Goal: Feedback & Contribution: Contribute content

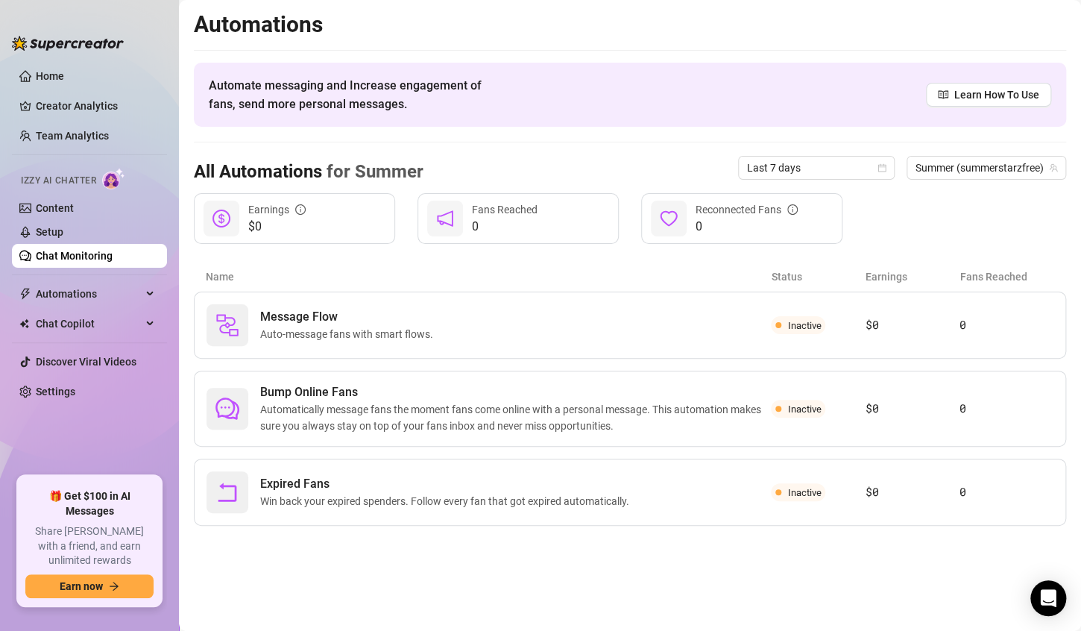
click at [41, 259] on link "Chat Monitoring" at bounding box center [74, 256] width 77 height 12
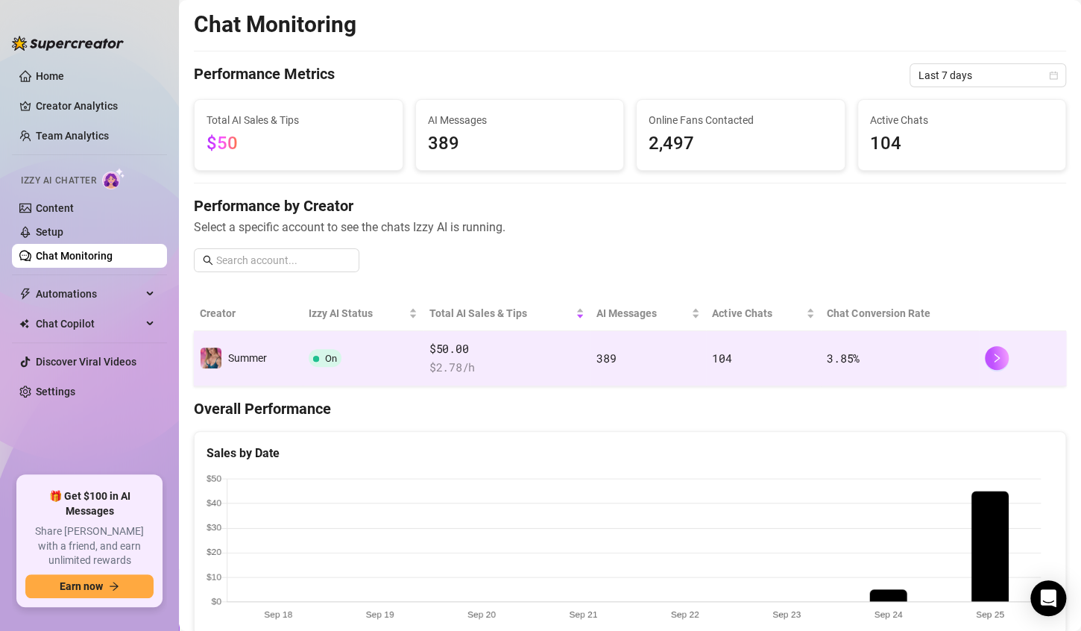
click at [538, 361] on span "$ 2.78 /h" at bounding box center [506, 368] width 155 height 18
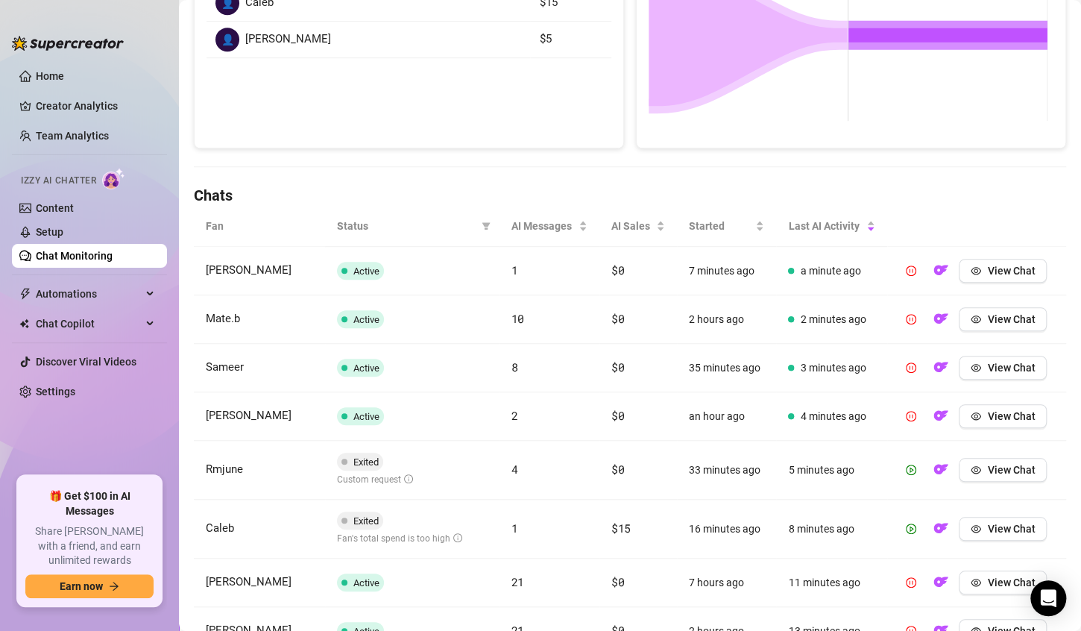
scroll to position [349, 0]
click at [976, 529] on button "View Chat" at bounding box center [1003, 529] width 88 height 24
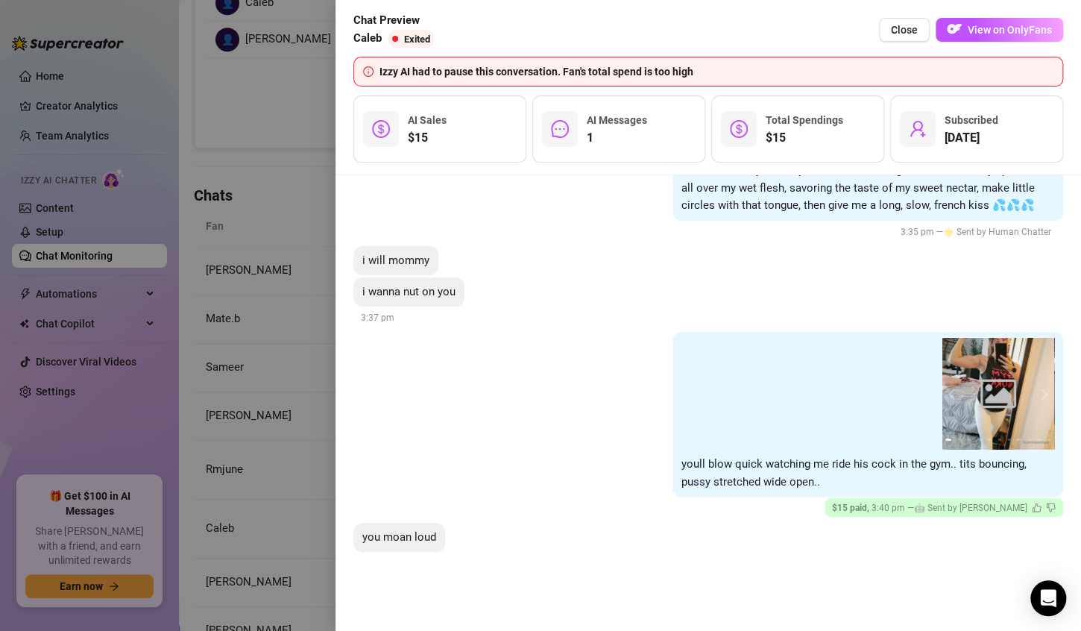
scroll to position [2204, 0]
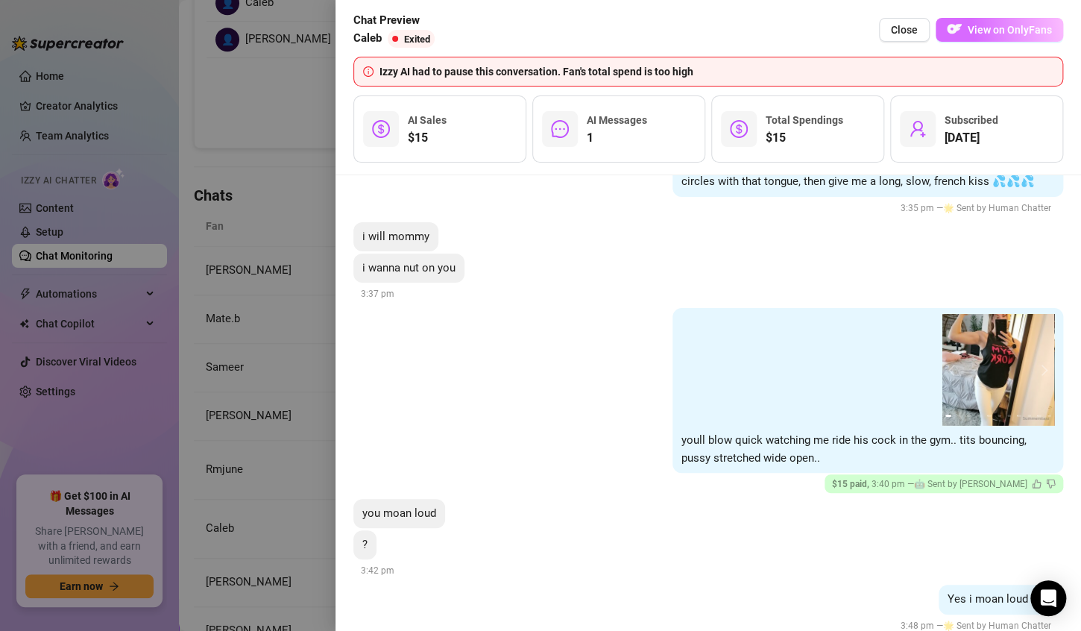
click at [956, 33] on img "button" at bounding box center [954, 29] width 15 height 15
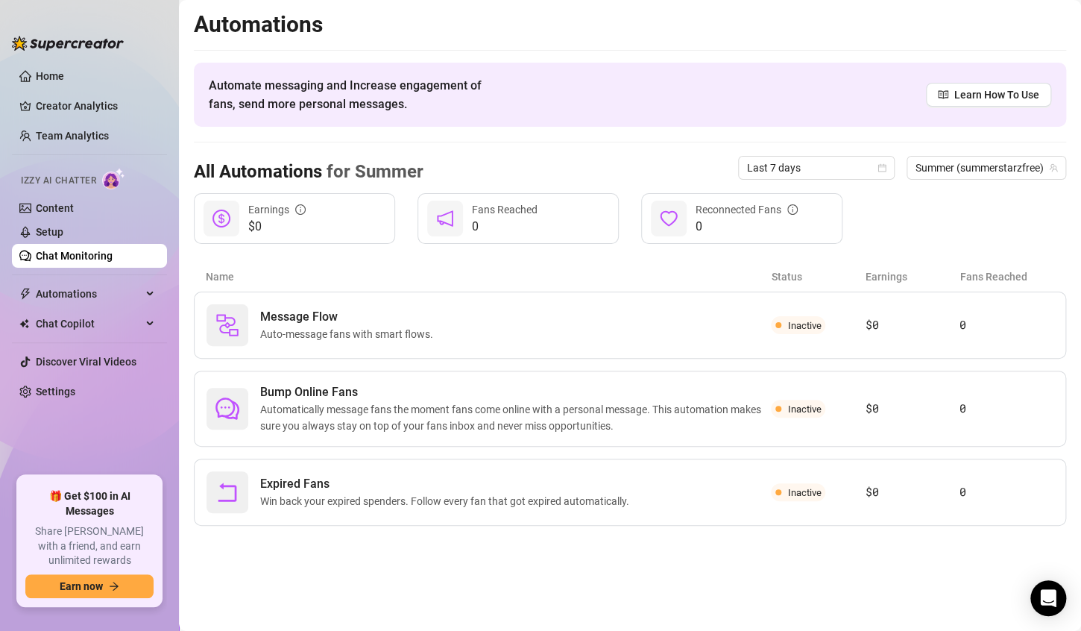
click at [59, 262] on link "Chat Monitoring" at bounding box center [74, 256] width 77 height 12
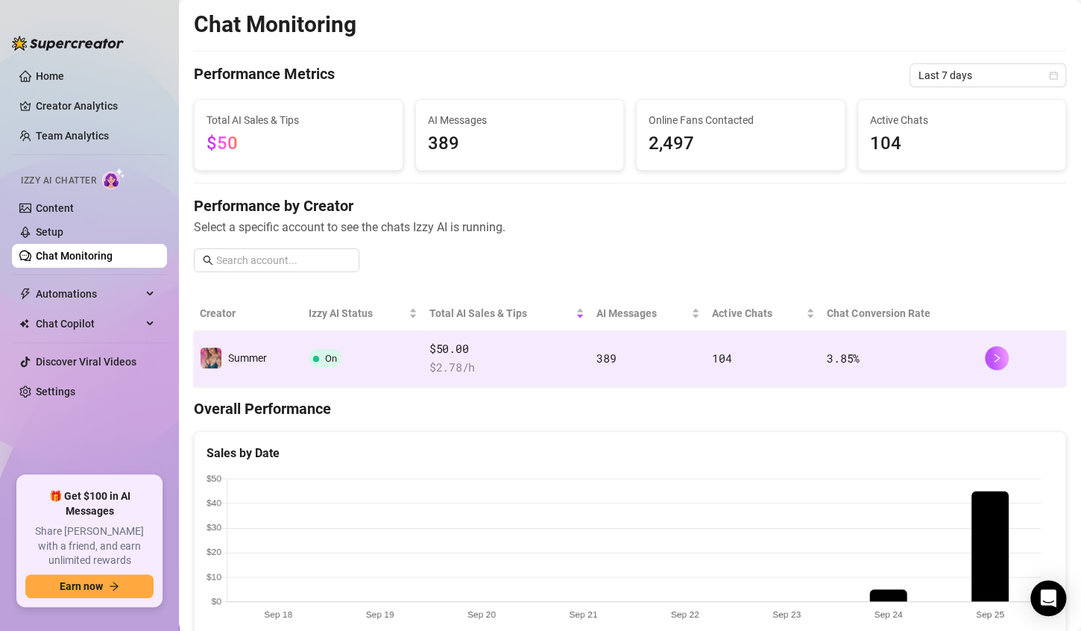
click at [554, 361] on span "$ 2.78 /h" at bounding box center [506, 368] width 155 height 18
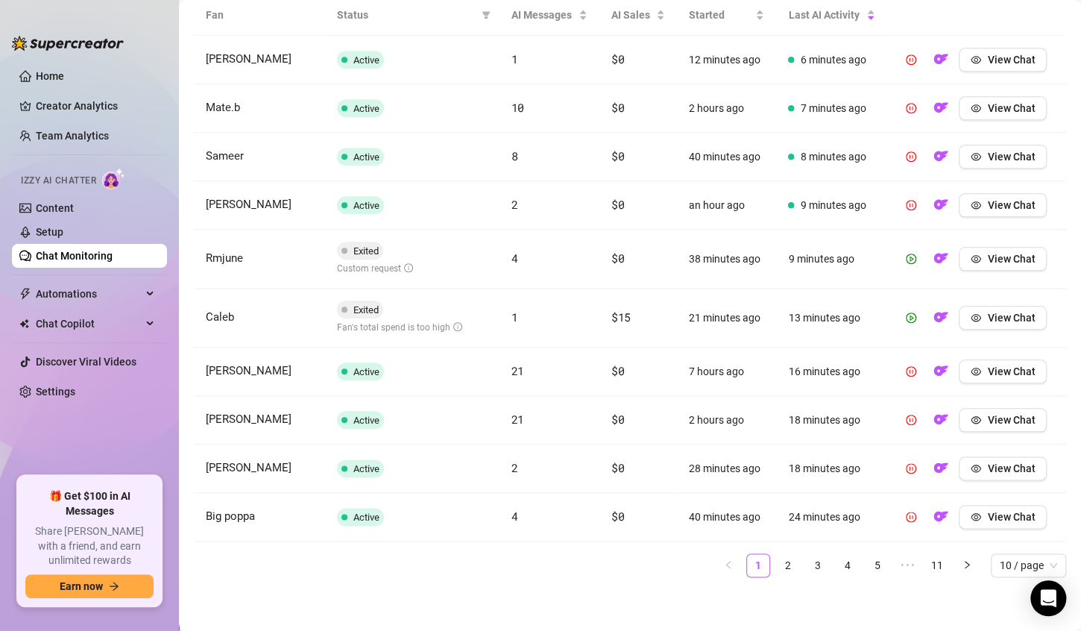
scroll to position [559, 0]
click at [1048, 600] on icon "Open Intercom Messenger" at bounding box center [1047, 597] width 17 height 19
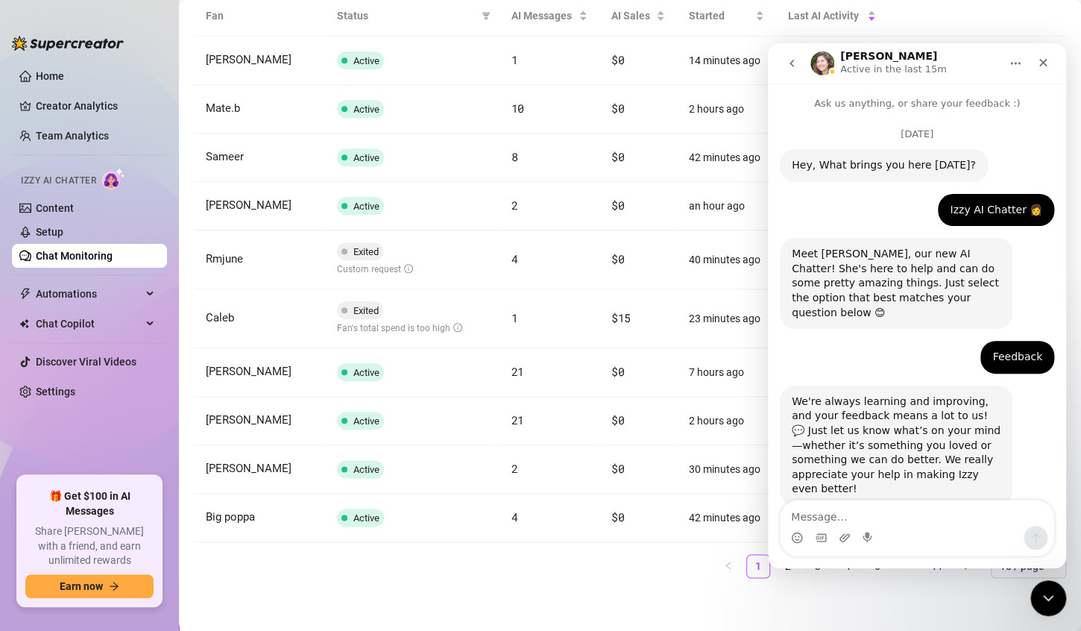
scroll to position [2625, 0]
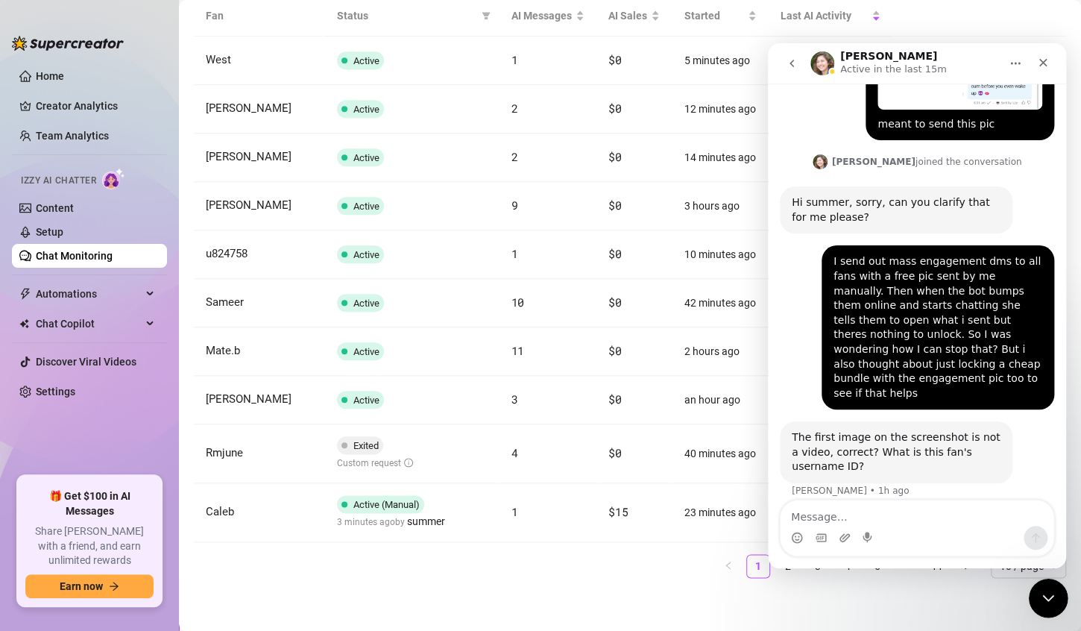
click at [1044, 593] on icon "Close Intercom Messenger" at bounding box center [1046, 596] width 18 height 18
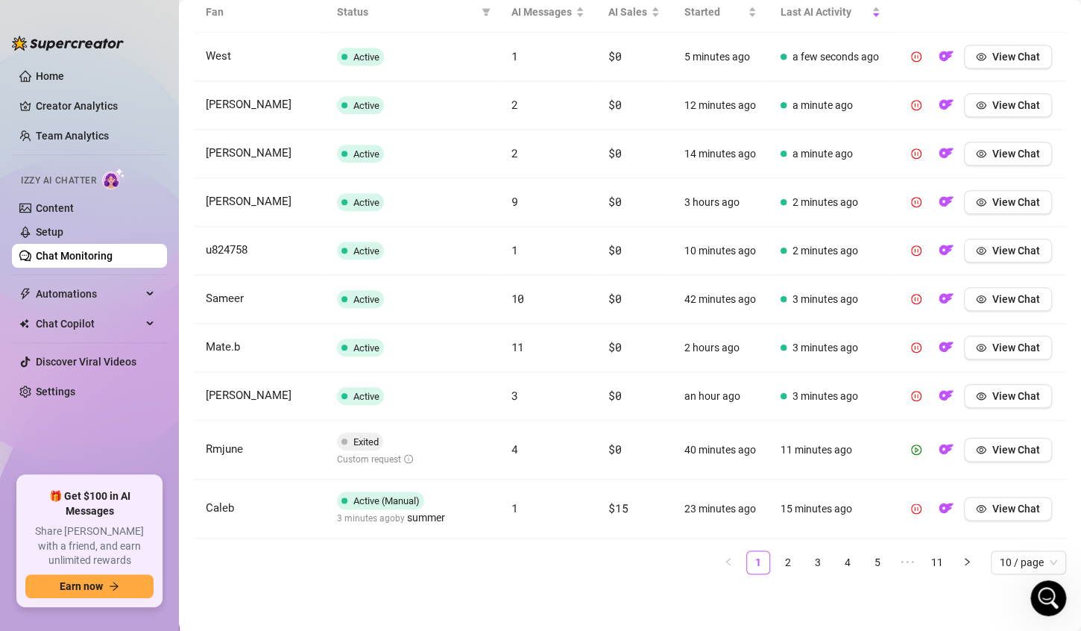
scroll to position [620, 0]
click at [777, 567] on link "2" at bounding box center [788, 562] width 22 height 22
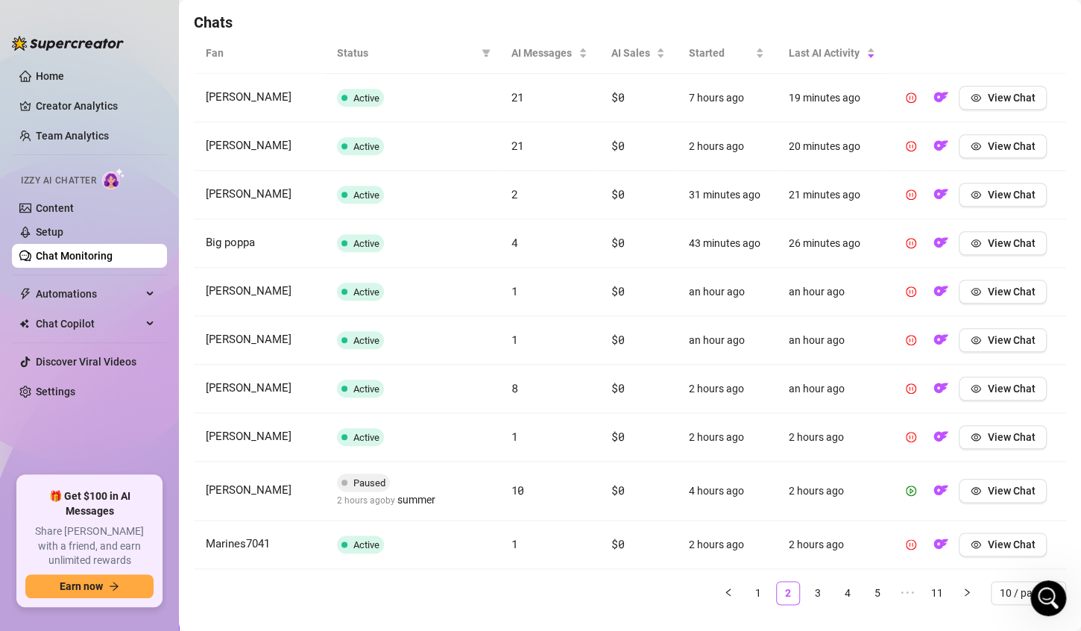
scroll to position [549, 0]
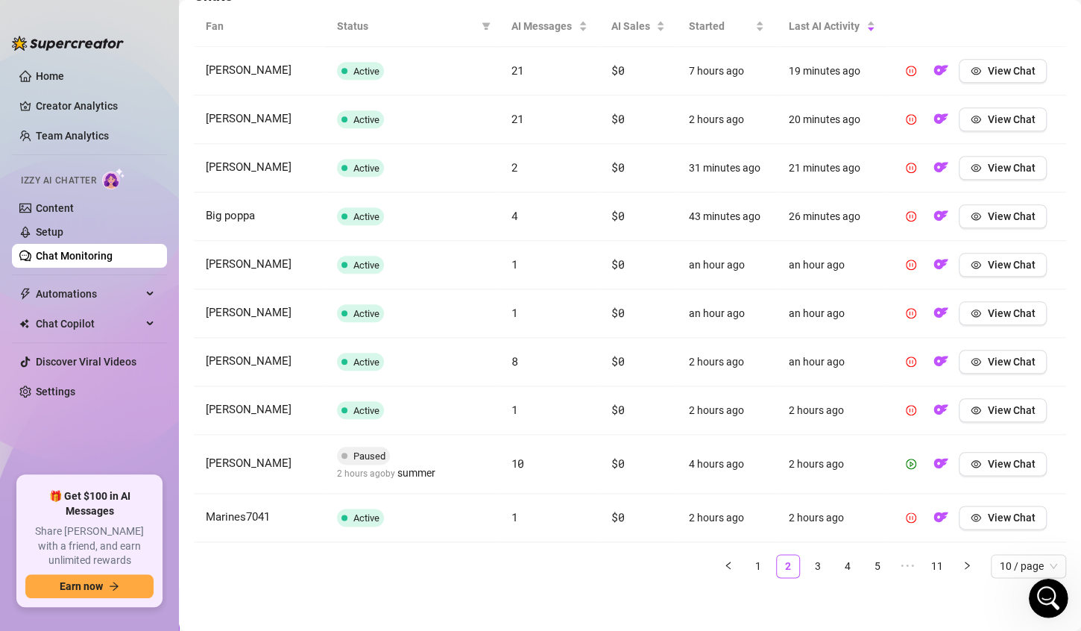
click at [1047, 592] on icon "Open Intercom Messenger" at bounding box center [1046, 596] width 10 height 12
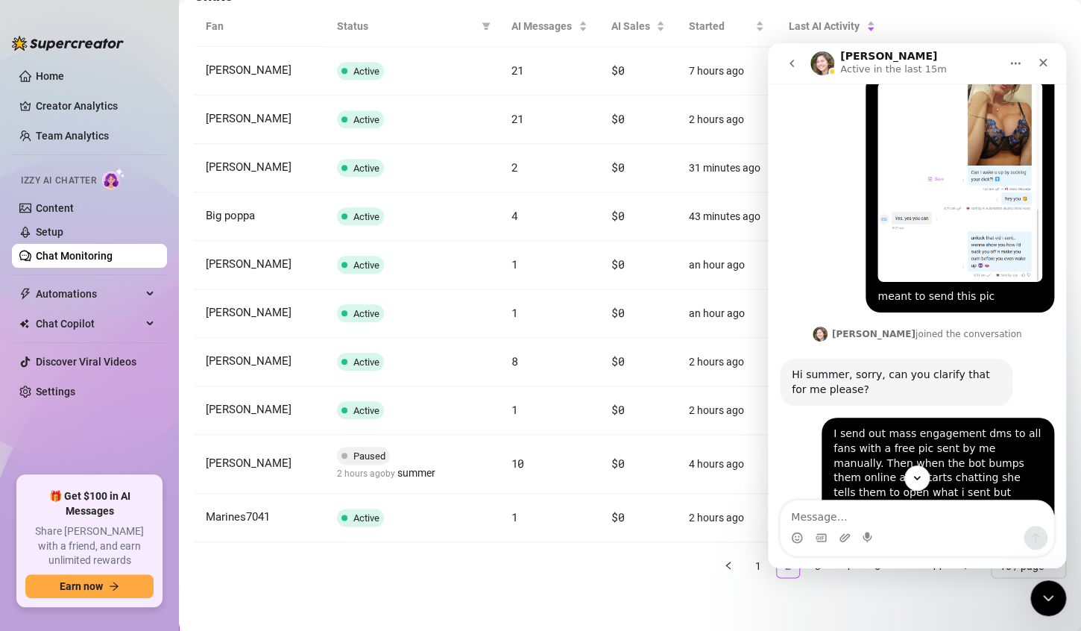
scroll to position [2455, 0]
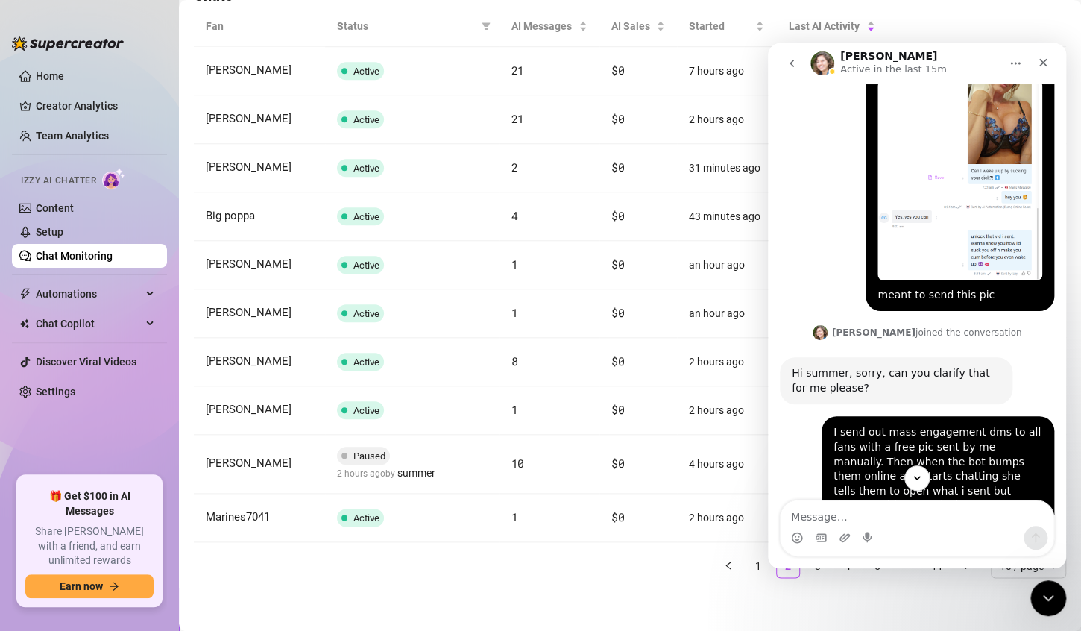
click at [946, 160] on img "summer says…" at bounding box center [960, 181] width 165 height 200
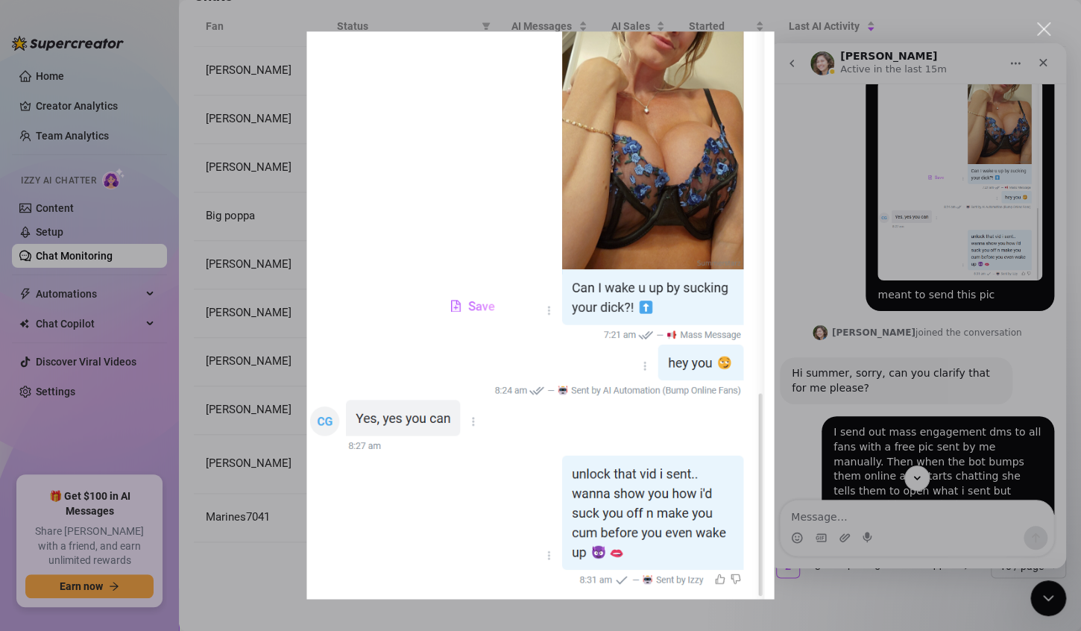
click at [1044, 32] on div "Close" at bounding box center [1044, 29] width 14 height 14
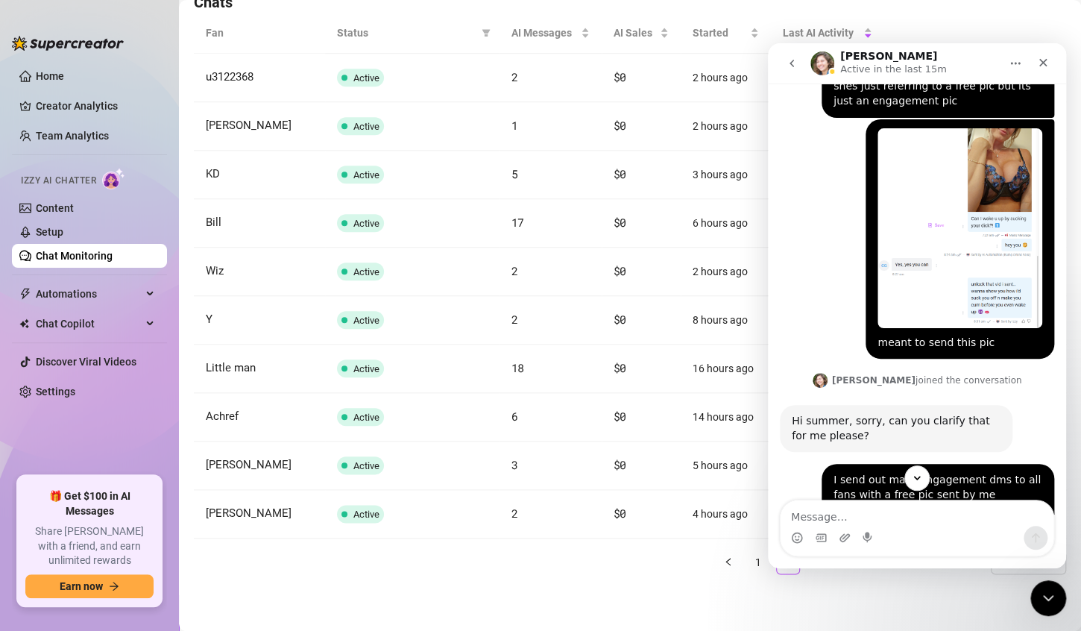
scroll to position [539, 0]
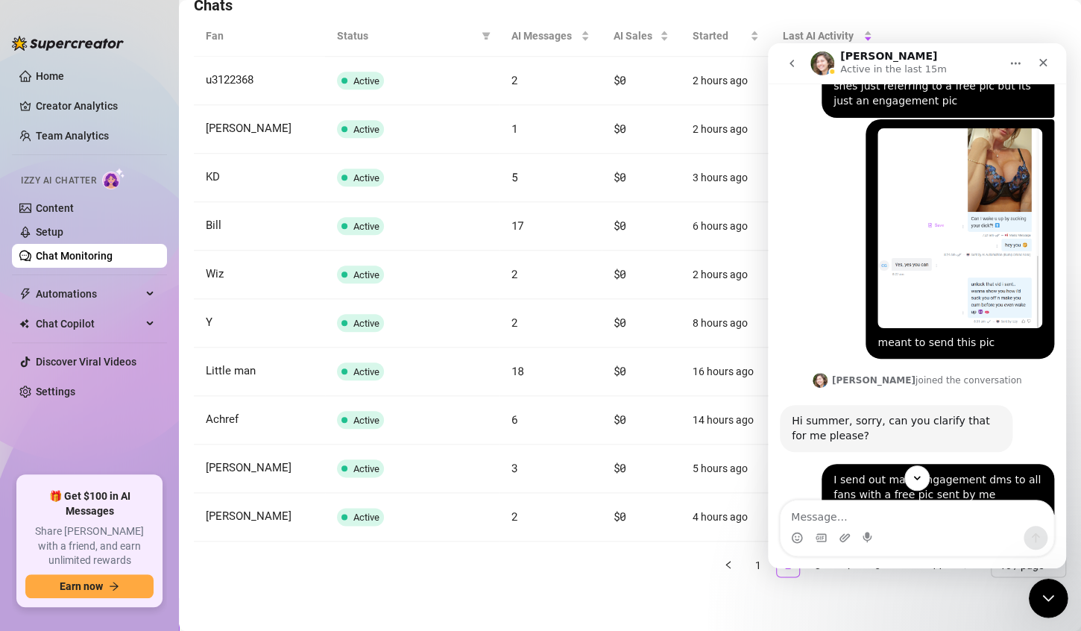
click at [1043, 600] on icon "Close Intercom Messenger" at bounding box center [1046, 596] width 18 height 18
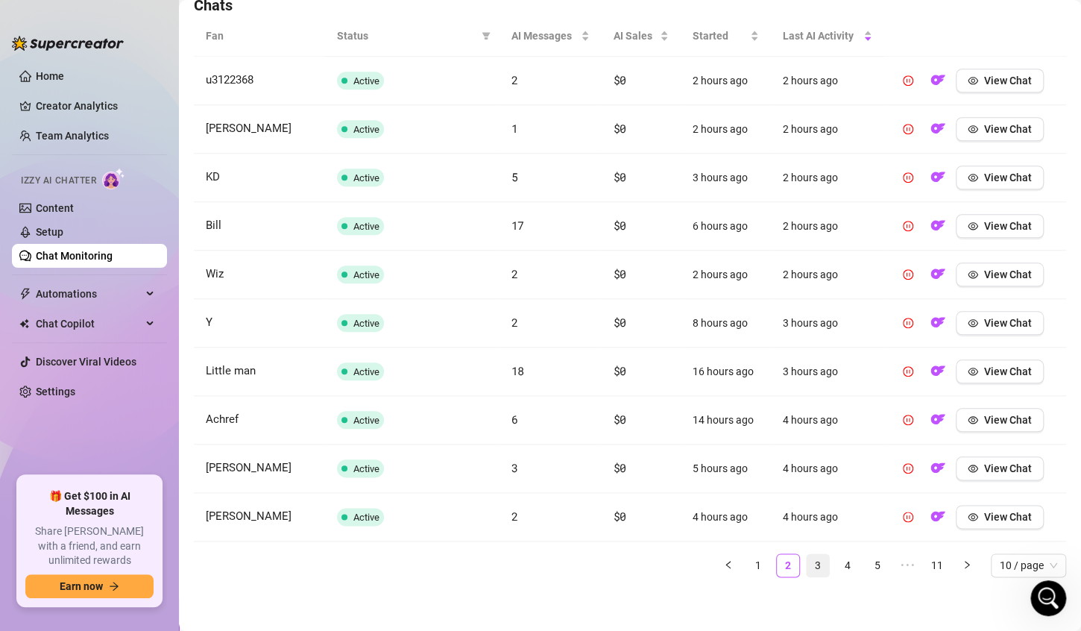
click at [807, 561] on link "3" at bounding box center [818, 565] width 22 height 22
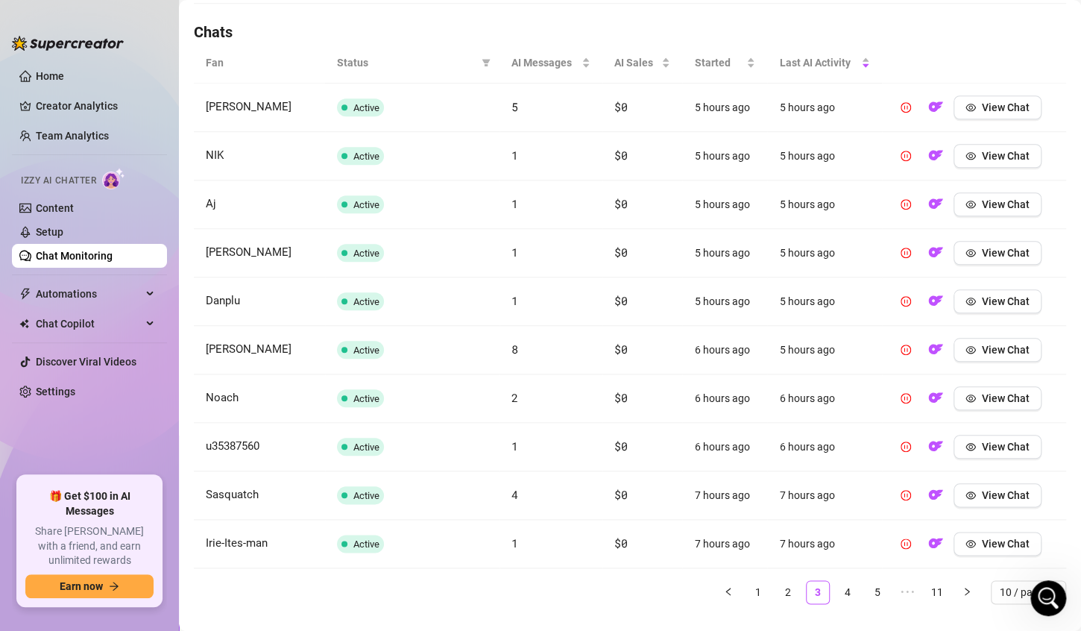
scroll to position [524, 0]
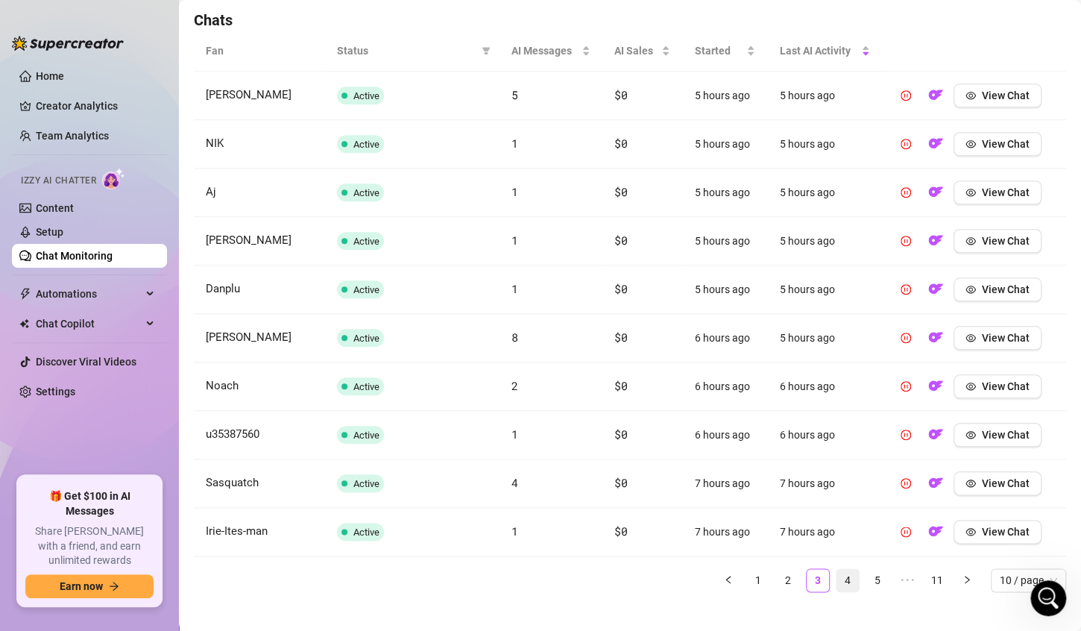
click at [837, 582] on link "4" at bounding box center [848, 580] width 22 height 22
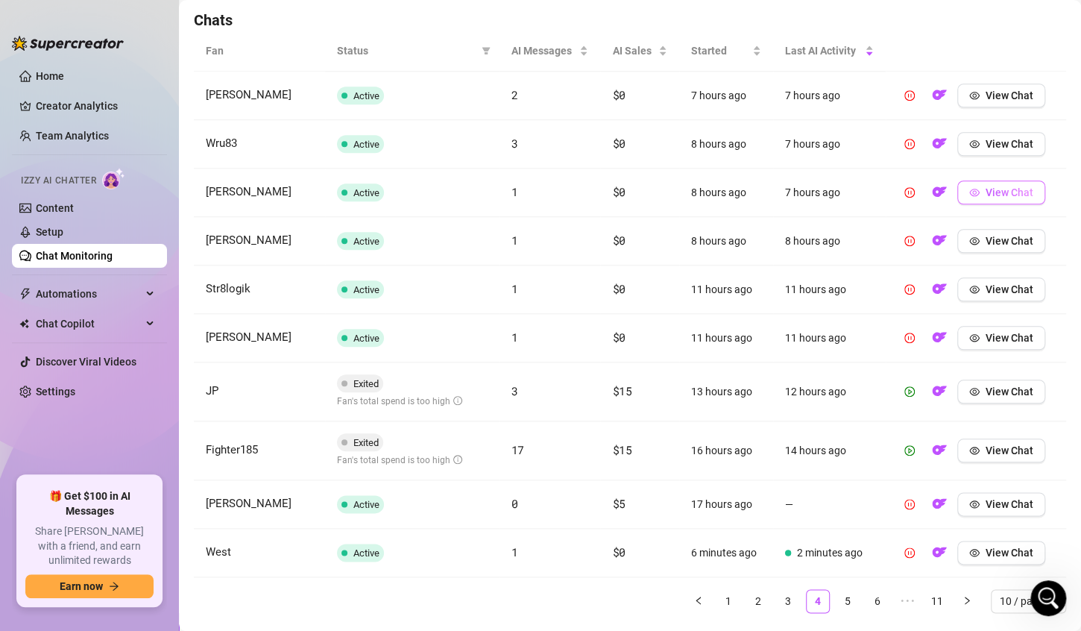
click at [1001, 191] on span "View Chat" at bounding box center [1010, 192] width 48 height 12
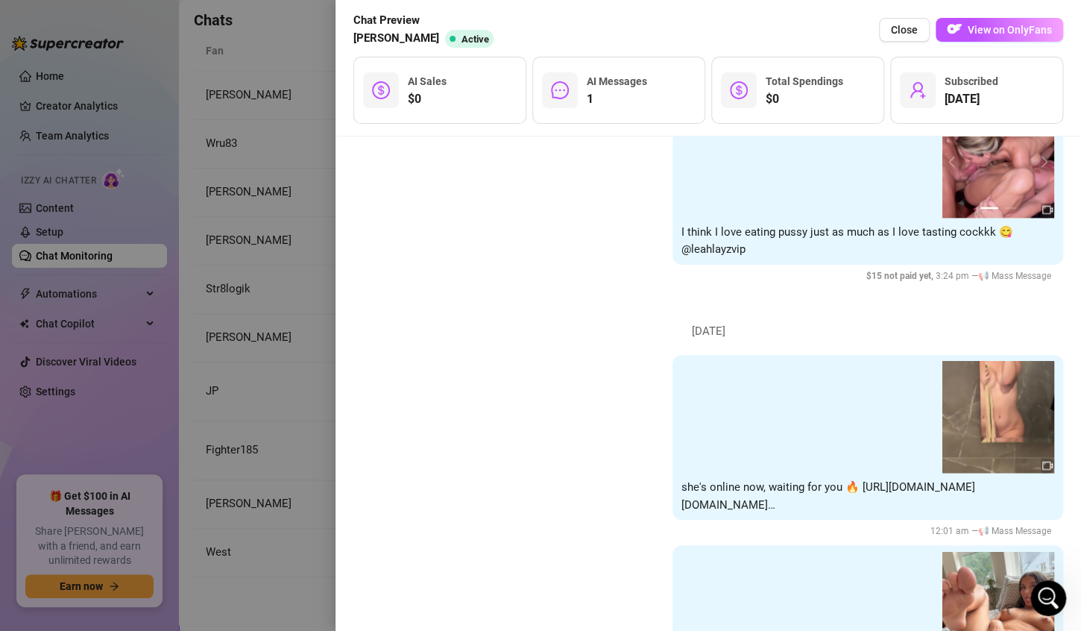
scroll to position [1462, 0]
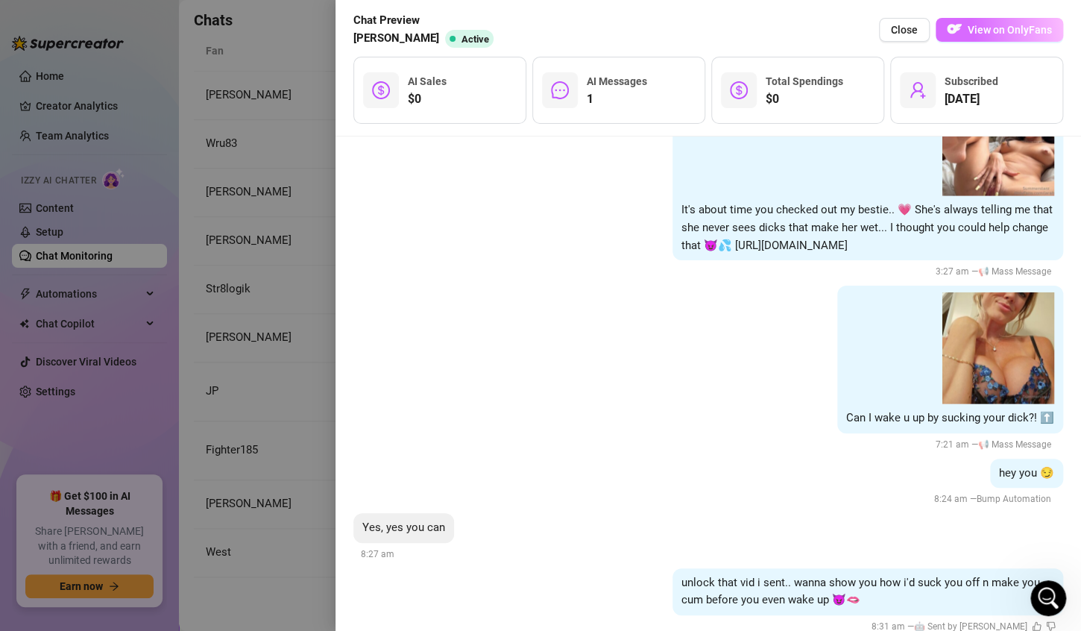
click at [989, 24] on span "View on OnlyFans" at bounding box center [1010, 30] width 84 height 12
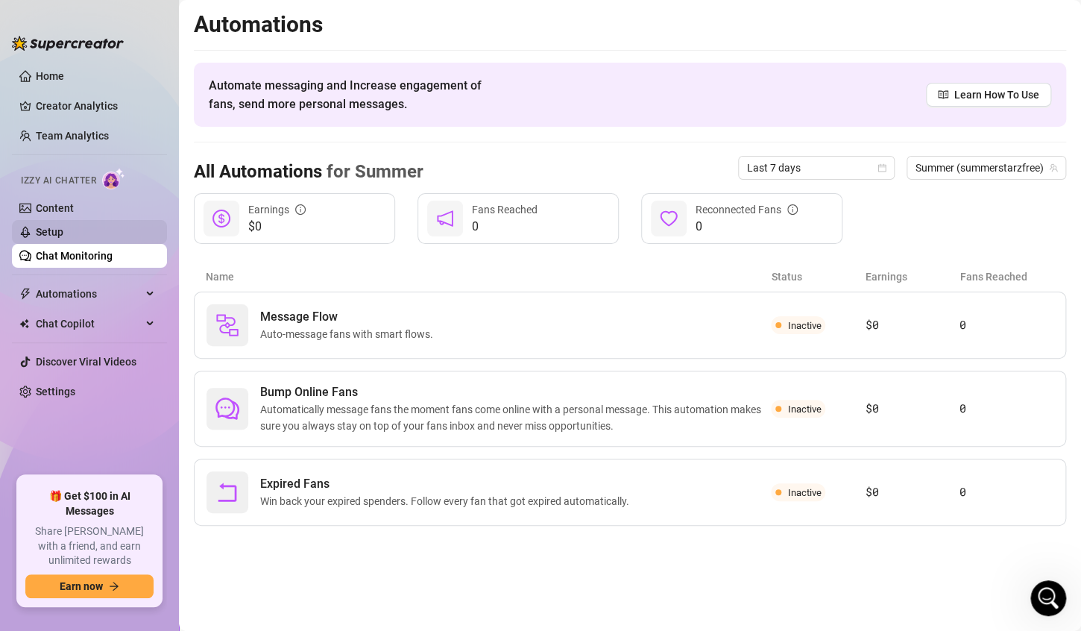
scroll to position [2659, 0]
click at [63, 233] on link "Setup" at bounding box center [50, 232] width 28 height 12
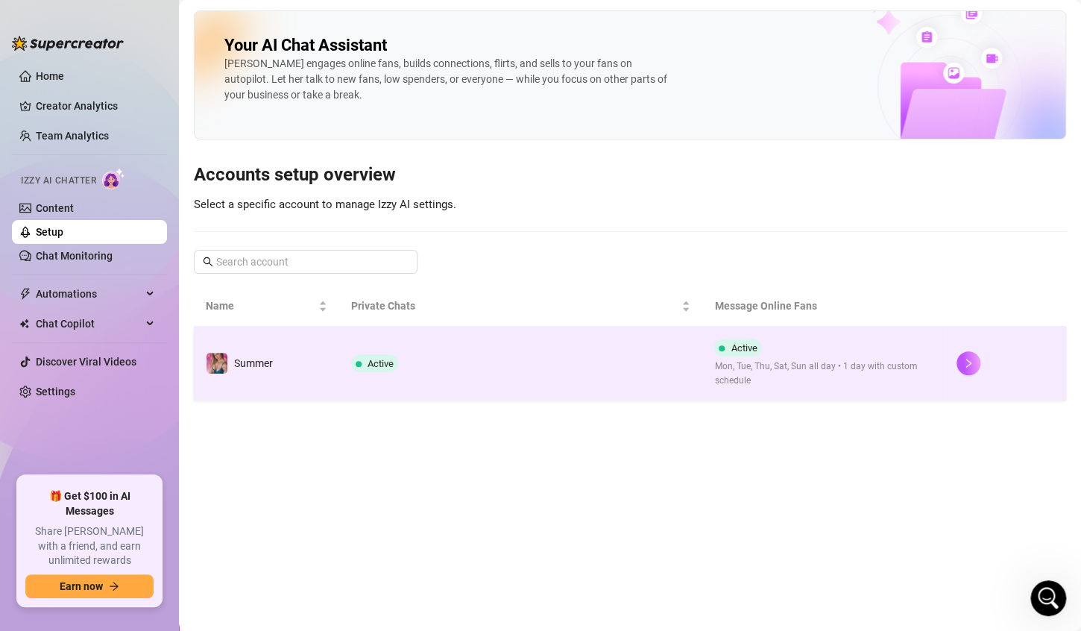
click at [545, 369] on td "Active" at bounding box center [521, 364] width 364 height 74
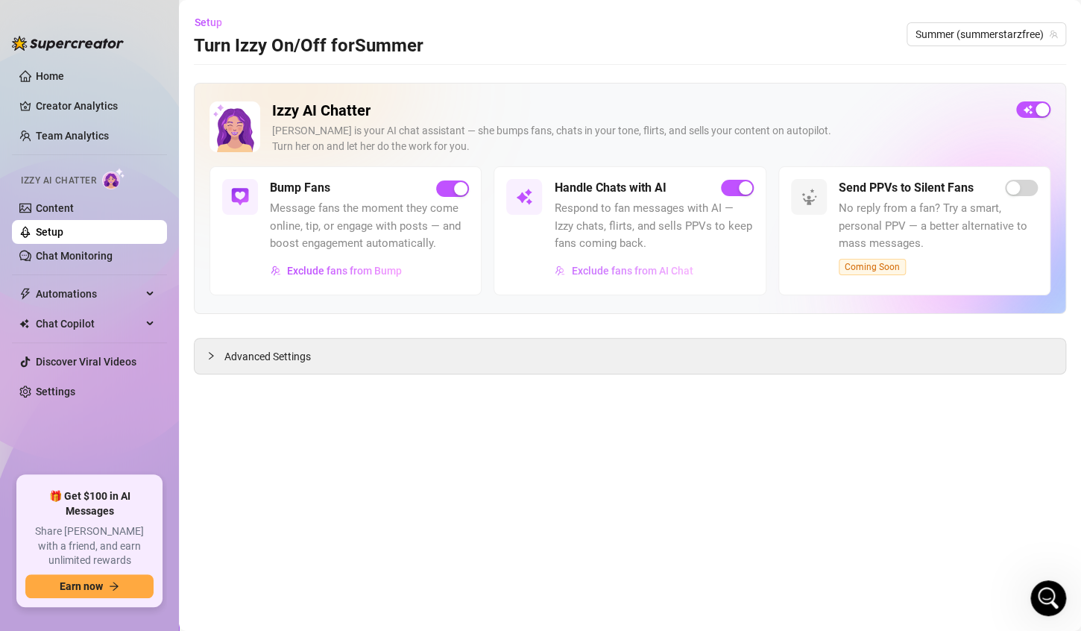
click at [587, 271] on span "Exclude fans from AI Chat" at bounding box center [632, 271] width 122 height 12
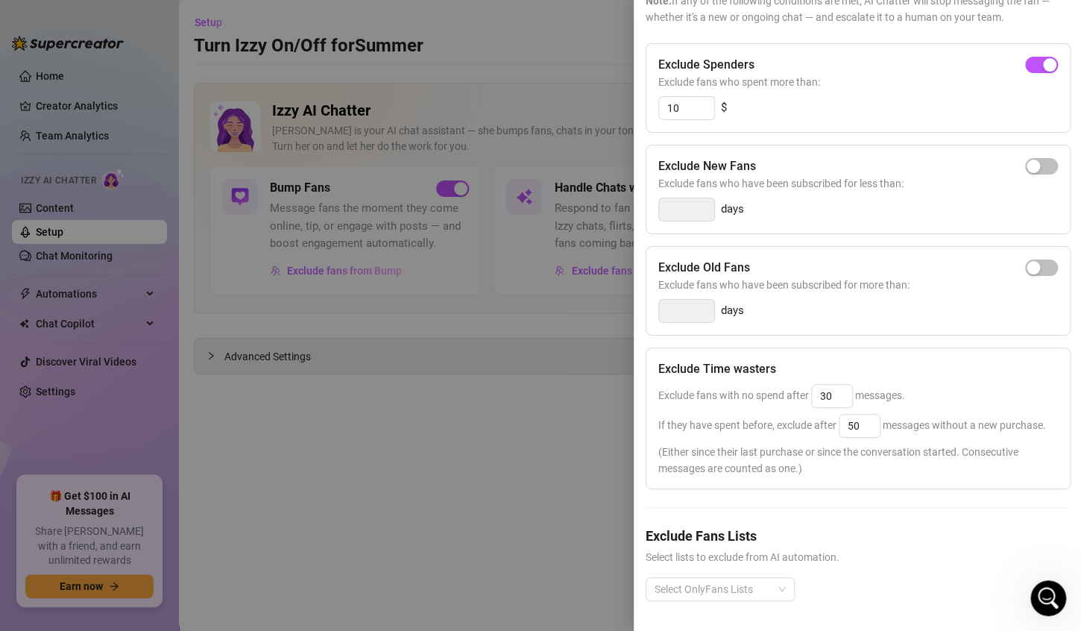
scroll to position [163, 0]
click at [423, 459] on div at bounding box center [540, 315] width 1081 height 631
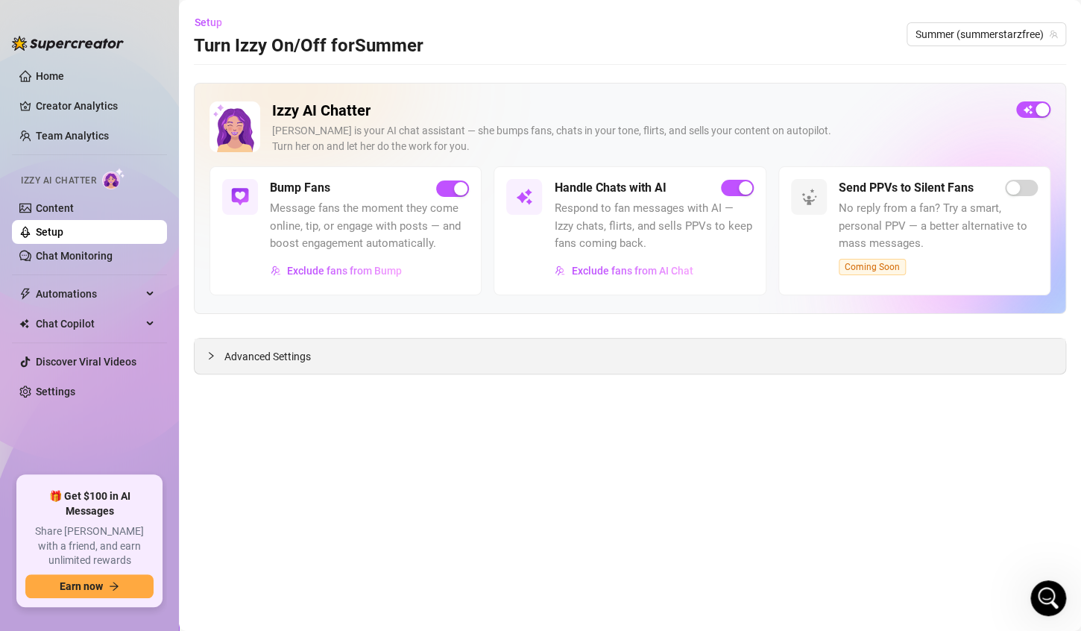
click at [292, 355] on span "Advanced Settings" at bounding box center [267, 356] width 86 height 16
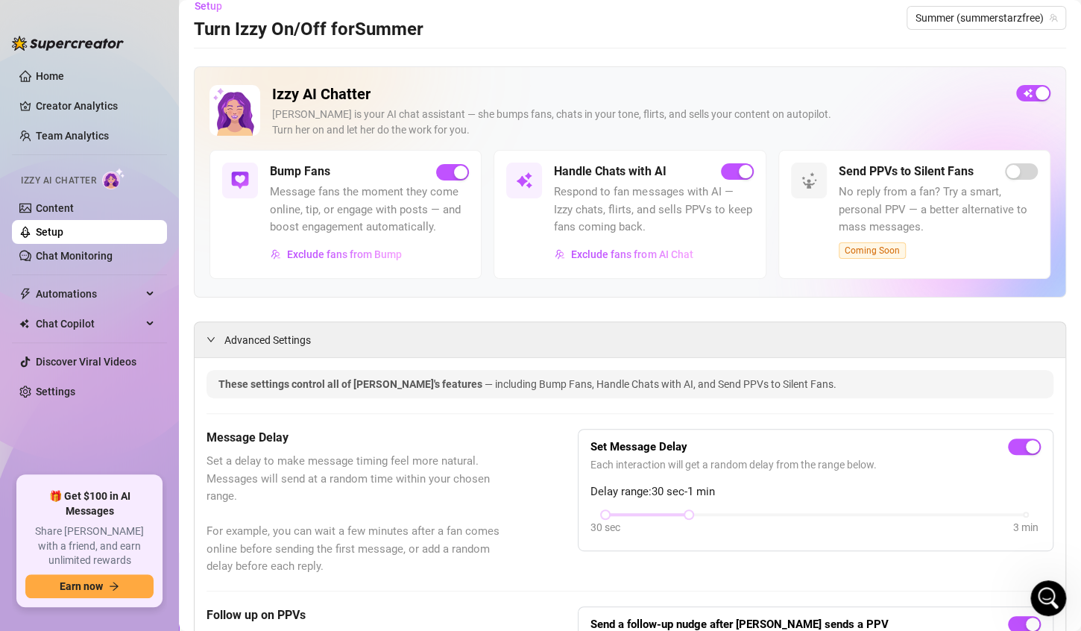
scroll to position [0, 0]
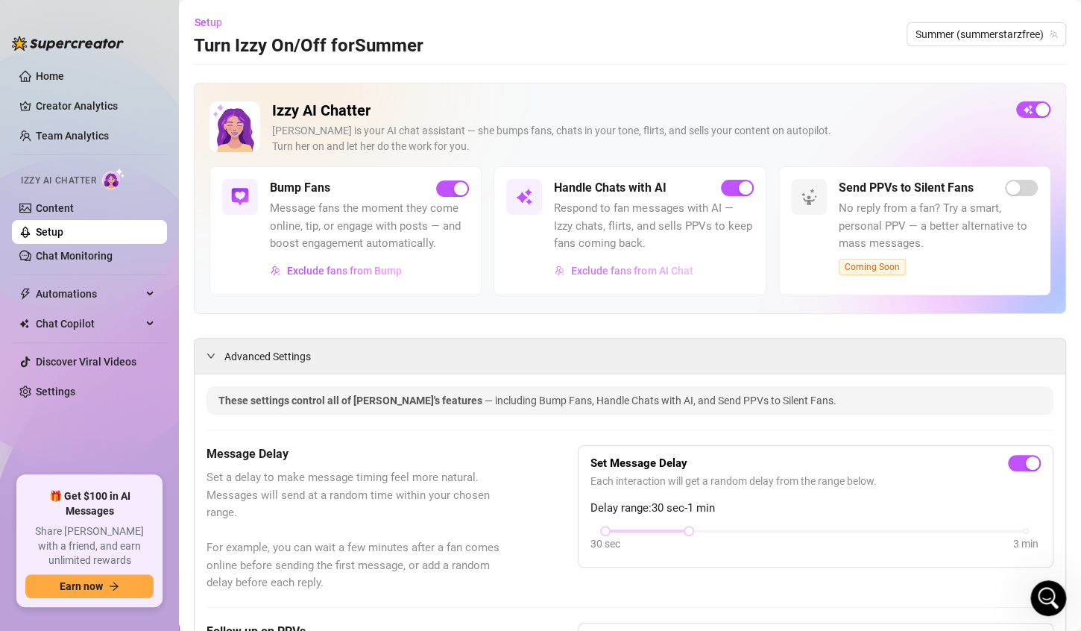
click at [674, 270] on span "Exclude fans from AI Chat" at bounding box center [632, 271] width 122 height 12
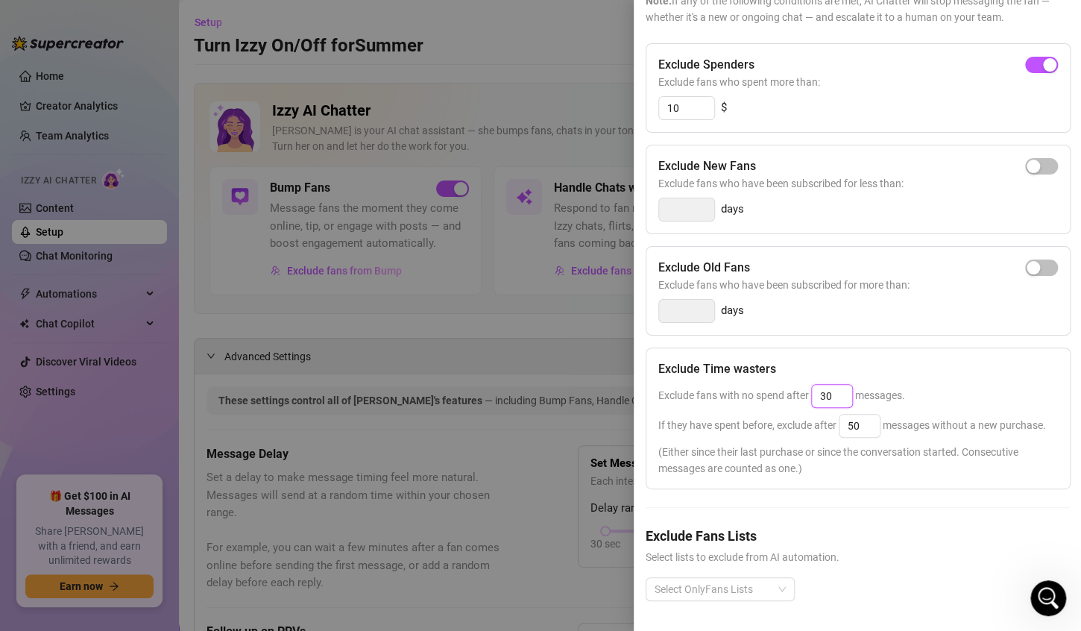
click at [834, 385] on input "30" at bounding box center [832, 396] width 40 height 22
type input "3"
type input "25"
click at [864, 415] on input "50" at bounding box center [860, 426] width 40 height 22
type input "5"
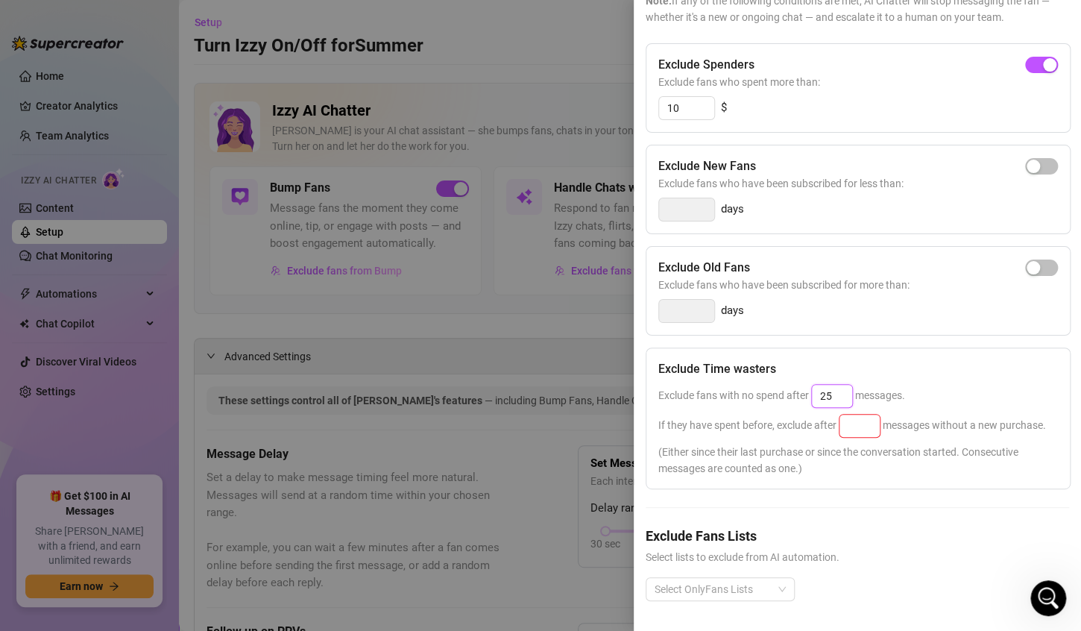
click at [834, 385] on input "25" at bounding box center [832, 396] width 40 height 22
type input "2"
type input "25"
click at [851, 415] on input at bounding box center [860, 426] width 40 height 22
type input "25"
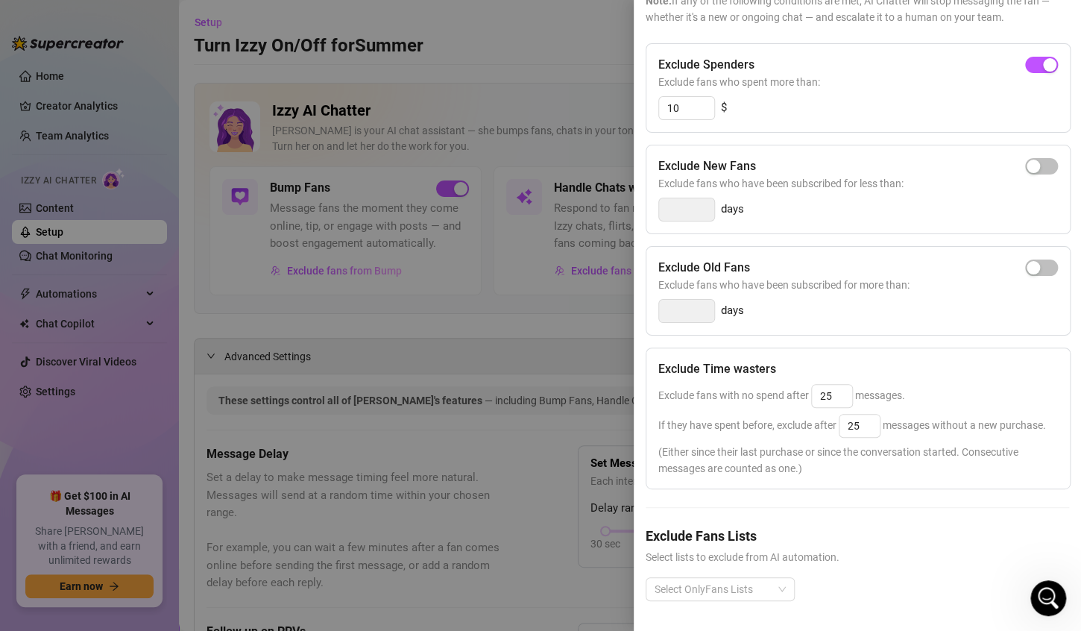
click at [792, 421] on div "If they have spent before, exclude after 25 messages without a new purchase." at bounding box center [858, 426] width 400 height 24
click at [837, 385] on input "25" at bounding box center [832, 396] width 40 height 22
click at [862, 415] on input "25" at bounding box center [860, 426] width 40 height 22
click at [831, 385] on input "25" at bounding box center [832, 396] width 40 height 22
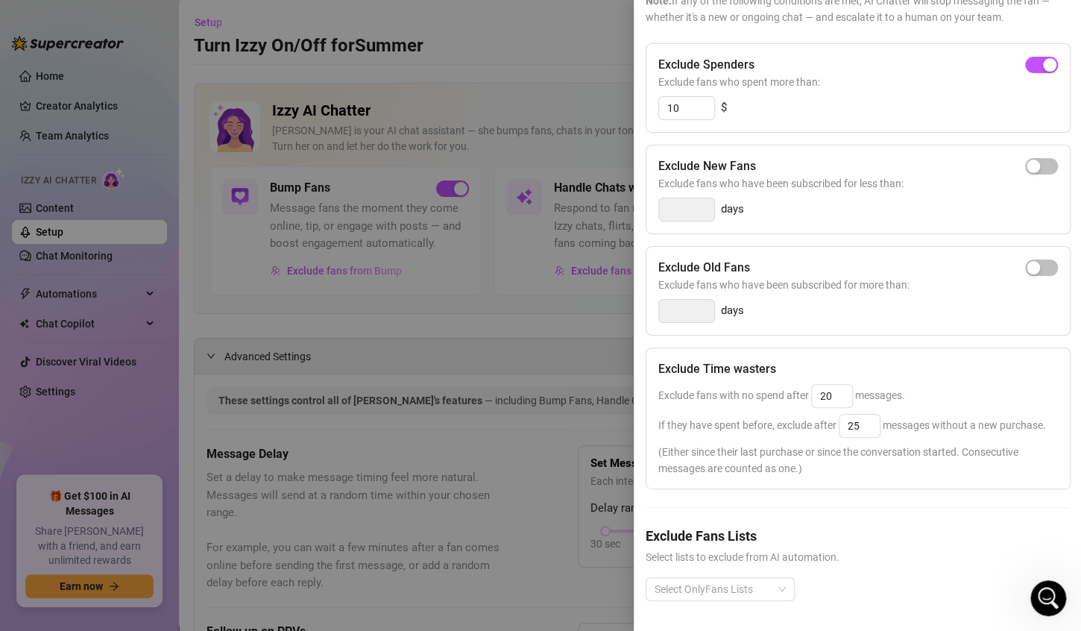
type input "25"
click at [873, 360] on div "Exclude Time wasters" at bounding box center [858, 369] width 400 height 18
click at [584, 34] on div at bounding box center [540, 315] width 1081 height 631
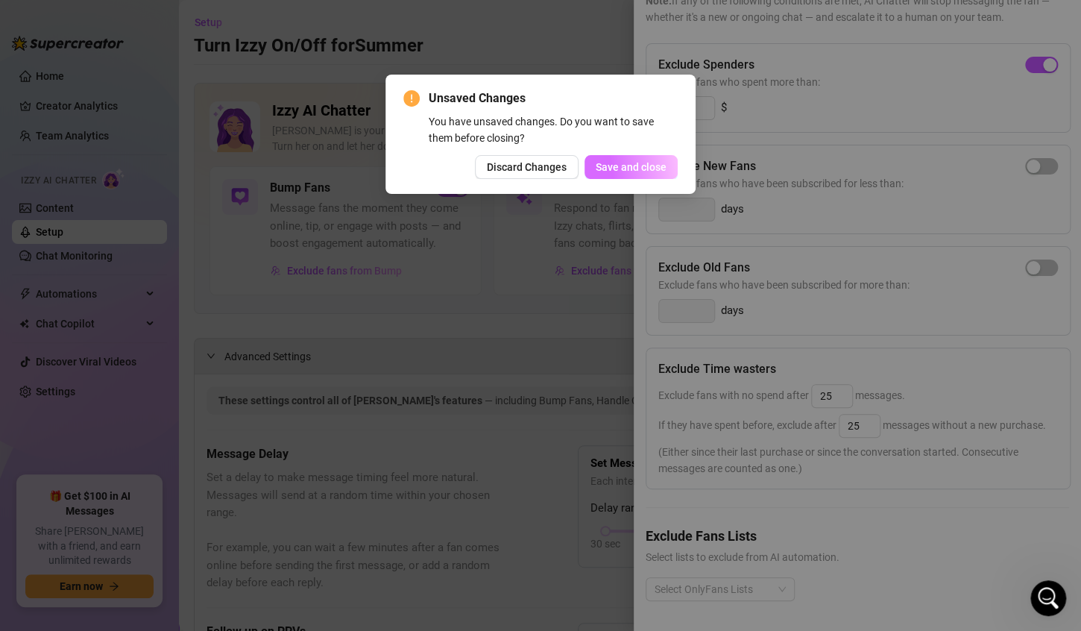
click at [614, 166] on span "Save and close" at bounding box center [631, 167] width 71 height 12
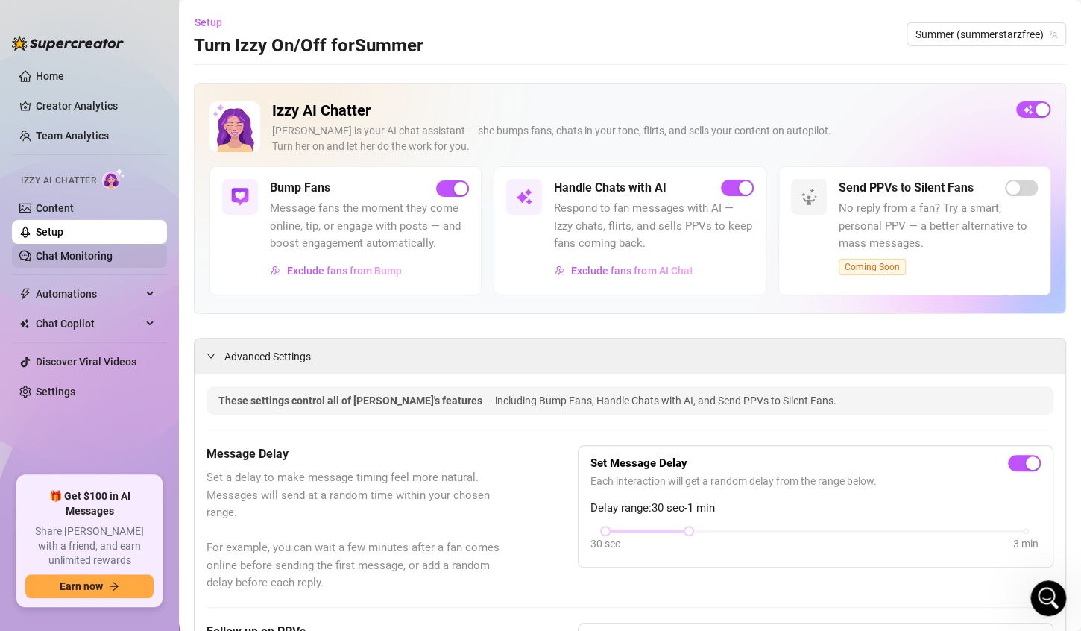
click at [78, 262] on link "Chat Monitoring" at bounding box center [74, 256] width 77 height 12
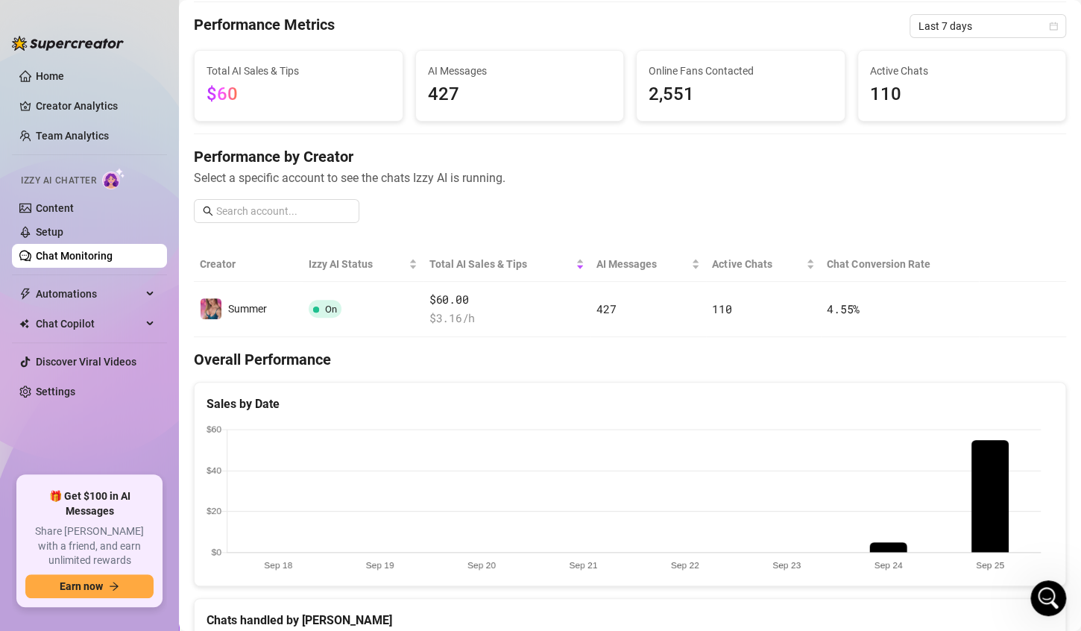
scroll to position [40, 0]
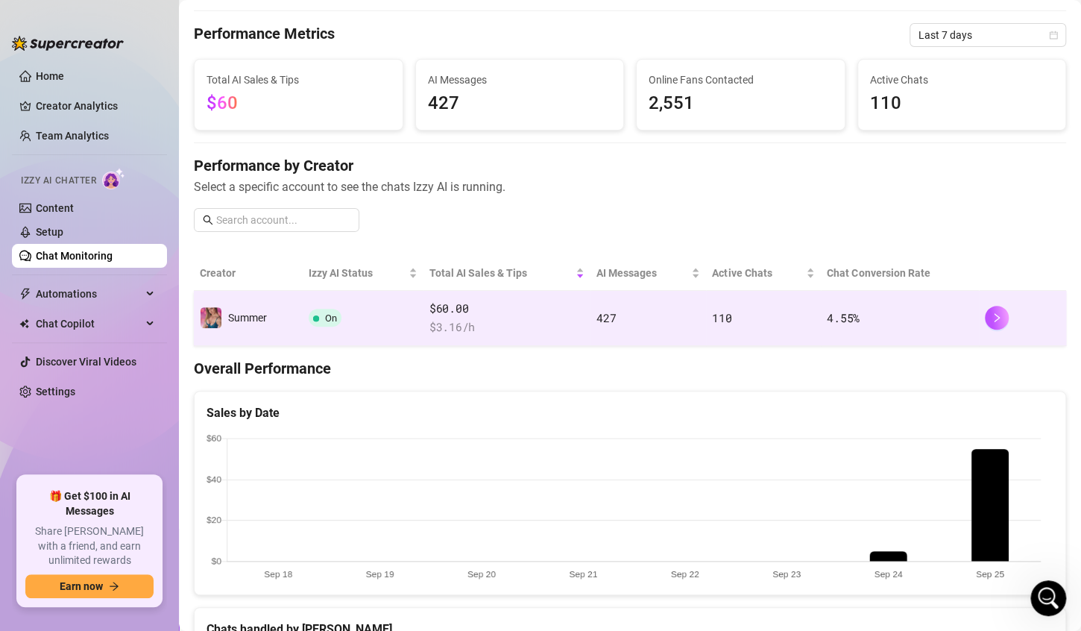
click at [649, 306] on td "427" at bounding box center [649, 318] width 116 height 55
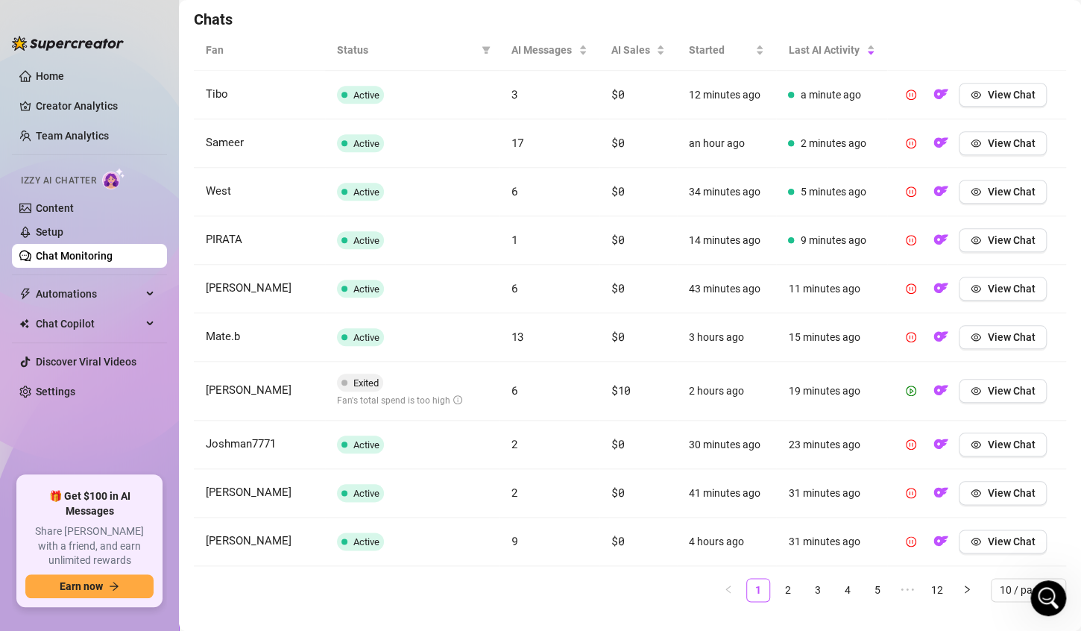
scroll to position [549, 0]
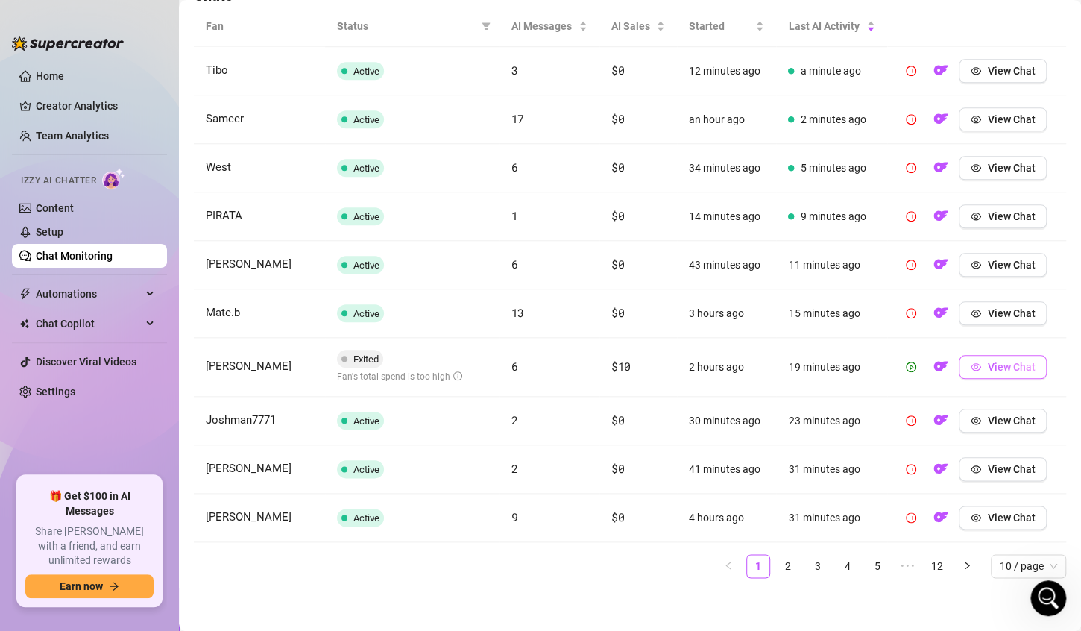
click at [1013, 364] on span "View Chat" at bounding box center [1011, 367] width 48 height 12
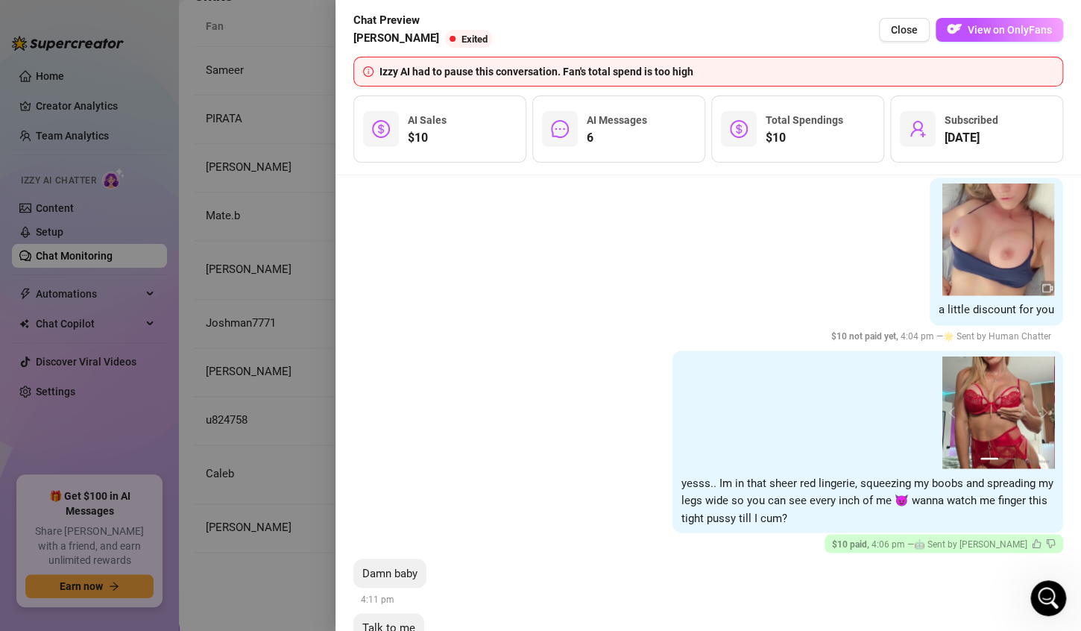
scroll to position [6551, 0]
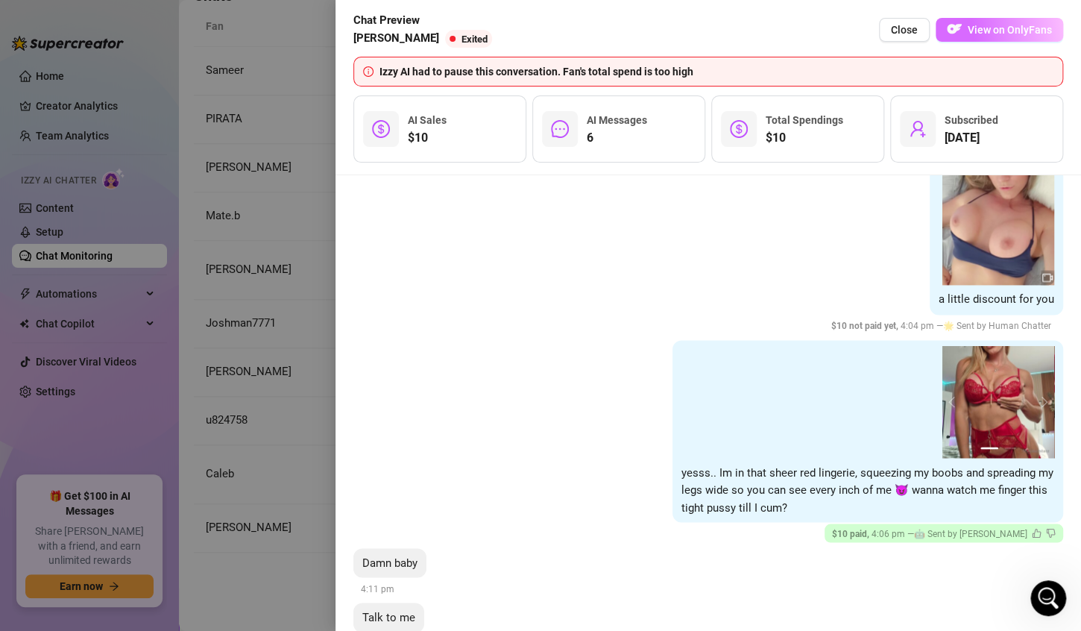
click at [1013, 27] on span "View on OnlyFans" at bounding box center [1010, 30] width 84 height 12
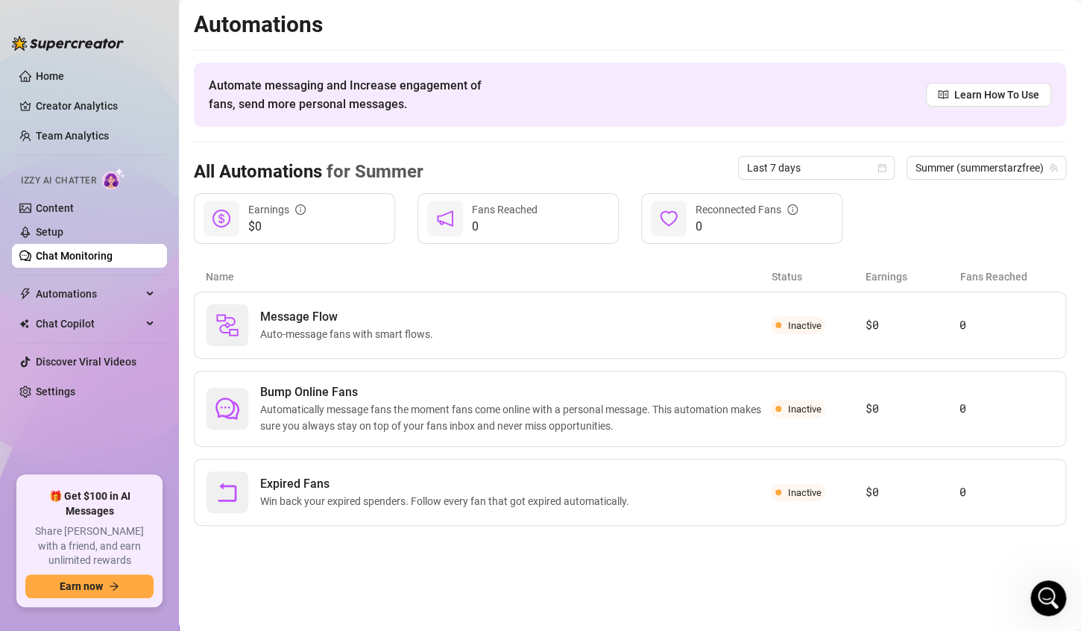
click at [100, 253] on link "Chat Monitoring" at bounding box center [74, 256] width 77 height 12
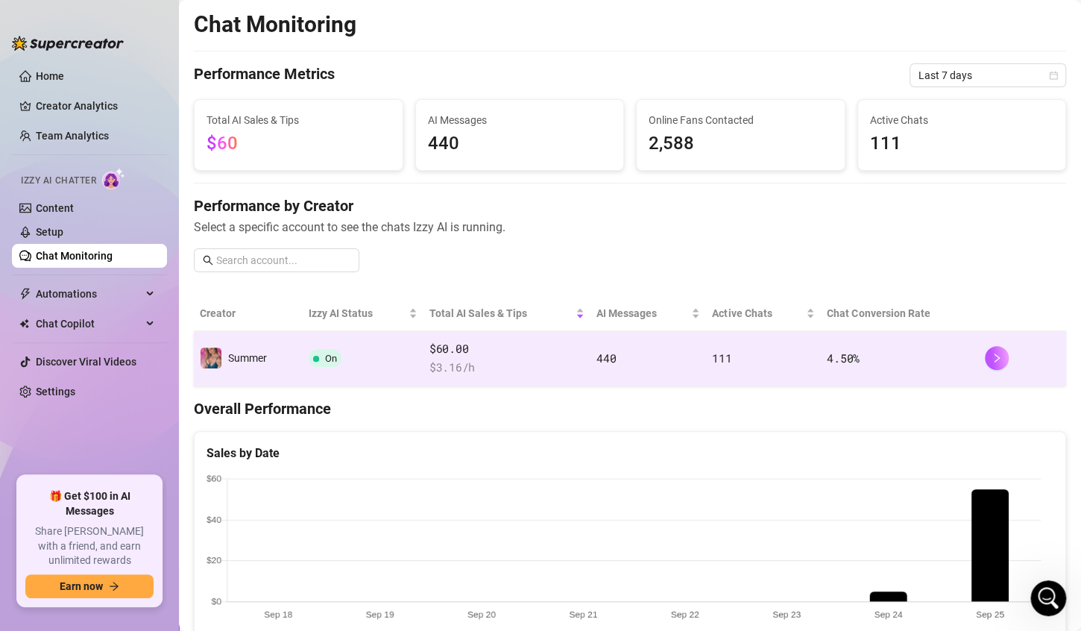
click at [501, 360] on span "$ 3.16 /h" at bounding box center [506, 368] width 155 height 18
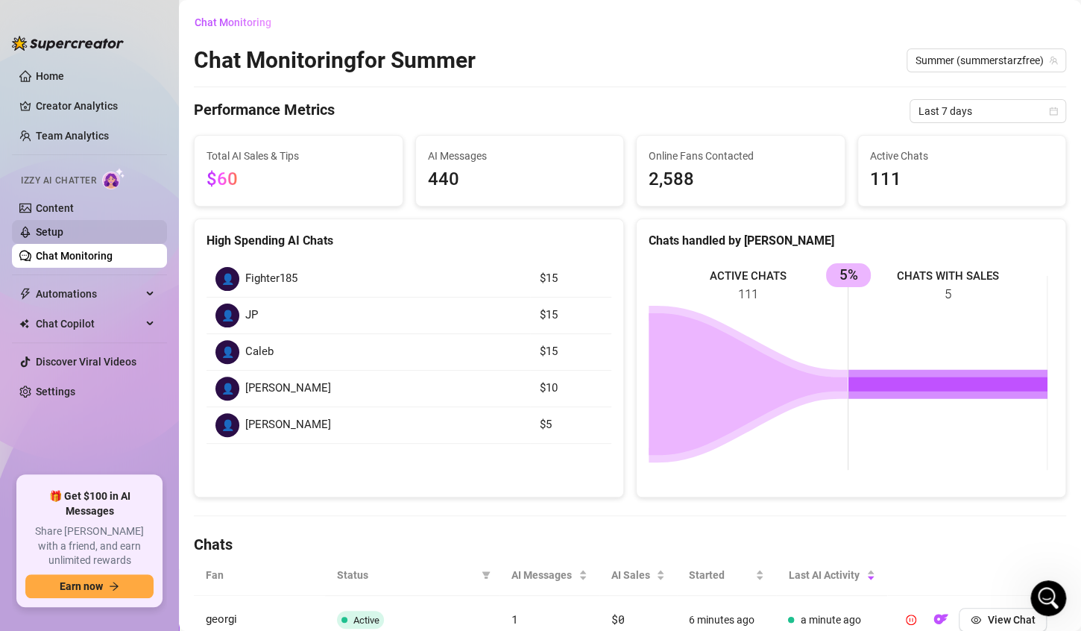
click at [63, 233] on link "Setup" at bounding box center [50, 232] width 28 height 12
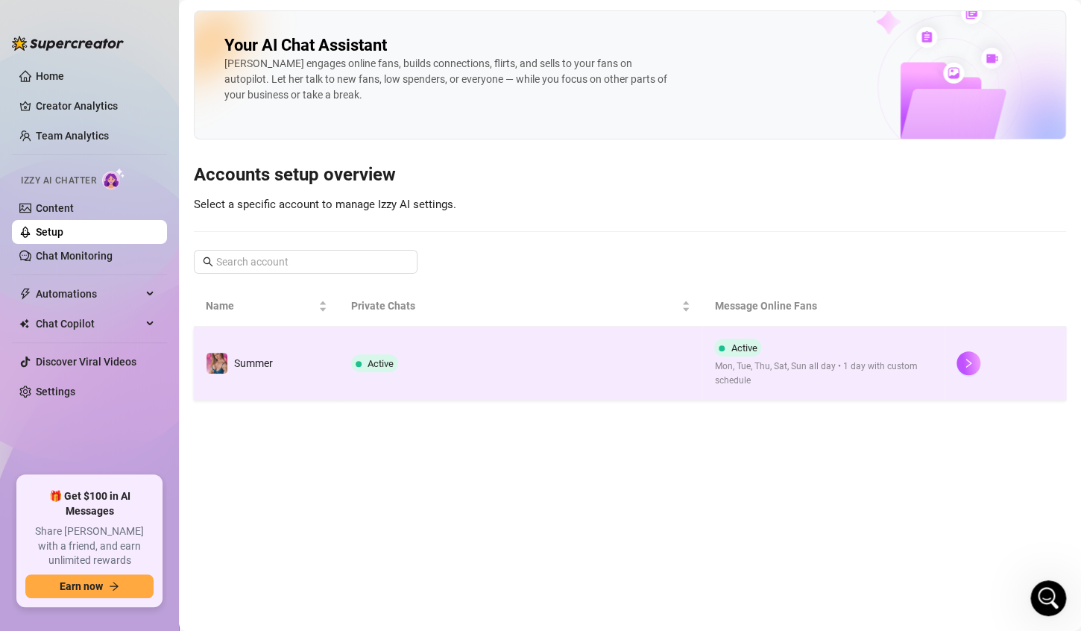
click at [506, 348] on td "Active" at bounding box center [521, 364] width 364 height 74
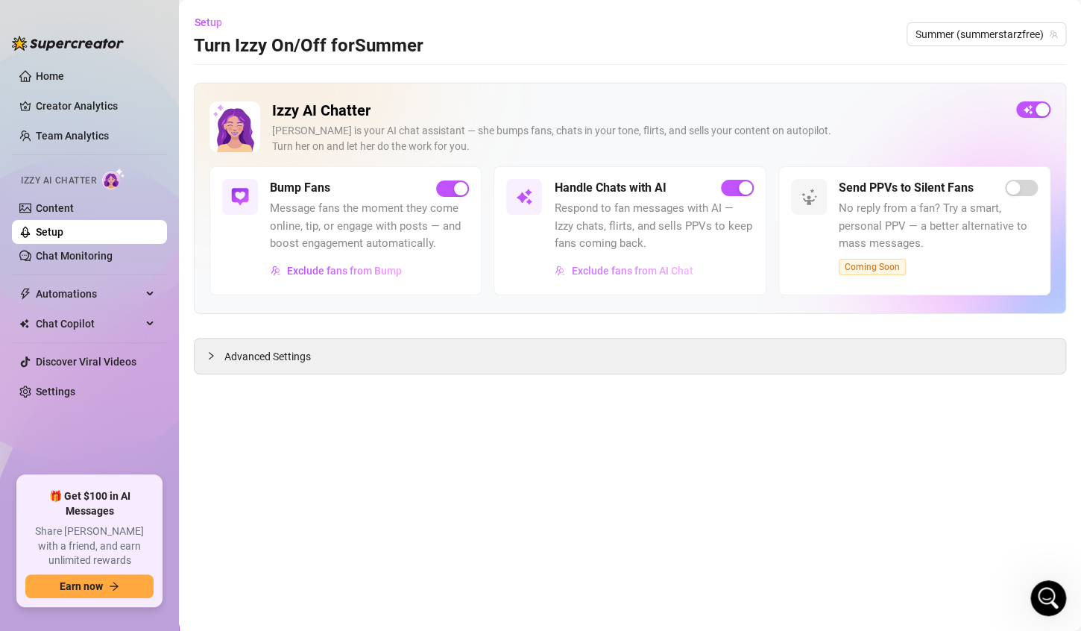
click at [629, 273] on span "Exclude fans from AI Chat" at bounding box center [632, 271] width 122 height 12
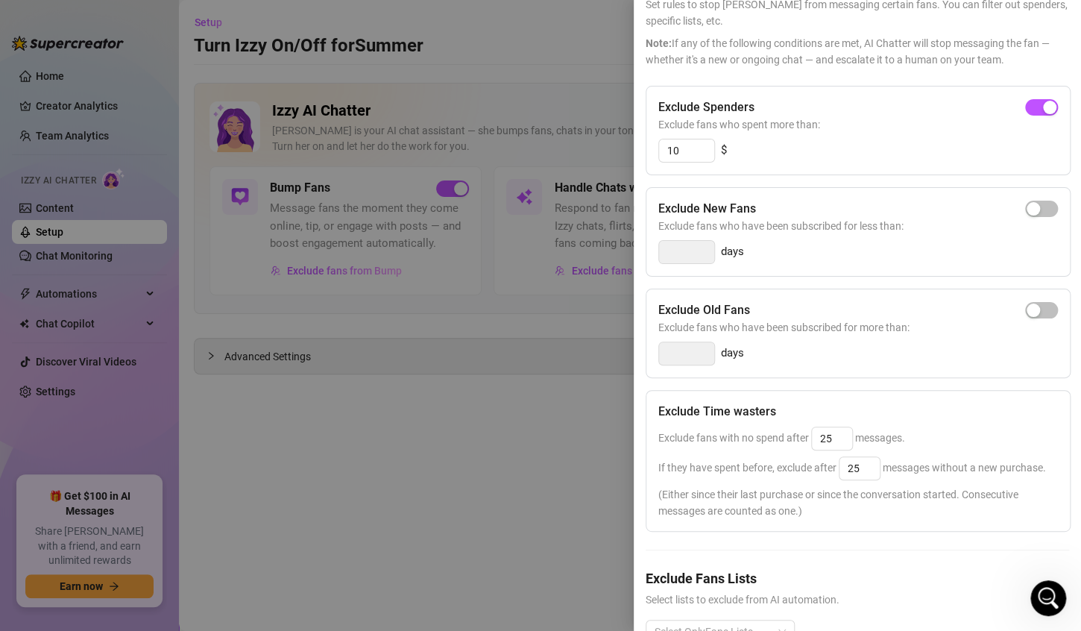
scroll to position [92, 0]
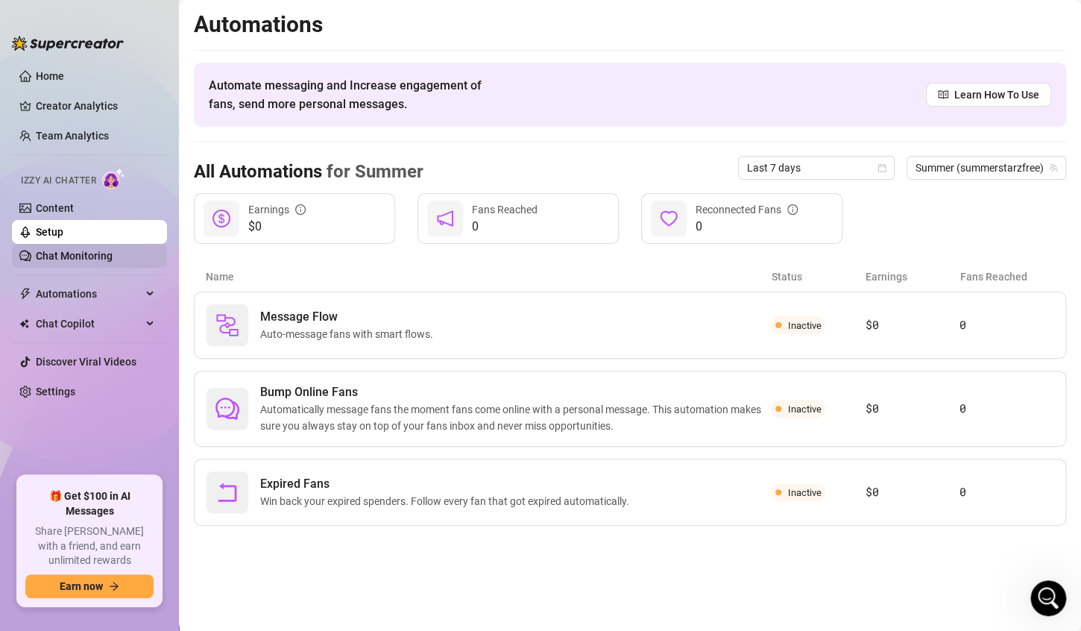
click at [77, 257] on link "Chat Monitoring" at bounding box center [74, 256] width 77 height 12
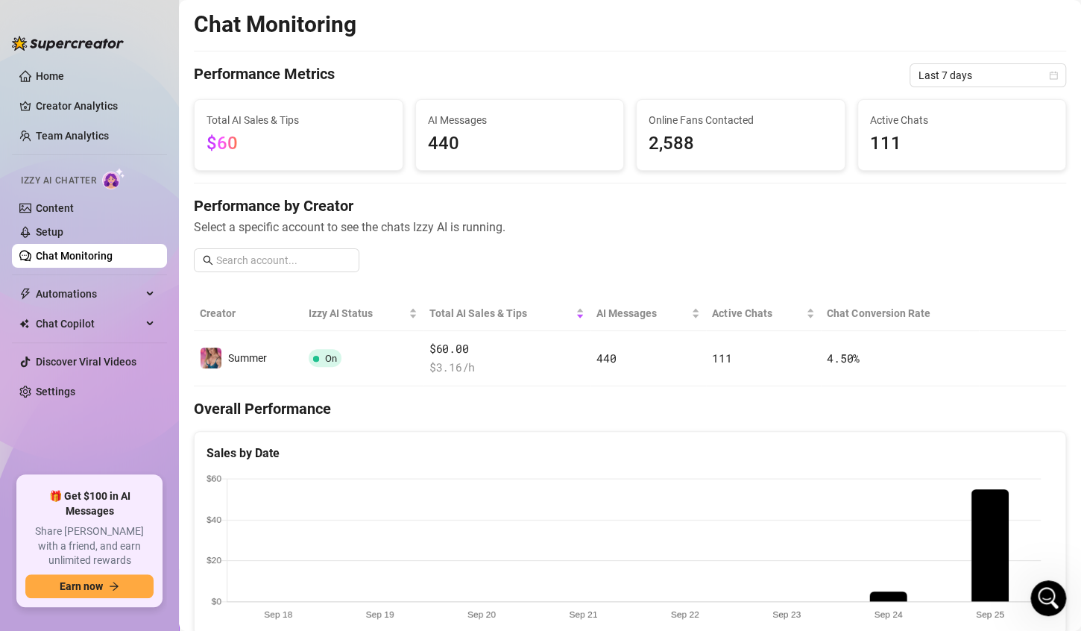
click at [73, 256] on link "Chat Monitoring" at bounding box center [74, 256] width 77 height 12
click at [64, 255] on link "Chat Monitoring" at bounding box center [74, 256] width 77 height 12
click at [72, 293] on span "Automations" at bounding box center [89, 294] width 106 height 24
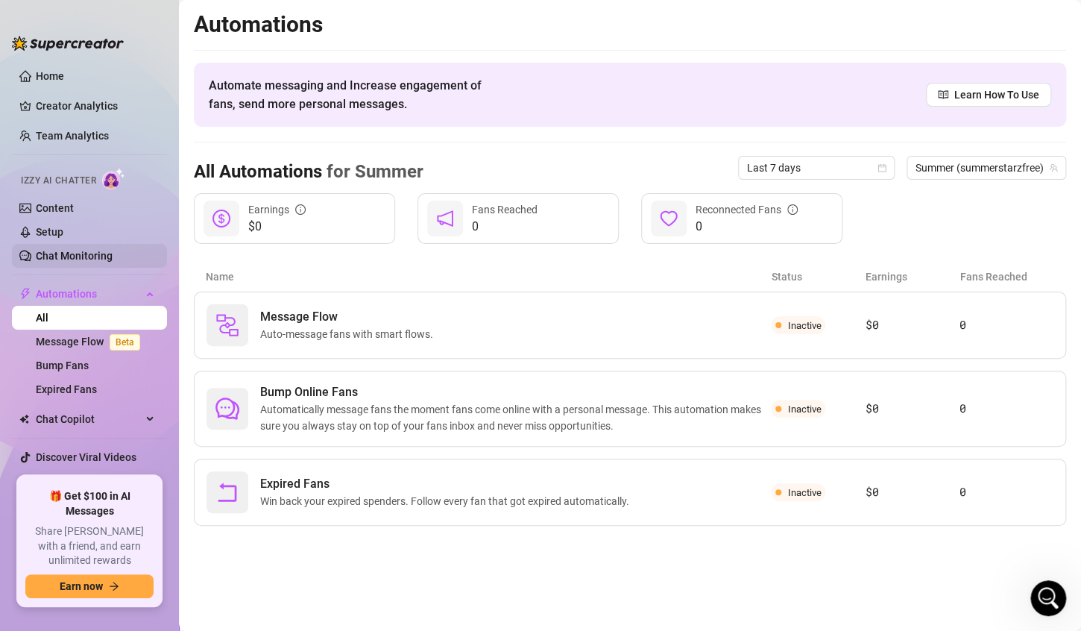
scroll to position [2660, 0]
click at [77, 251] on link "Chat Monitoring" at bounding box center [74, 256] width 77 height 12
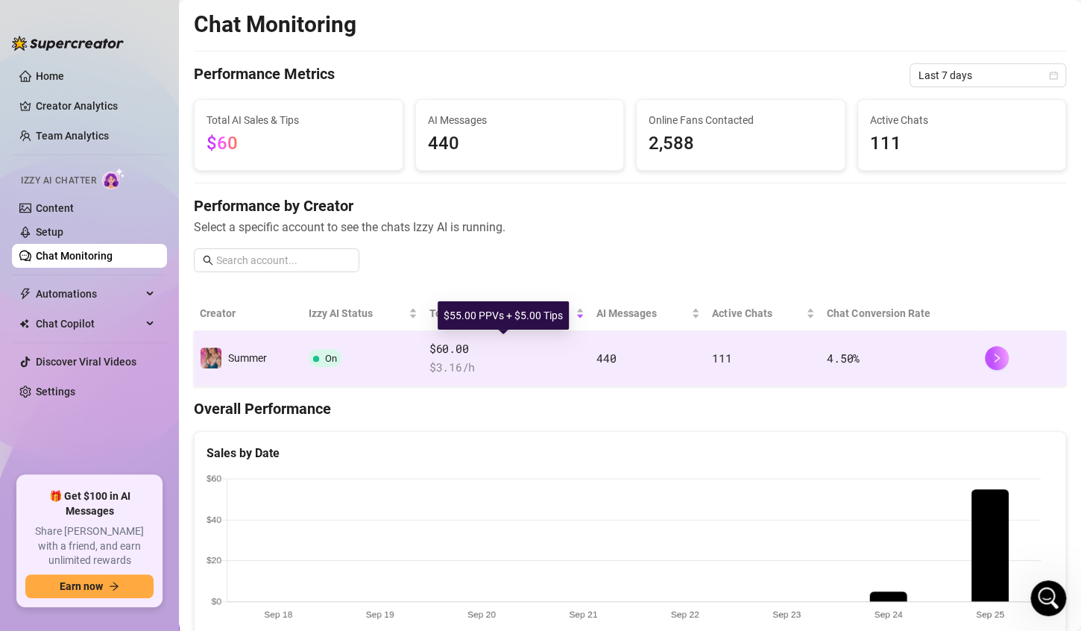
click at [552, 350] on span "$60.00" at bounding box center [506, 349] width 155 height 18
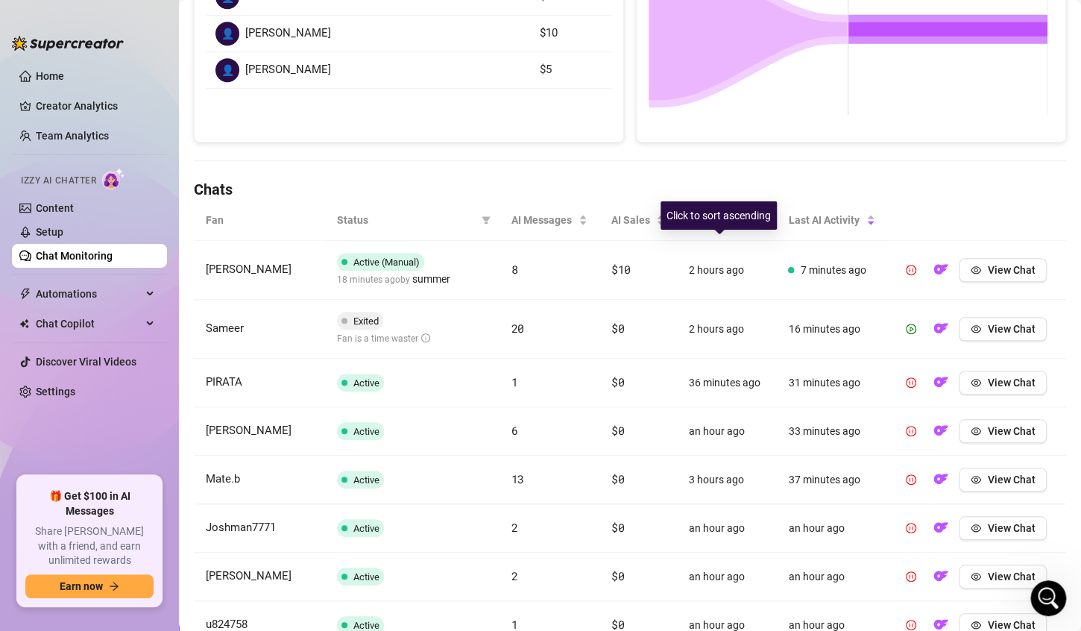
scroll to position [356, 0]
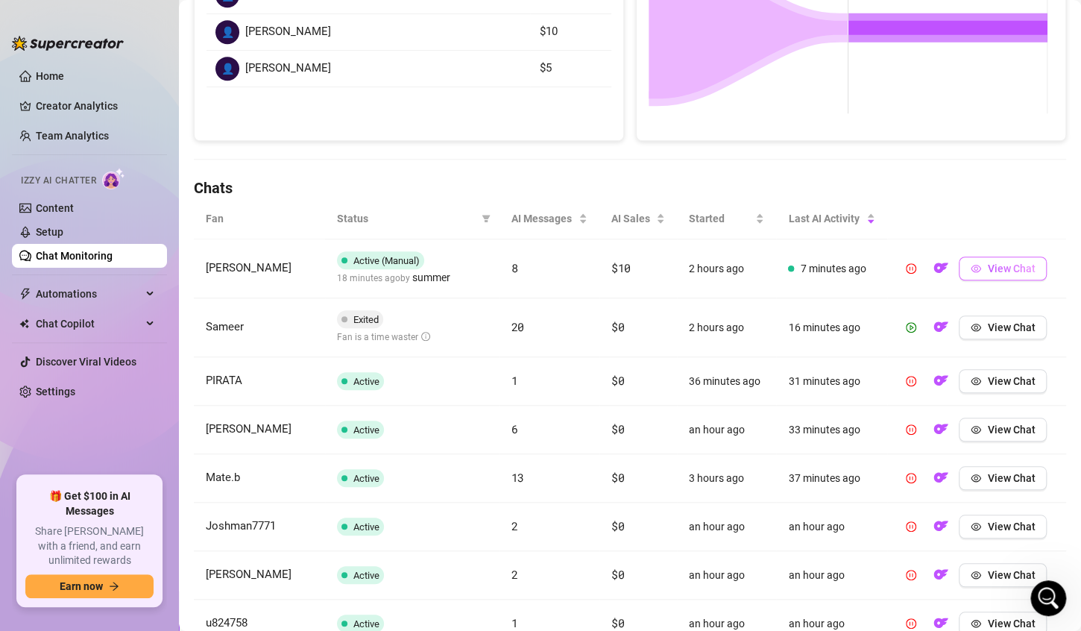
click at [995, 264] on span "View Chat" at bounding box center [1011, 268] width 48 height 12
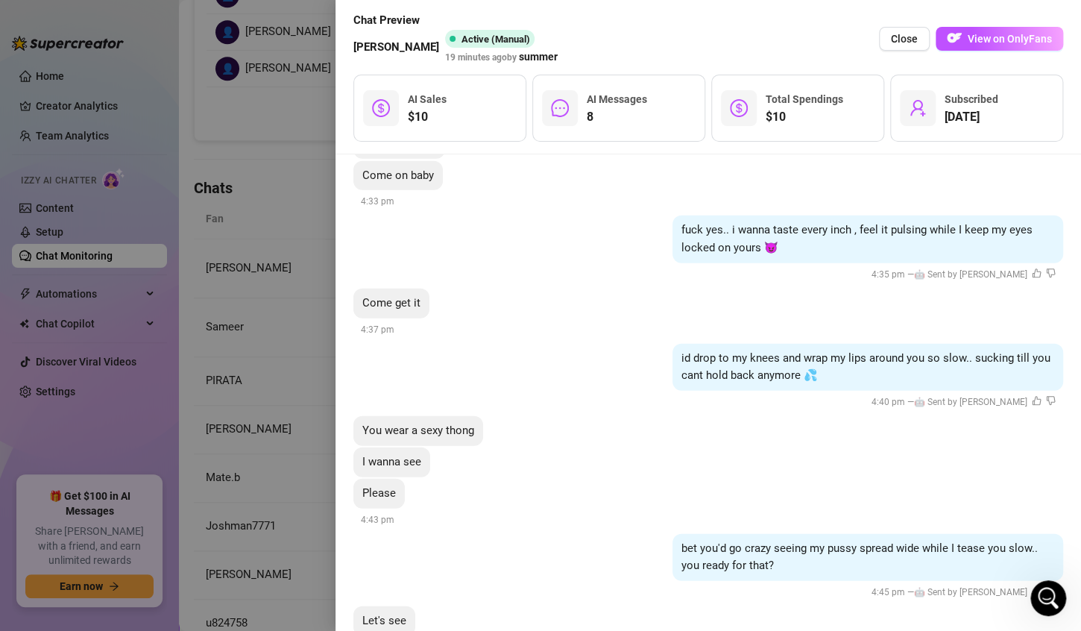
scroll to position [7160, 0]
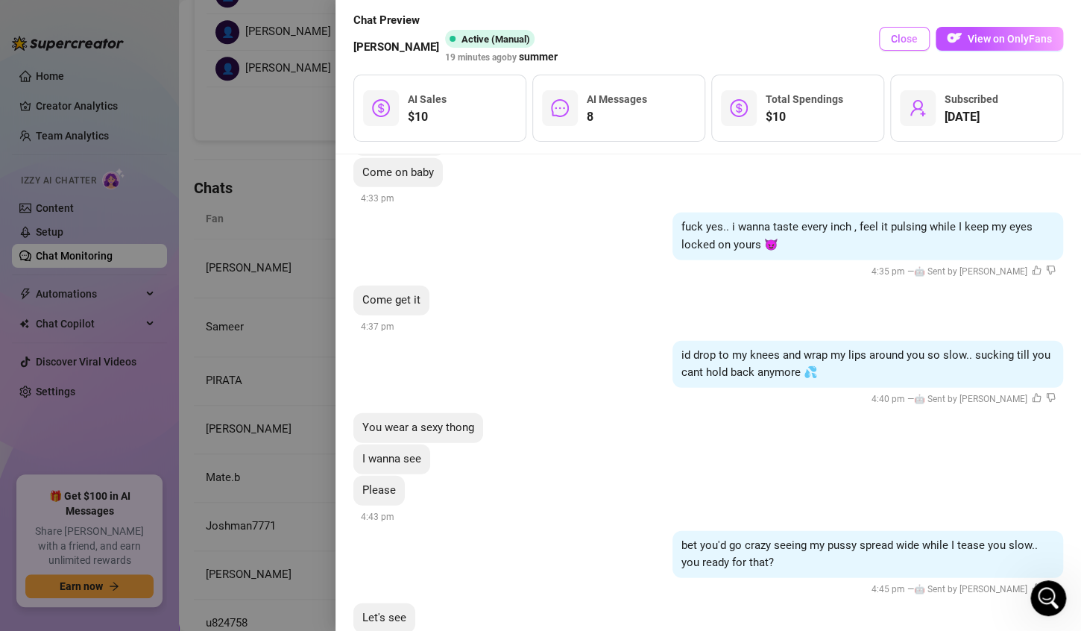
click at [904, 36] on span "Close" at bounding box center [904, 39] width 27 height 12
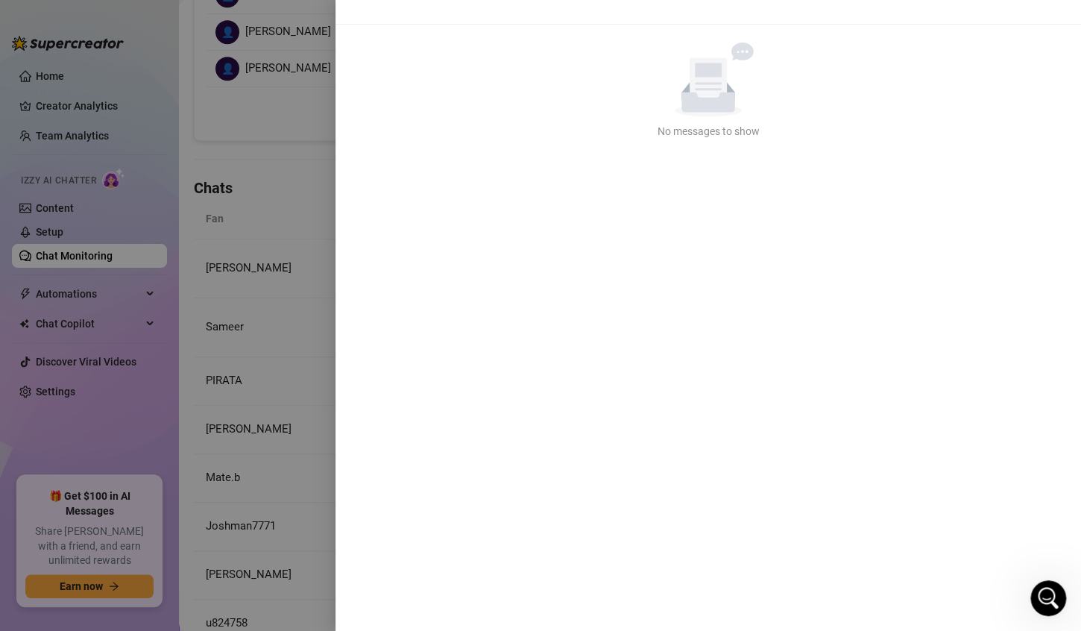
scroll to position [0, 0]
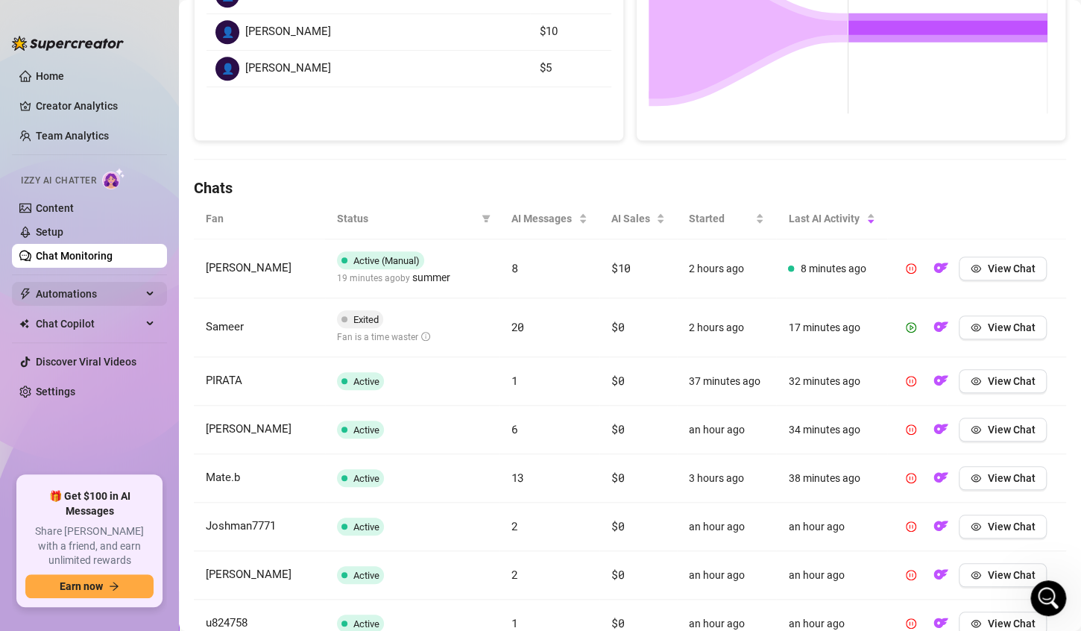
click at [84, 291] on span "Automations" at bounding box center [89, 294] width 106 height 24
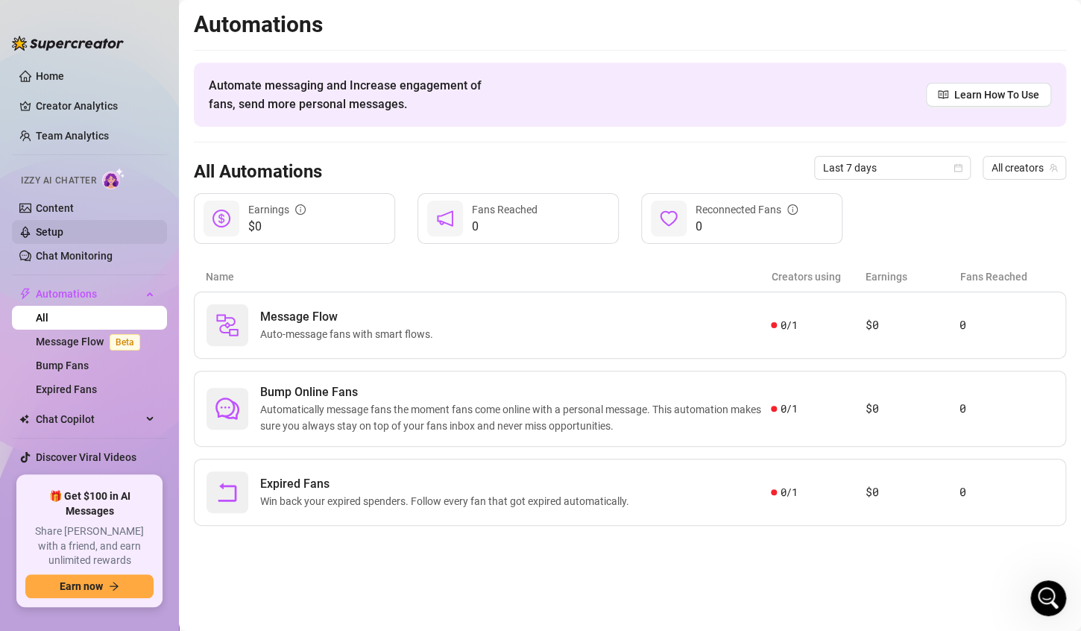
click at [47, 227] on link "Setup" at bounding box center [50, 232] width 28 height 12
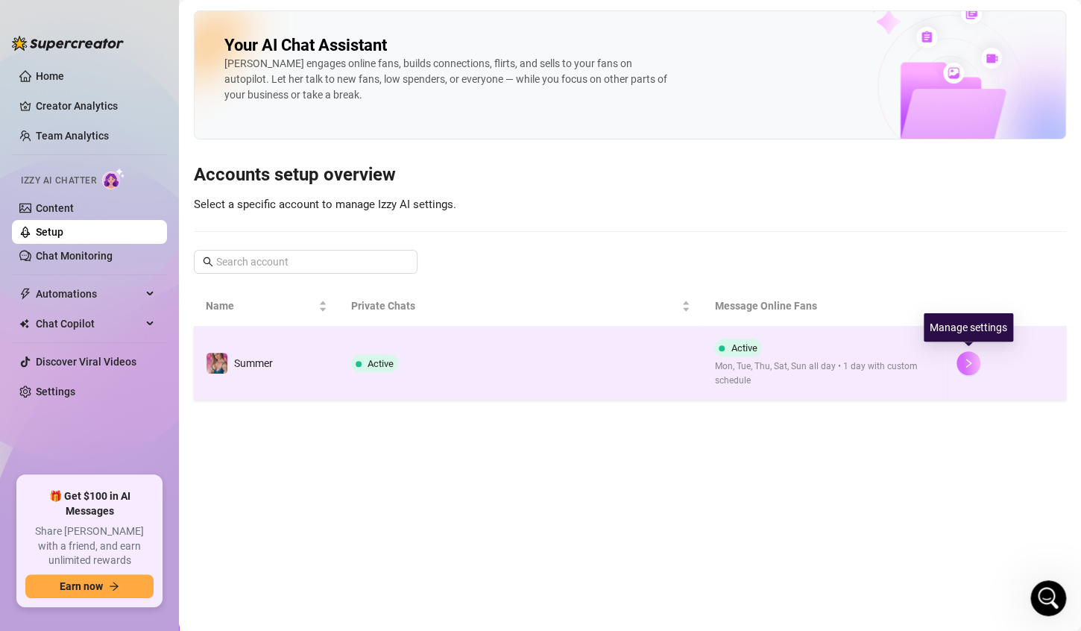
click at [970, 367] on icon "right" at bounding box center [968, 363] width 10 height 10
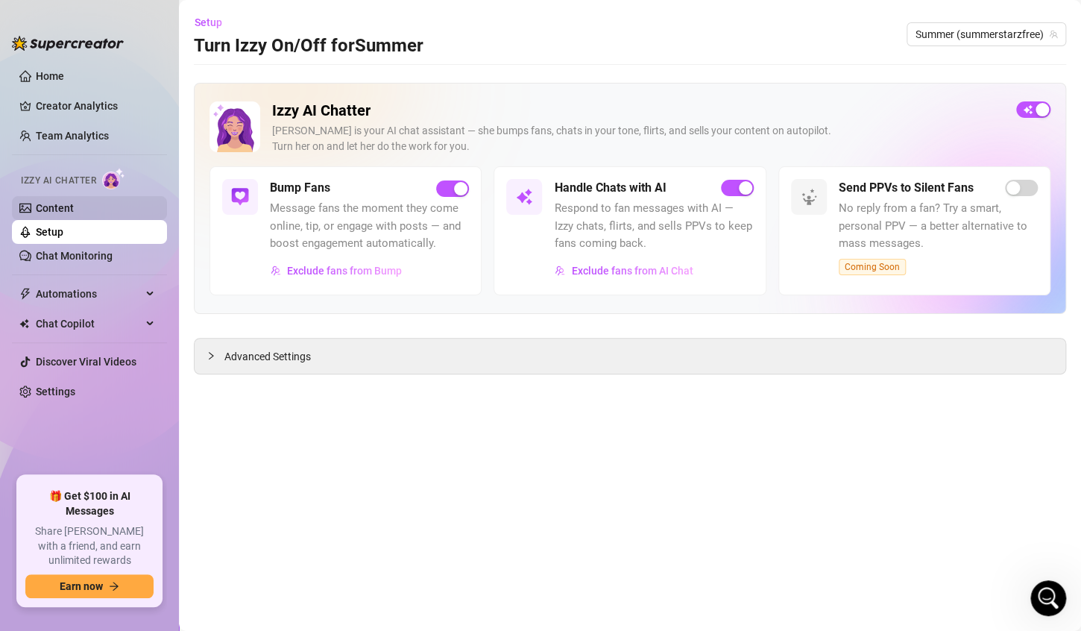
click at [62, 209] on link "Content" at bounding box center [55, 208] width 38 height 12
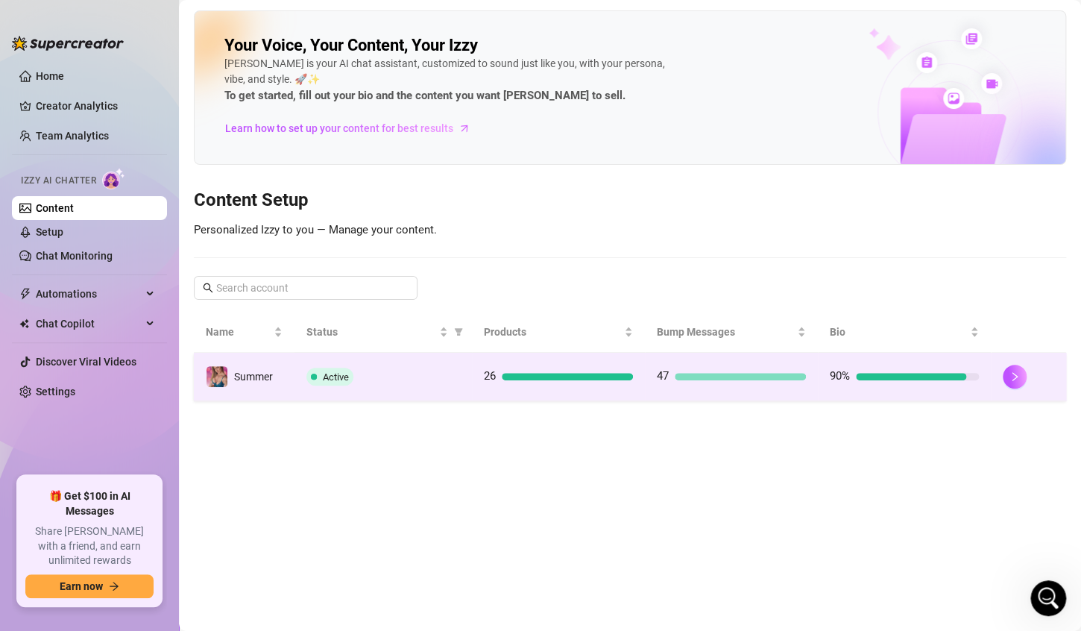
click at [377, 368] on div "Active" at bounding box center [383, 377] width 154 height 18
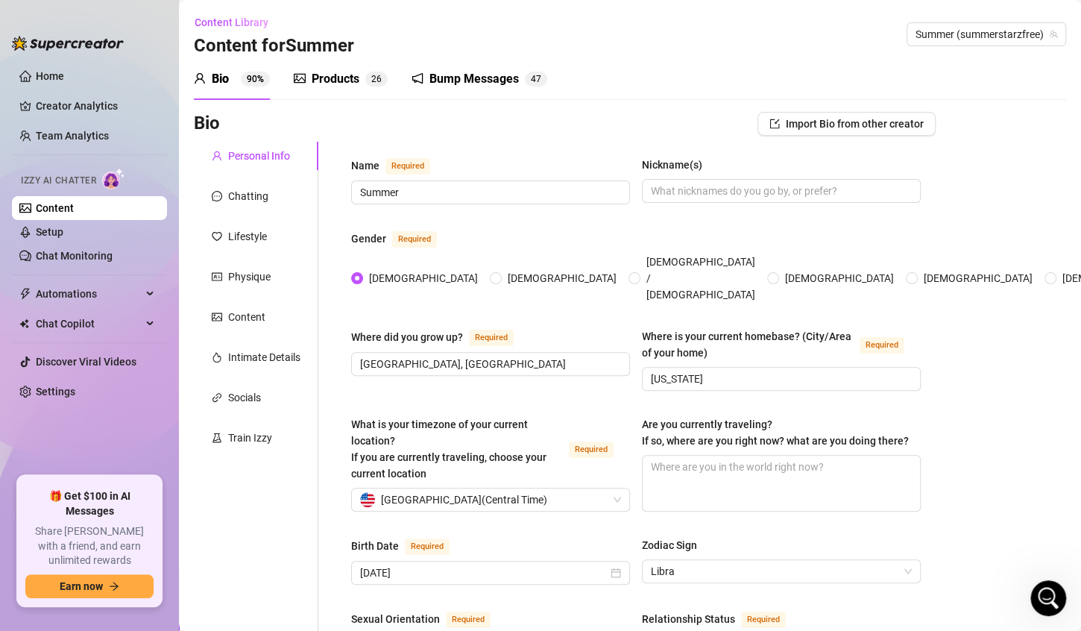
click at [339, 78] on div "Products" at bounding box center [336, 79] width 48 height 18
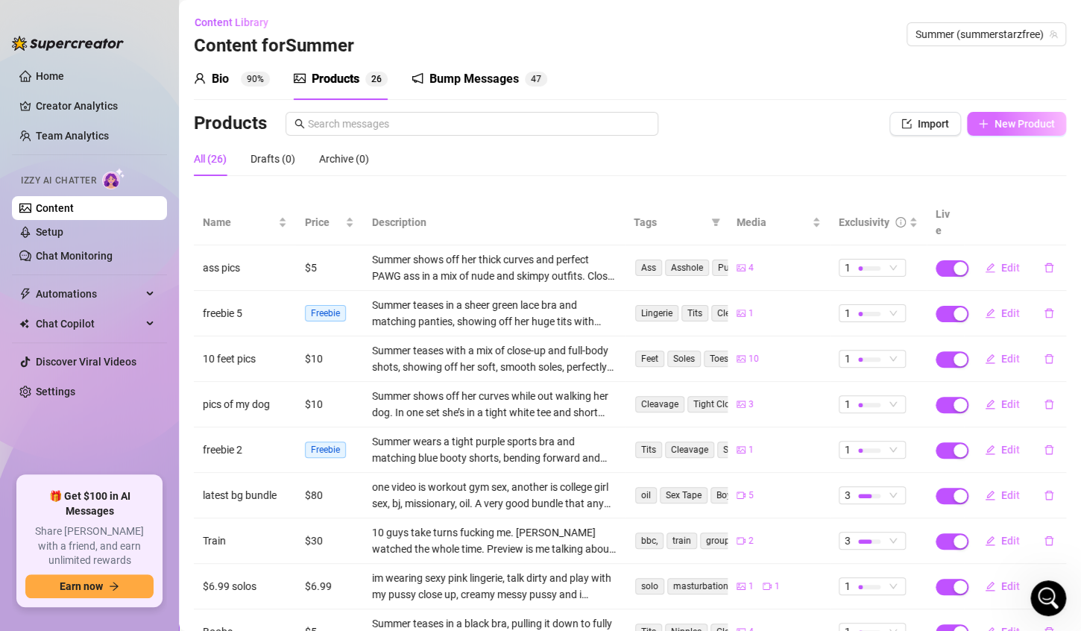
click at [995, 124] on span "New Product" at bounding box center [1025, 124] width 60 height 12
type textarea "Type your message here..."
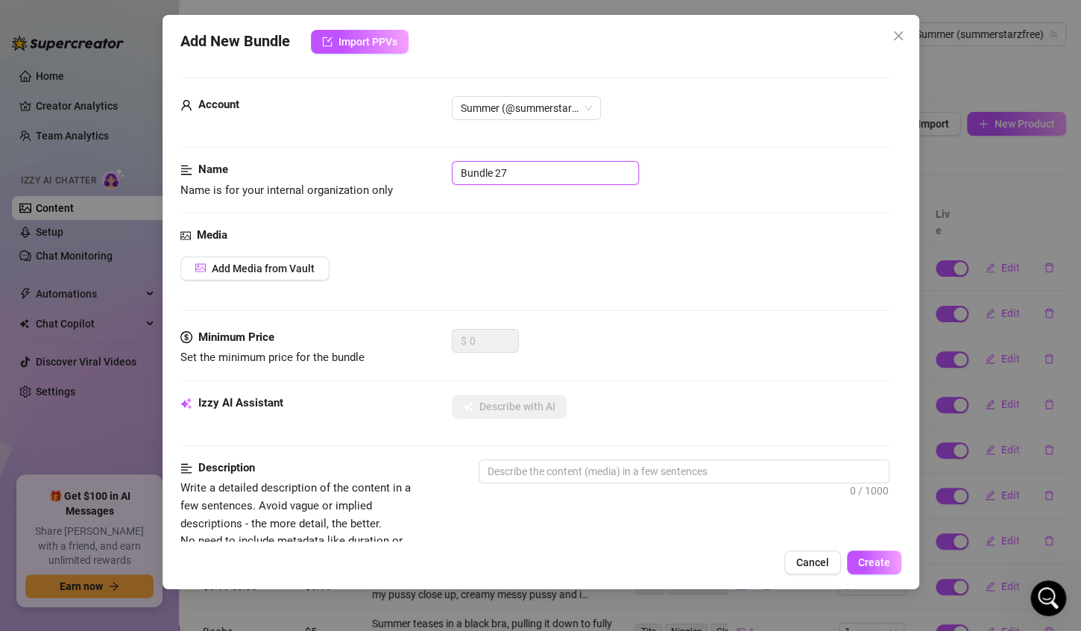
click at [529, 179] on input "Bundle 27" at bounding box center [545, 173] width 187 height 24
type input "B"
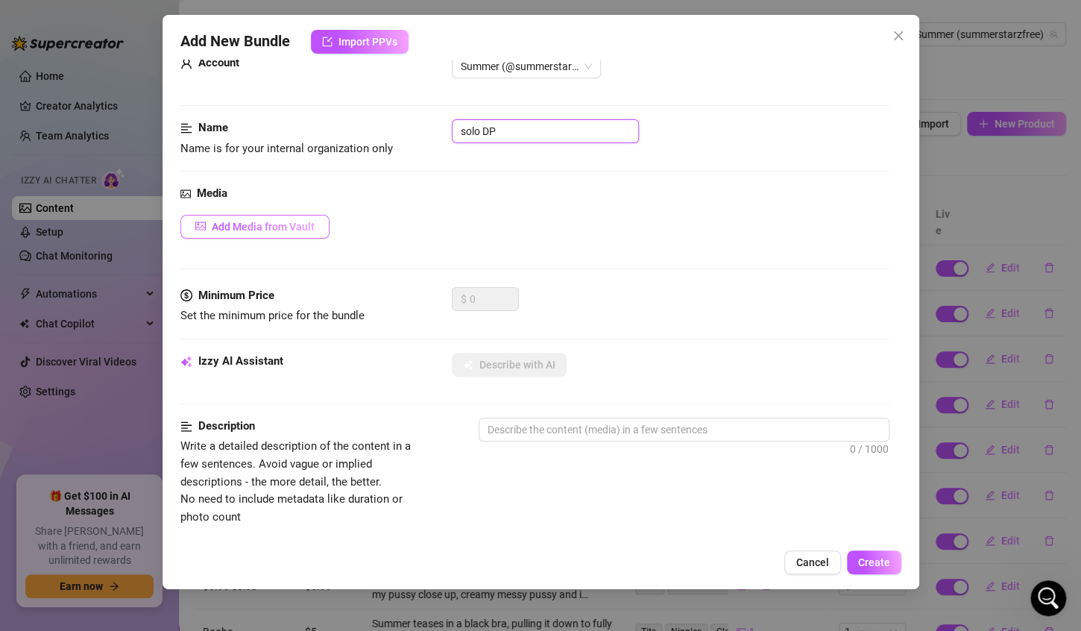
type input "solo DP"
click at [306, 227] on span "Add Media from Vault" at bounding box center [263, 227] width 103 height 12
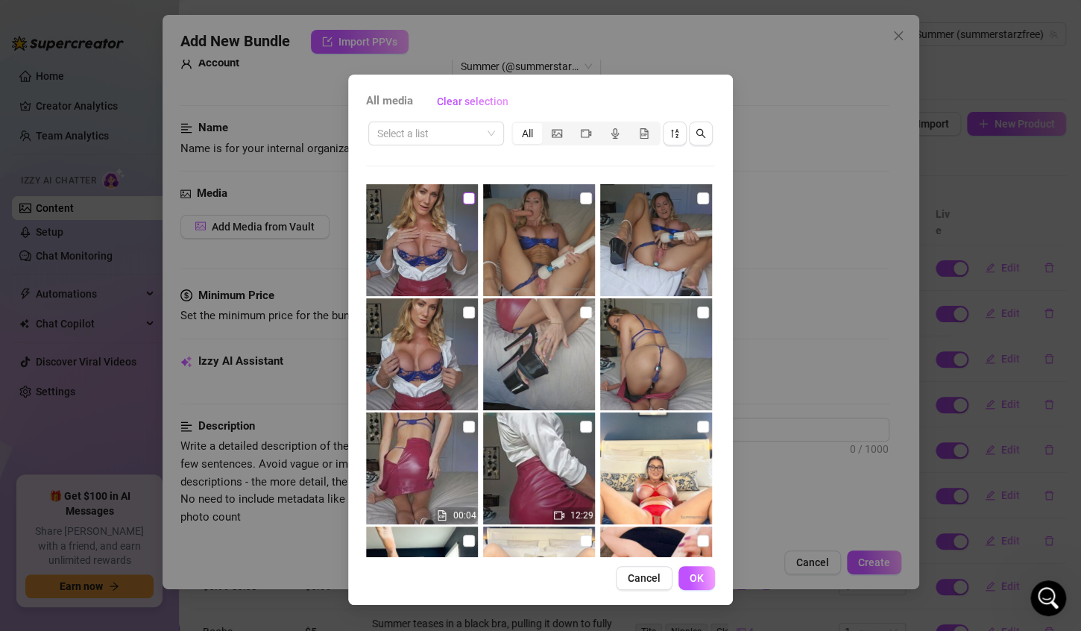
click at [463, 196] on input "checkbox" at bounding box center [469, 198] width 12 height 12
checkbox input "true"
click at [581, 198] on input "checkbox" at bounding box center [586, 198] width 12 height 12
checkbox input "true"
click at [697, 201] on input "checkbox" at bounding box center [703, 198] width 12 height 12
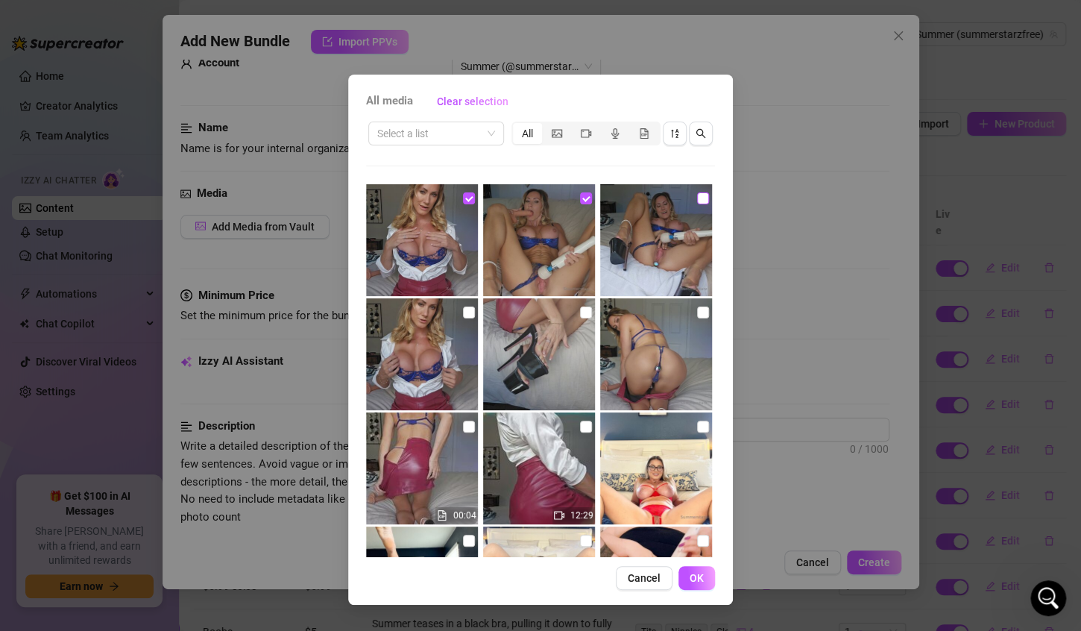
checkbox input "true"
click at [467, 310] on input "checkbox" at bounding box center [469, 312] width 12 height 12
checkbox input "true"
click at [580, 312] on input "checkbox" at bounding box center [586, 312] width 12 height 12
checkbox input "true"
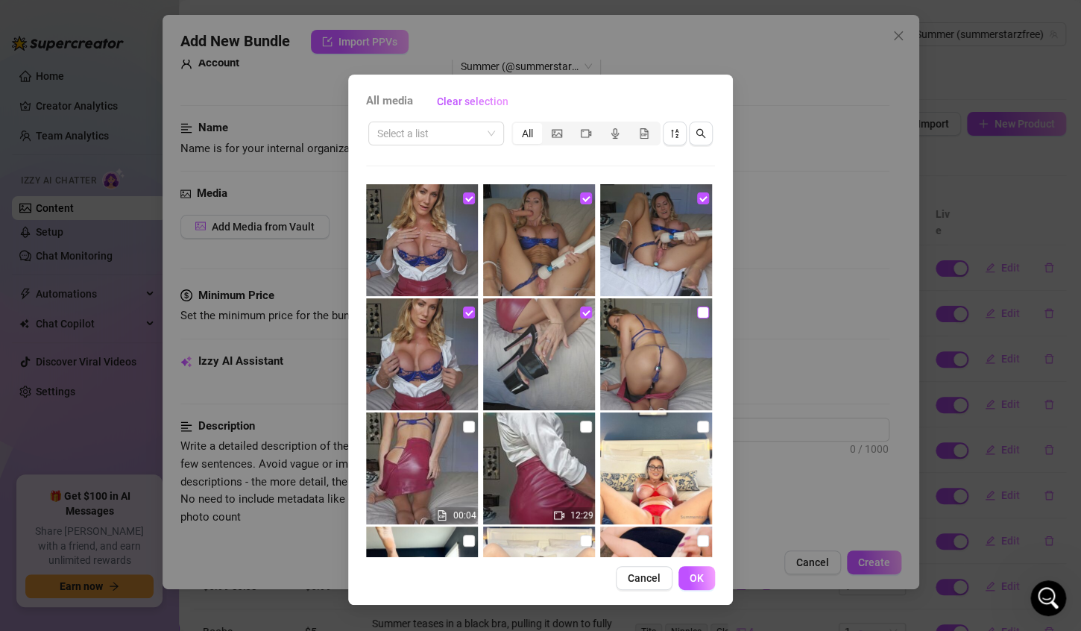
click at [697, 312] on input "checkbox" at bounding box center [703, 312] width 12 height 12
checkbox input "true"
click at [465, 427] on input "checkbox" at bounding box center [469, 427] width 12 height 12
checkbox input "true"
click at [580, 424] on input "checkbox" at bounding box center [586, 427] width 12 height 12
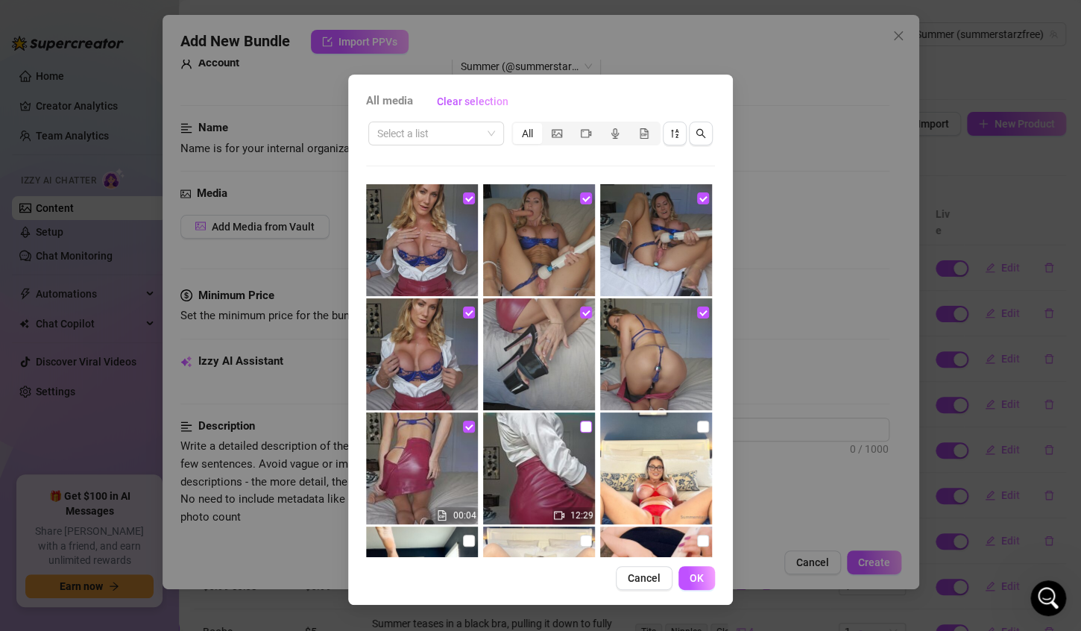
checkbox input "true"
click at [697, 576] on span "OK" at bounding box center [697, 578] width 14 height 12
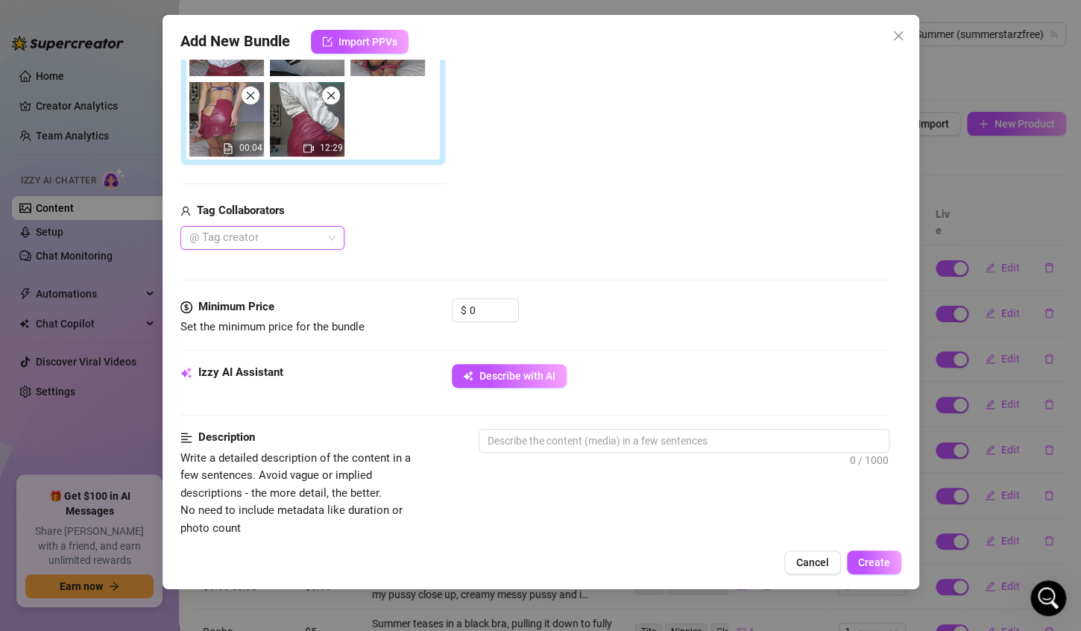
scroll to position [409, 0]
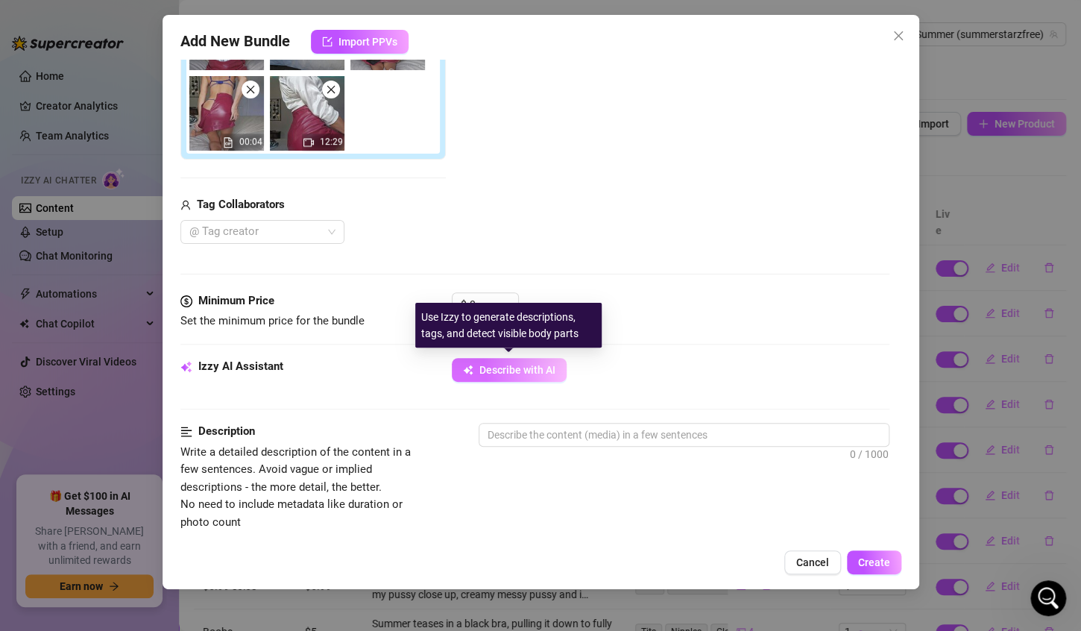
click at [533, 369] on span "Describe with AI" at bounding box center [517, 370] width 76 height 12
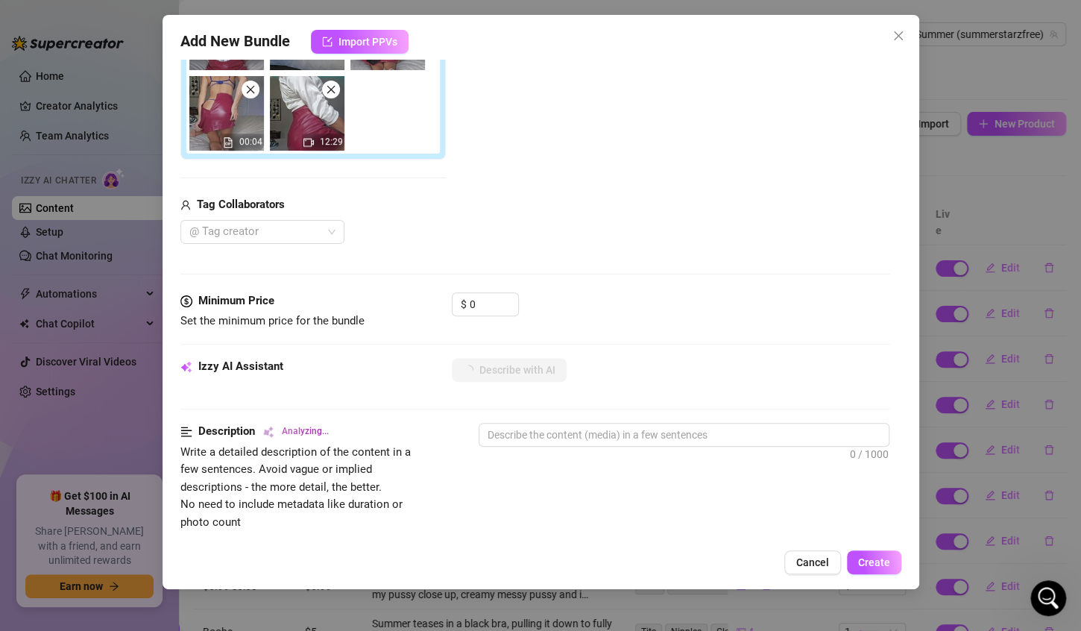
type textarea "Summer"
type textarea "Summer teases"
type textarea "Summer teases in"
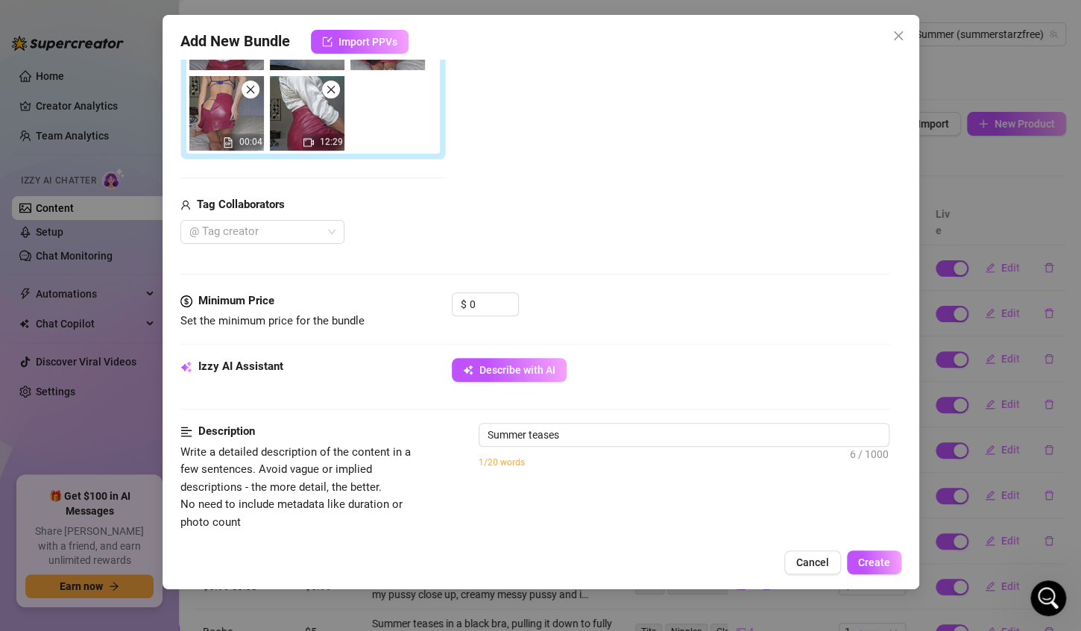
type textarea "Summer teases in"
type textarea "Summer teases in a"
type textarea "Summer teases in a sheer"
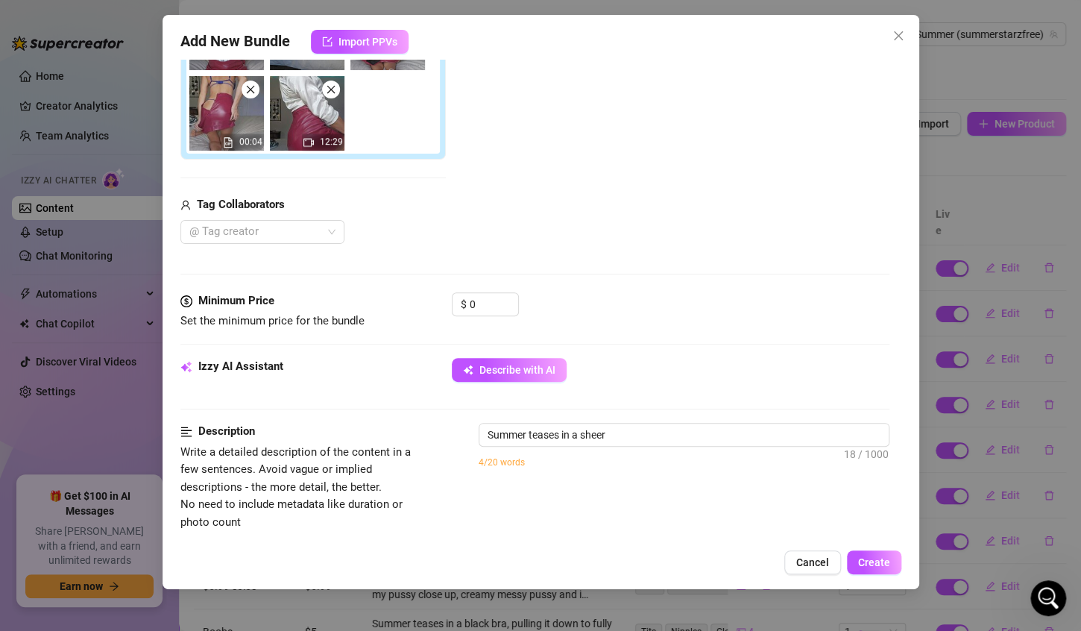
type textarea "Summer teases in a sheer blue"
type textarea "Summer teases in a sheer blue lace"
type textarea "Summer teases in a sheer blue lace bra"
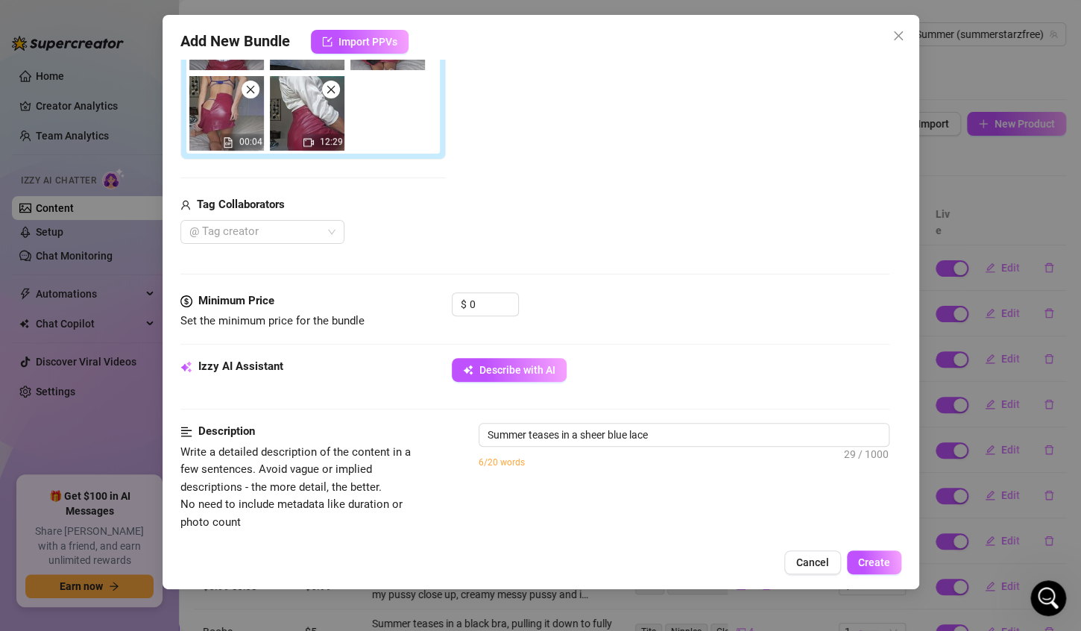
type textarea "Summer teases in a sheer blue lace bra"
type textarea "Summer teases in a sheer blue lace bra and"
type textarea "Summer teases in a sheer blue lace bra and matching"
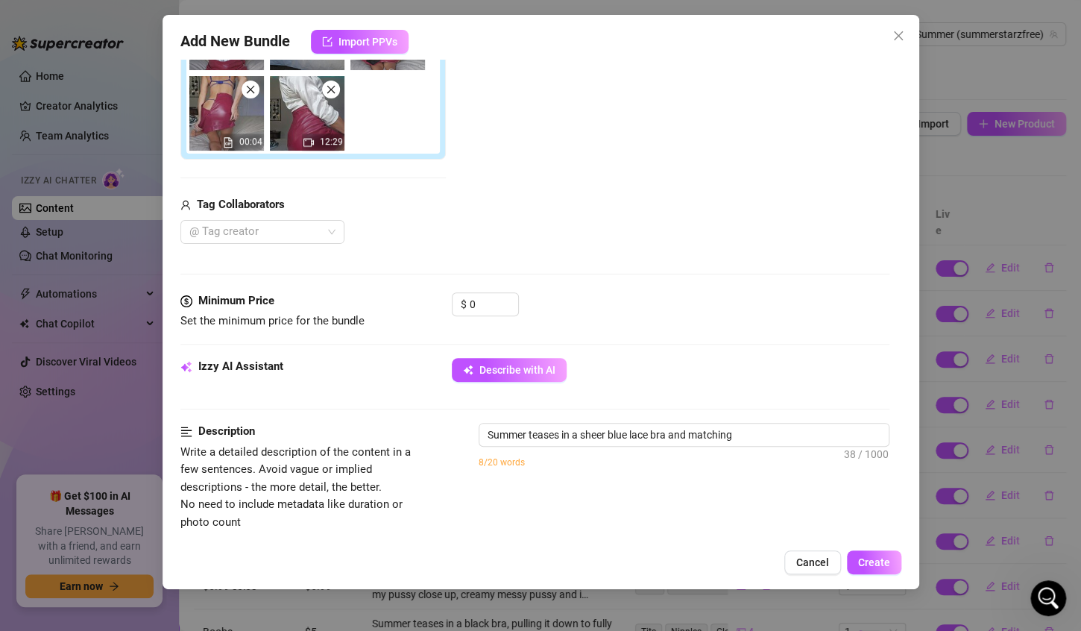
type textarea "Summer teases in a sheer blue lace bra and matching thong,"
type textarea "Summer teases in a sheer blue lace bra and matching thong, paired"
type textarea "Summer teases in a sheer blue lace bra and matching thong, paired with"
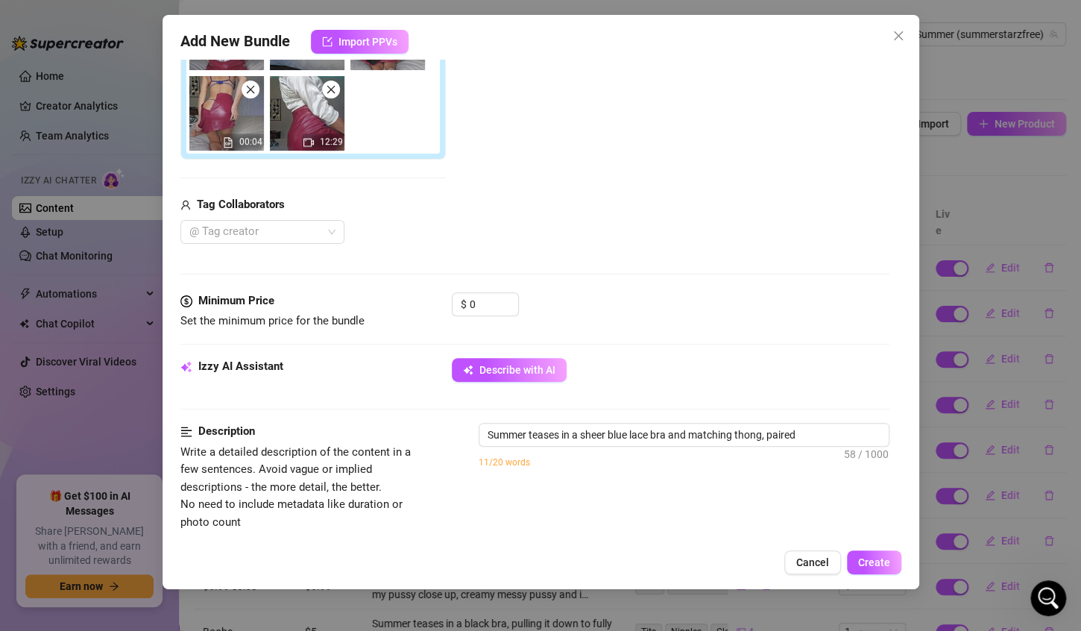
type textarea "Summer teases in a sheer blue lace bra and matching thong, paired with"
type textarea "Summer teases in a sheer blue lace bra and matching thong, paired with a"
type textarea "Summer teases in a sheer blue lace bra and matching thong, paired with a tight"
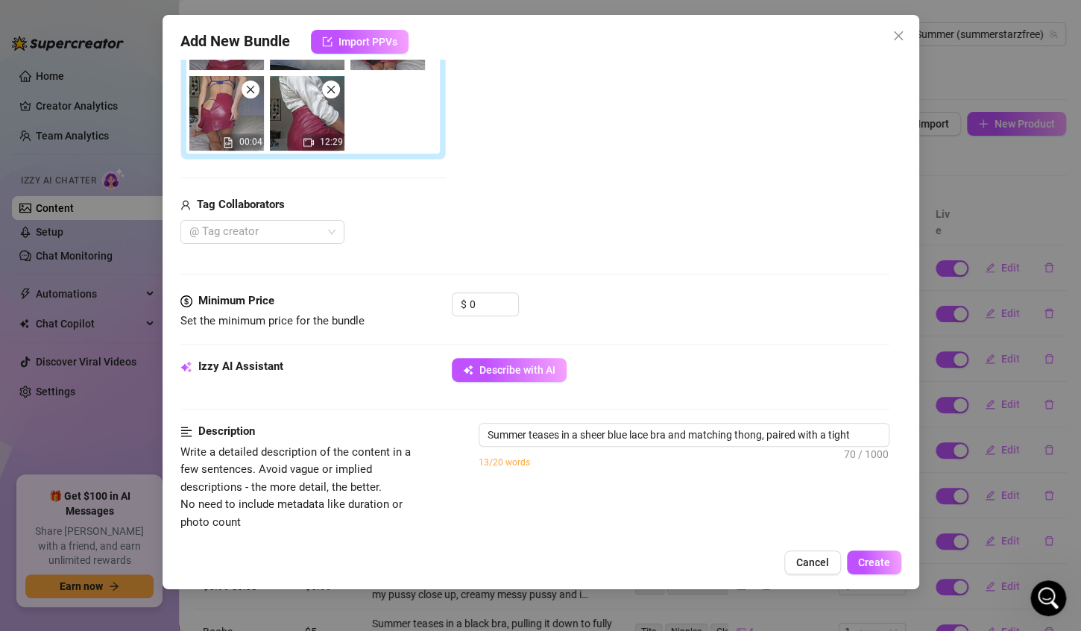
type textarea "Summer teases in a sheer blue lace bra and matching thong, paired with a tight …"
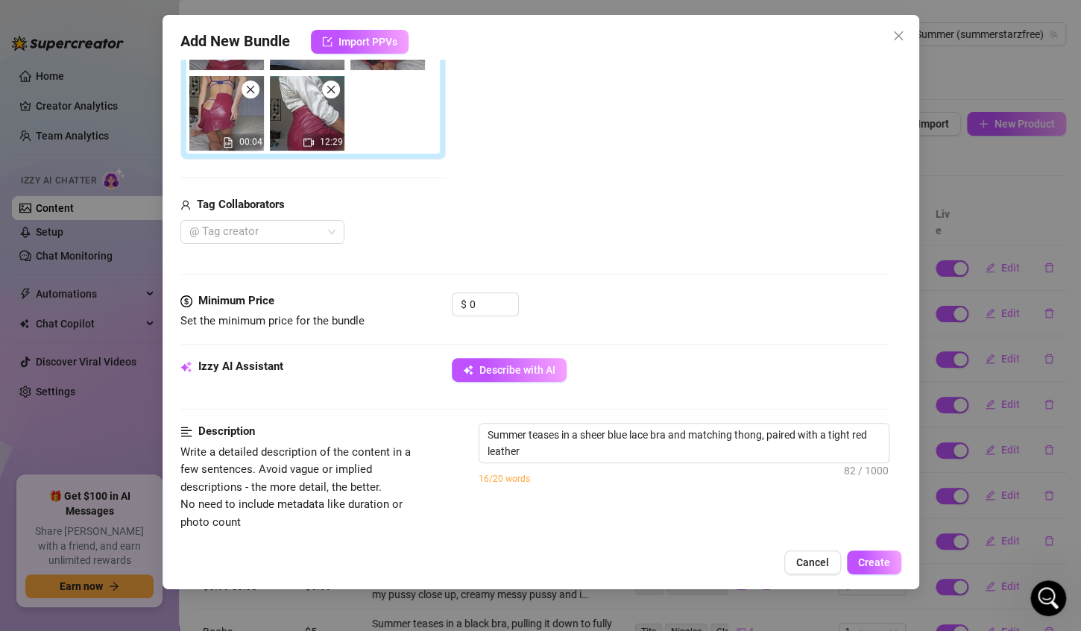
type textarea "Summer teases in a sheer blue lace bra and matching thong, paired with a tight …"
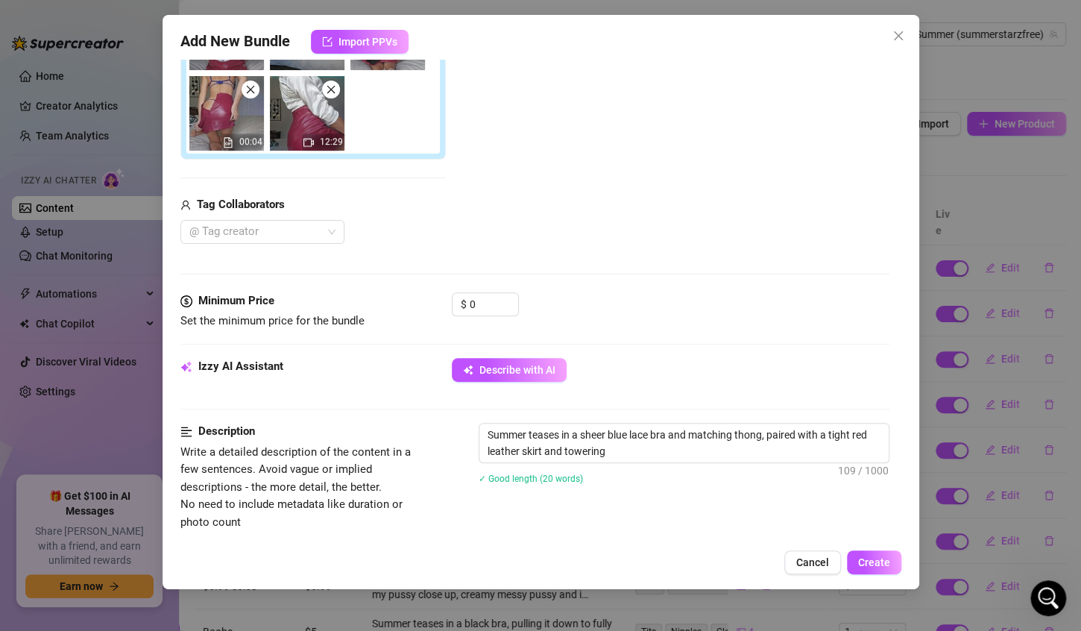
type textarea "Summer teases in a sheer blue lace bra and matching thong, paired with a tight …"
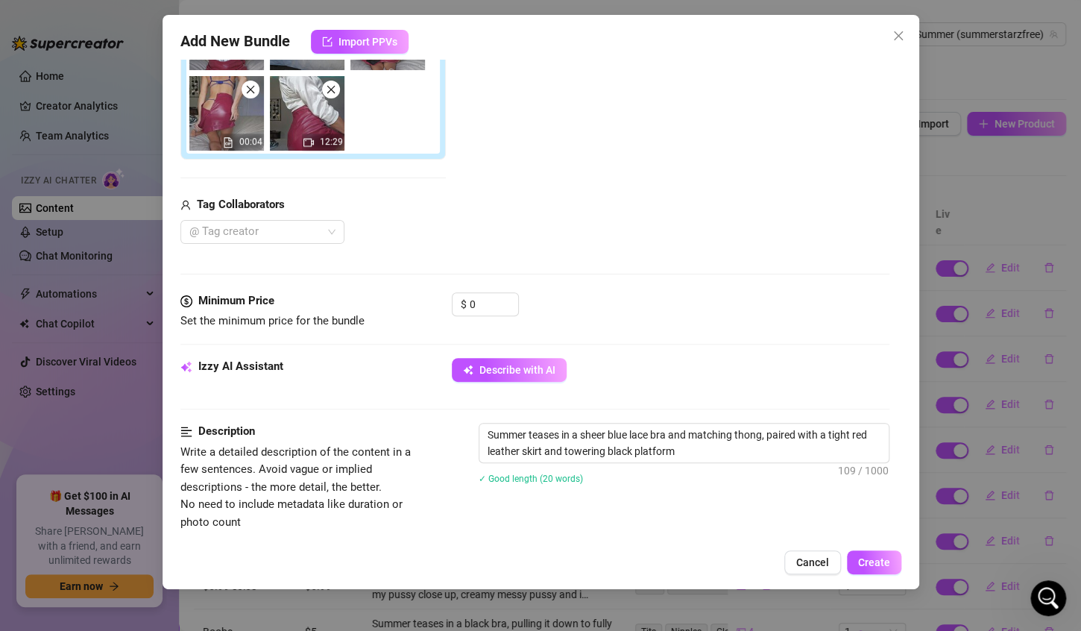
type textarea "Summer teases in a sheer blue lace bra and matching thong, paired with a tight …"
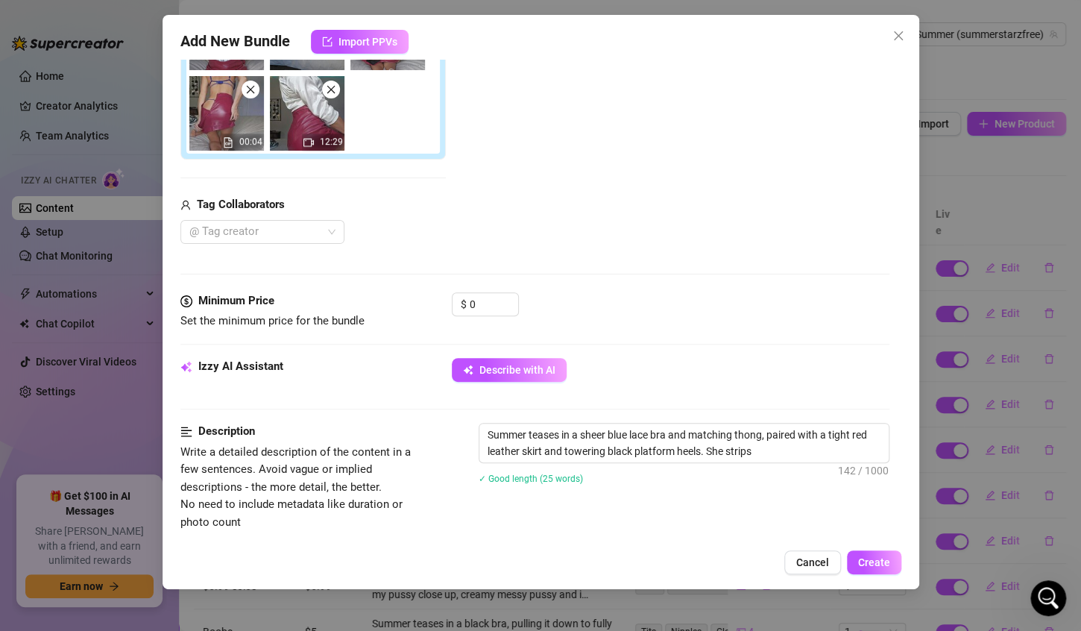
type textarea "Summer teases in a sheer blue lace bra and matching thong, paired with a tight …"
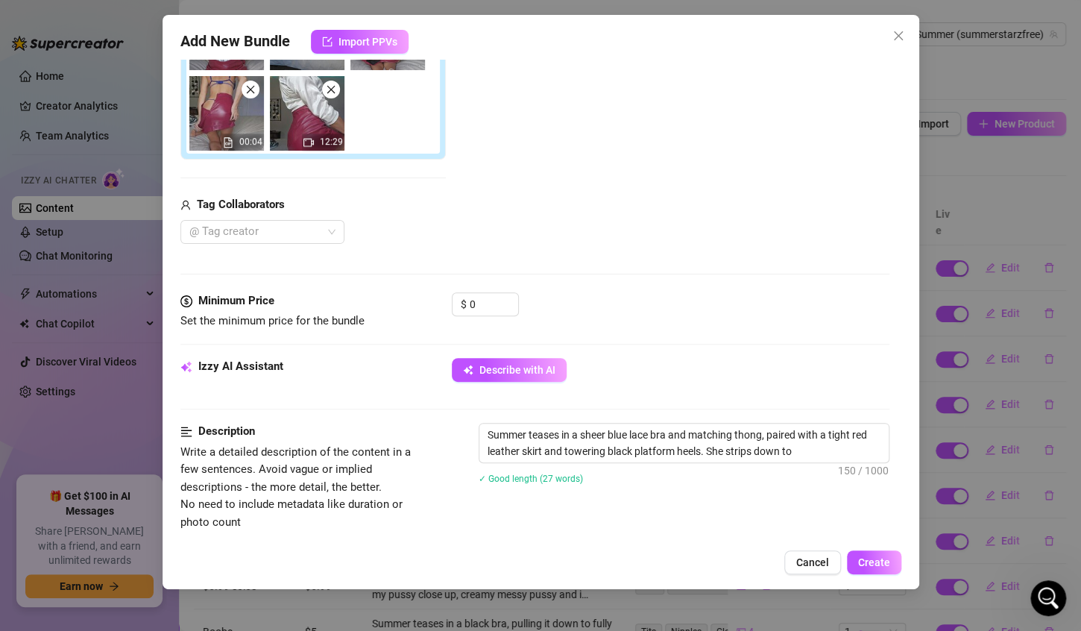
type textarea "Summer teases in a sheer blue lace bra and matching thong, paired with a tight …"
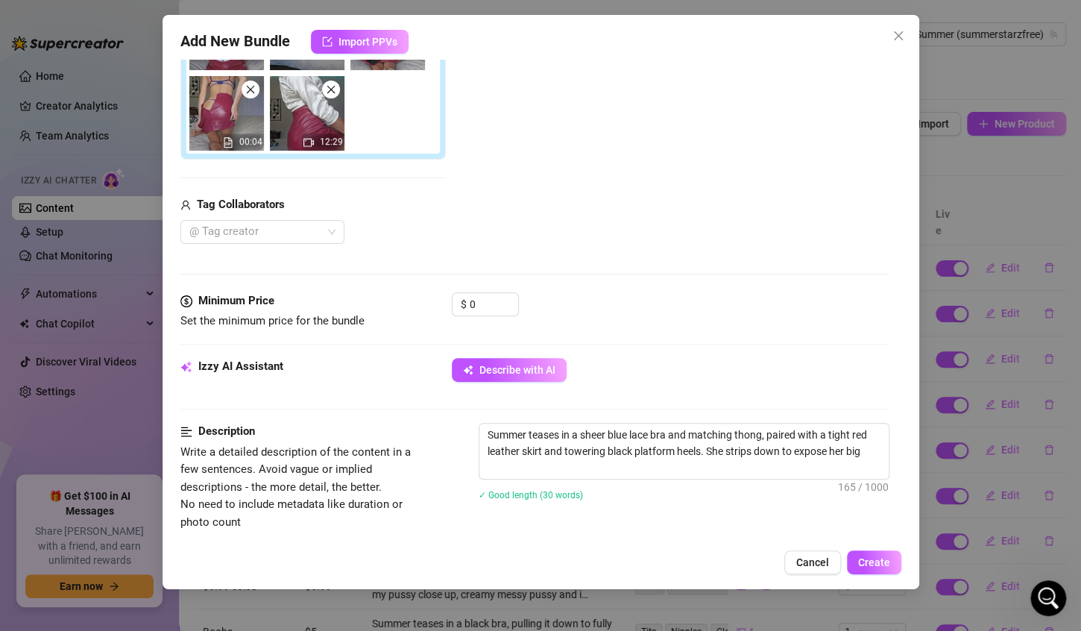
type textarea "Summer teases in a sheer blue lace bra and matching thong, paired with a tight …"
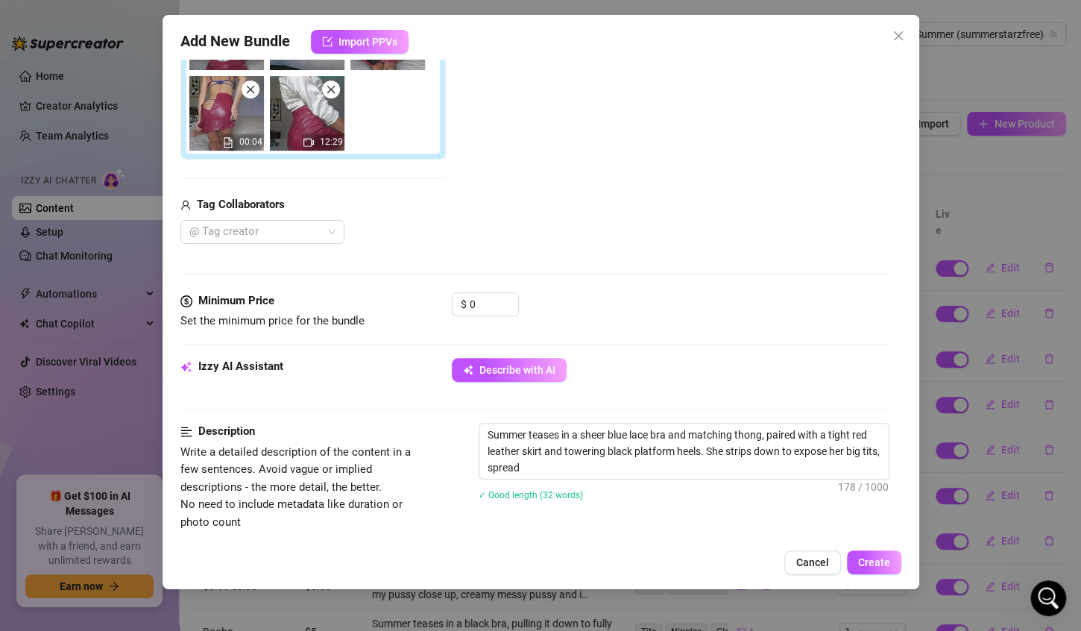
type textarea "Summer teases in a sheer blue lace bra and matching thong, paired with a tight …"
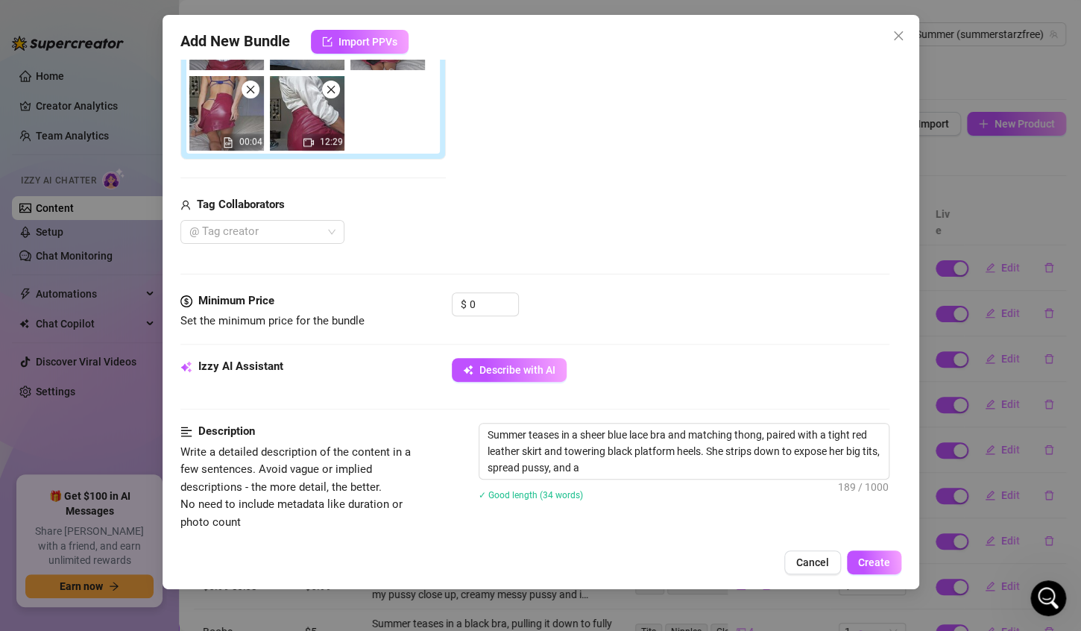
type textarea "Summer teases in a sheer blue lace bra and matching thong, paired with a tight …"
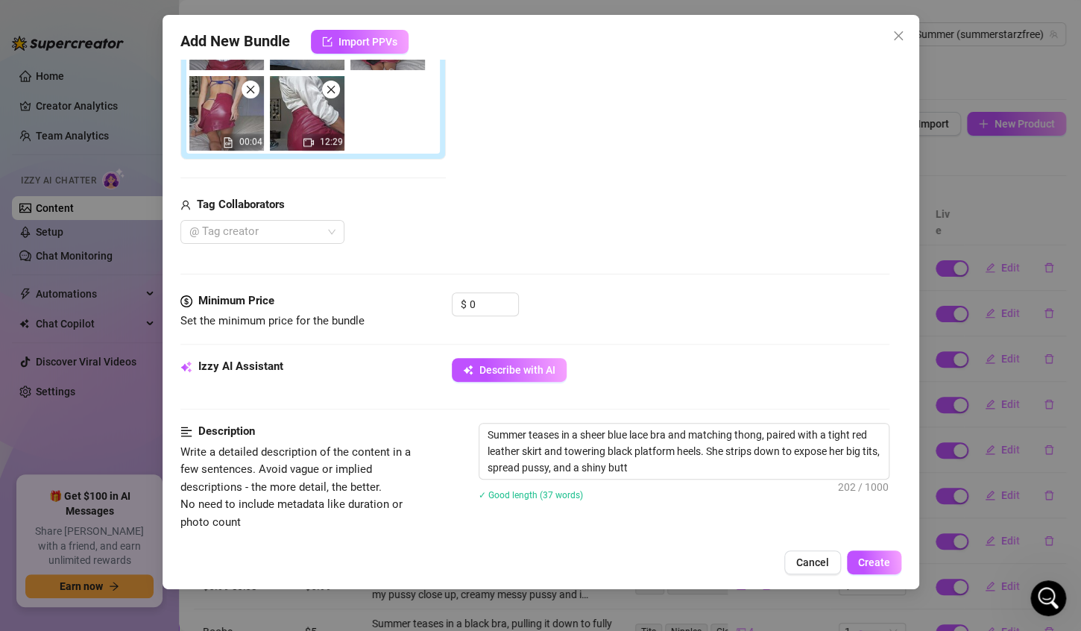
type textarea "Summer teases in a sheer blue lace bra and matching thong, paired with a tight …"
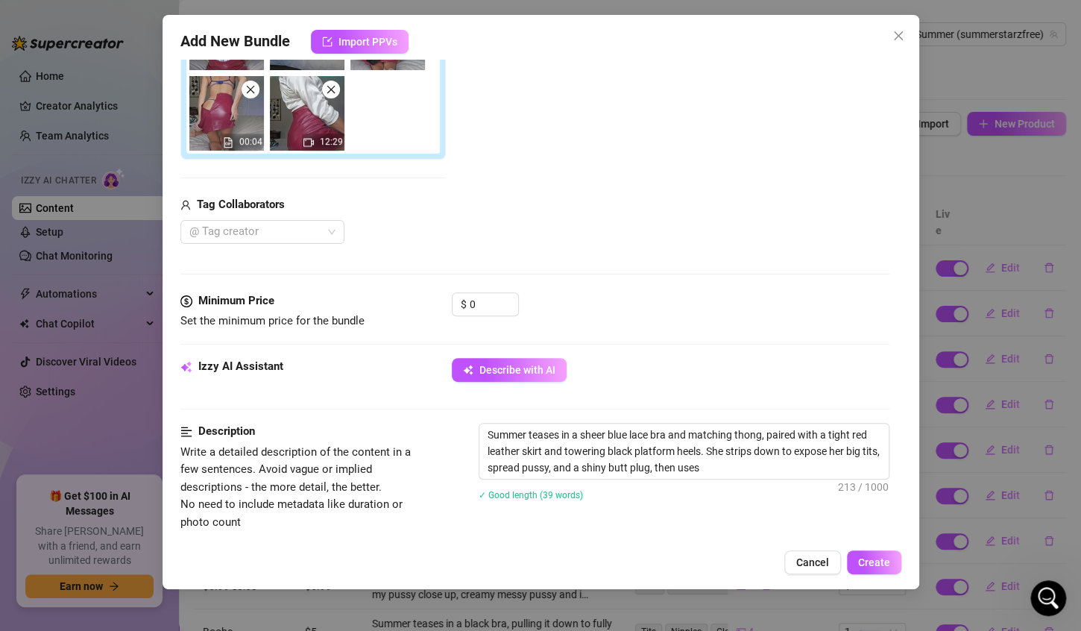
type textarea "Summer teases in a sheer blue lace bra and matching thong, paired with a tight …"
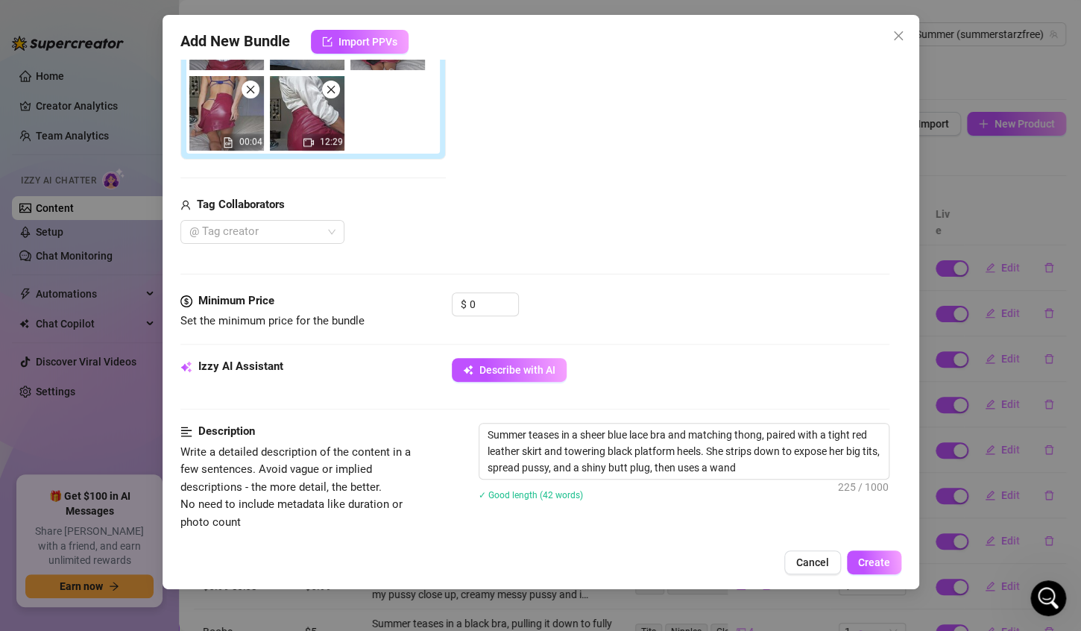
type textarea "Summer teases in a sheer blue lace bra and matching thong, paired with a tight …"
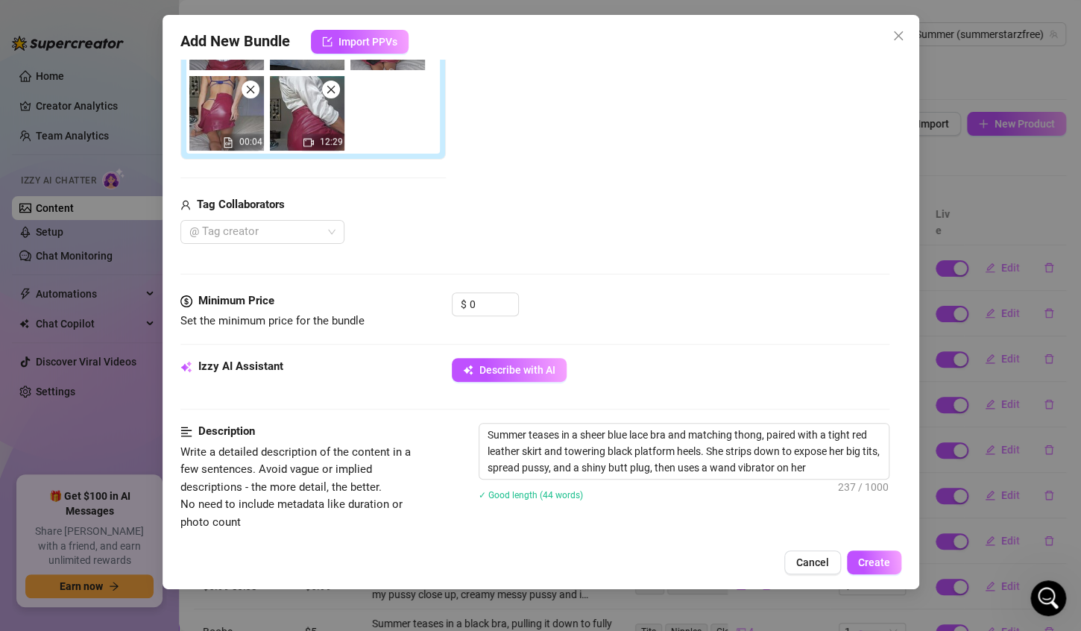
type textarea "Summer teases in a sheer blue lace bra and matching thong, paired with a tight …"
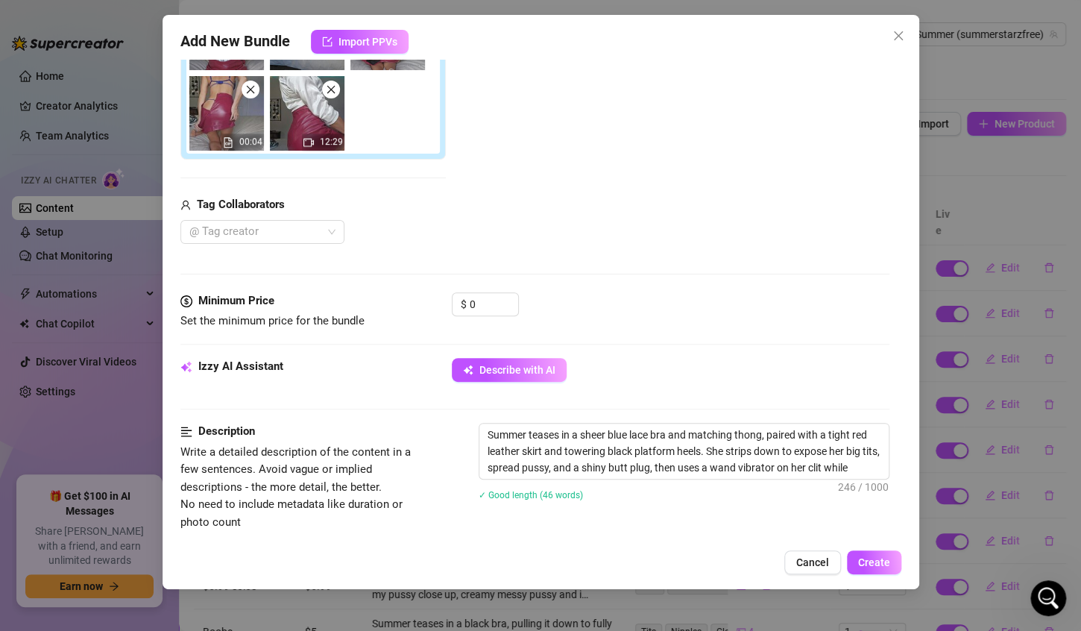
type textarea "Summer teases in a sheer blue lace bra and matching thong, paired with a tight …"
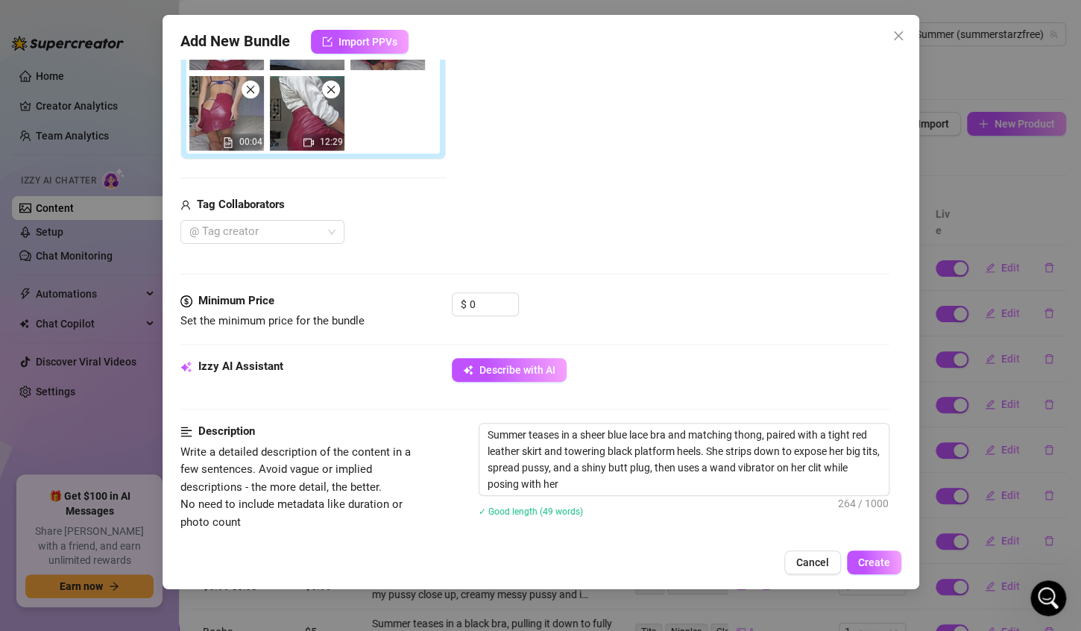
type textarea "Summer teases in a sheer blue lace bra and matching thong, paired with a tight …"
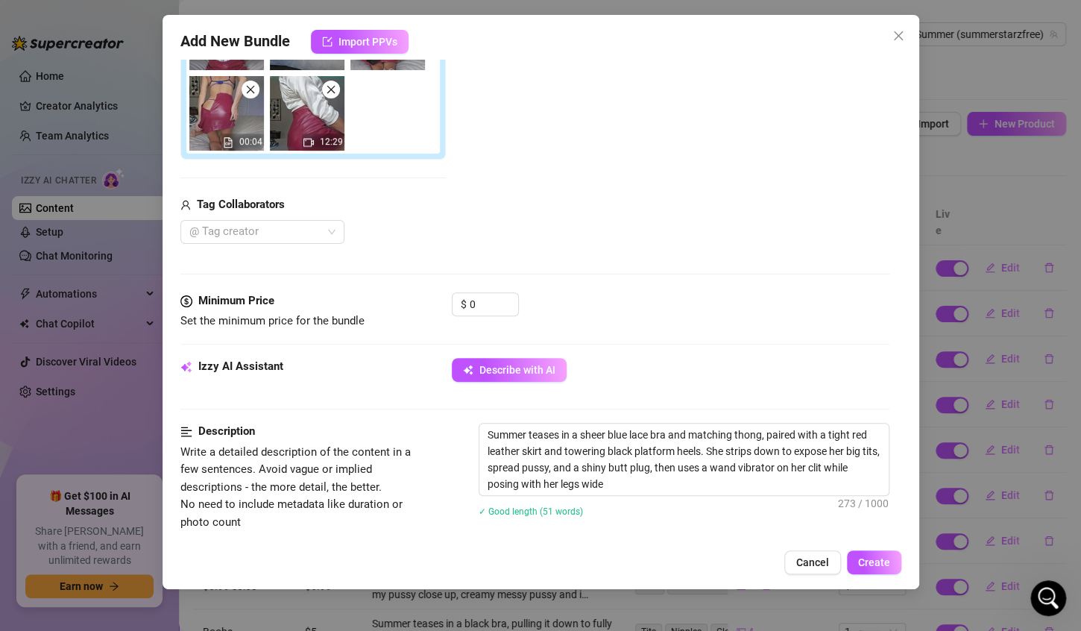
type textarea "Summer teases in a sheer blue lace bra and matching thong, paired with a tight …"
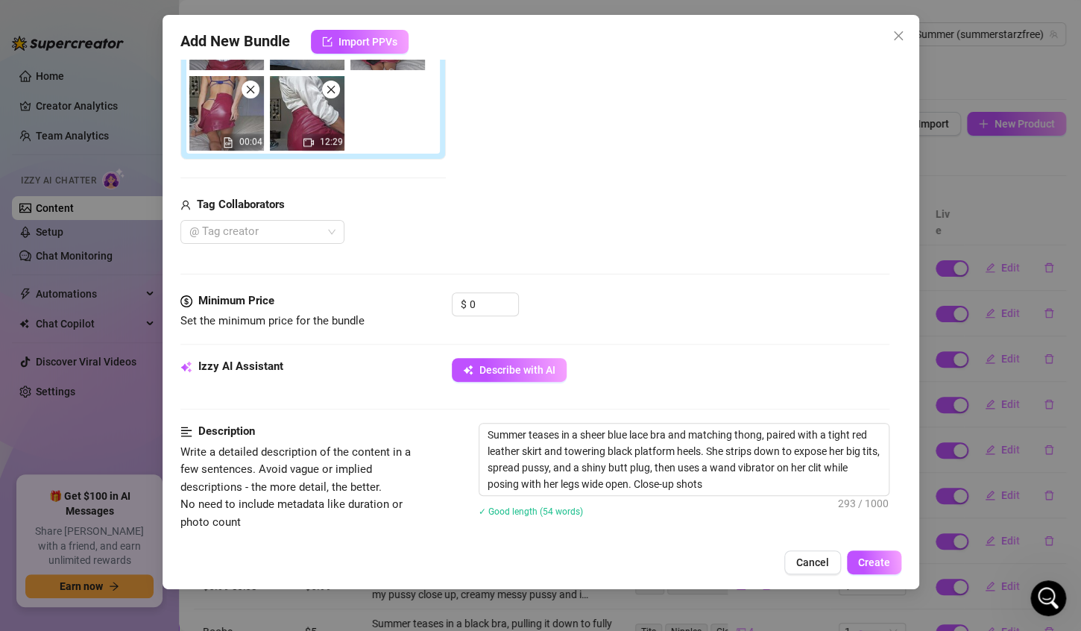
type textarea "Summer teases in a sheer blue lace bra and matching thong, paired with a tight …"
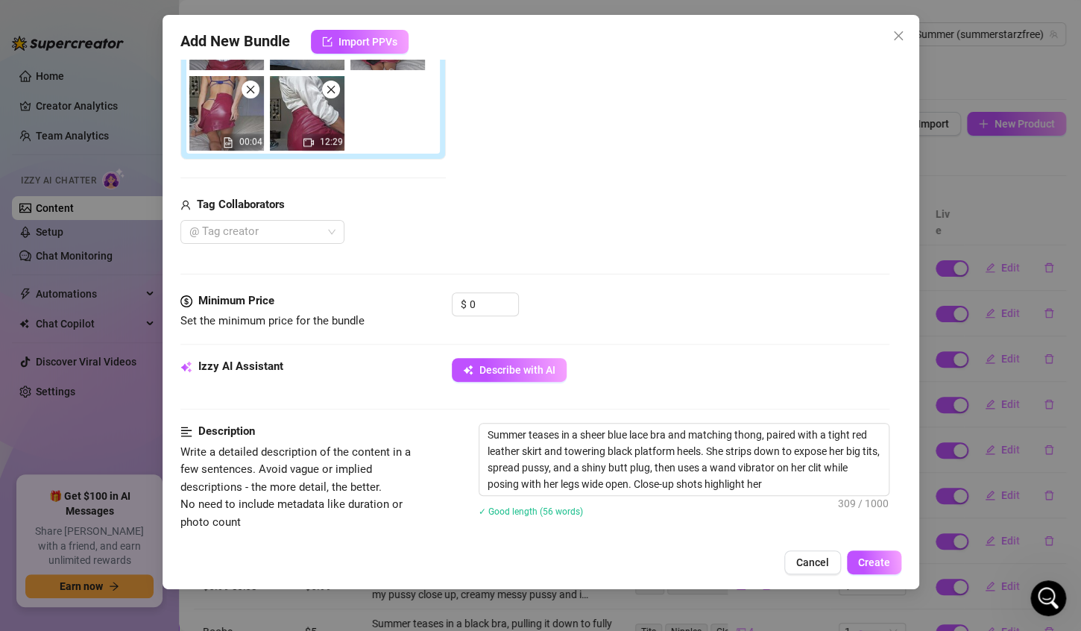
type textarea "Summer teases in a sheer blue lace bra and matching thong, paired with a tight …"
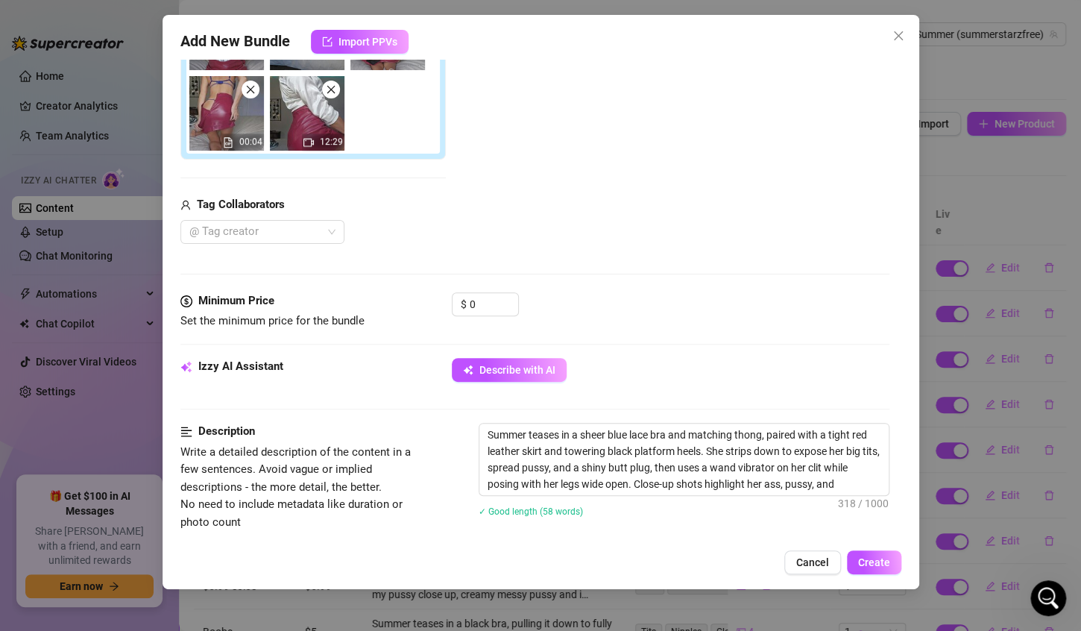
type textarea "Summer teases in a sheer blue lace bra and matching thong, paired with a tight …"
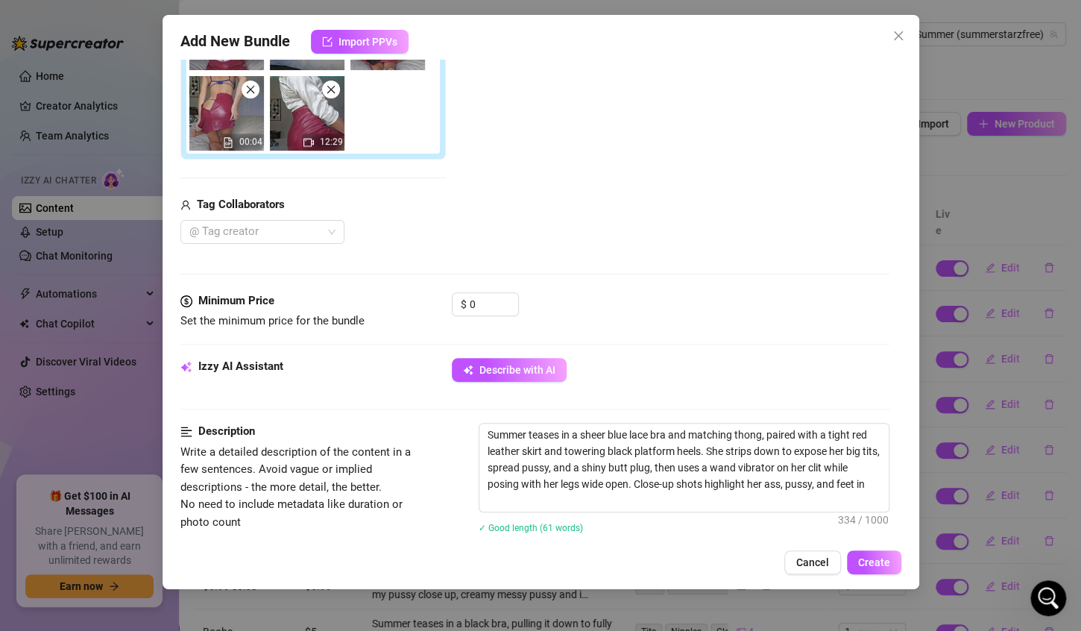
type textarea "Summer teases in a sheer blue lace bra and matching thong, paired with a tight …"
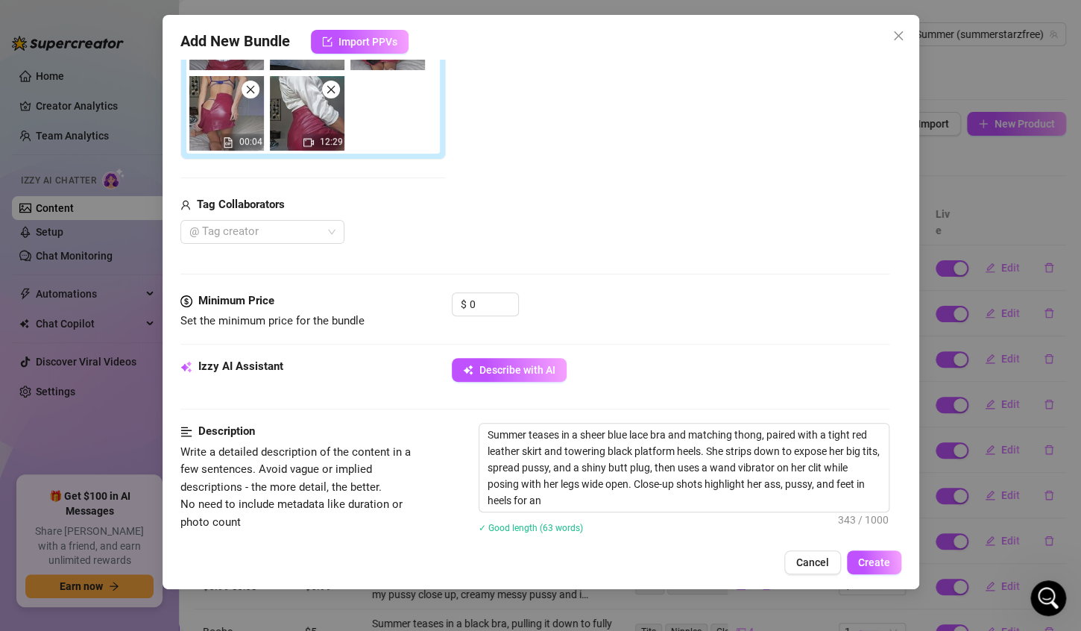
type textarea "Summer teases in a sheer blue lace bra and matching thong, paired with a tight …"
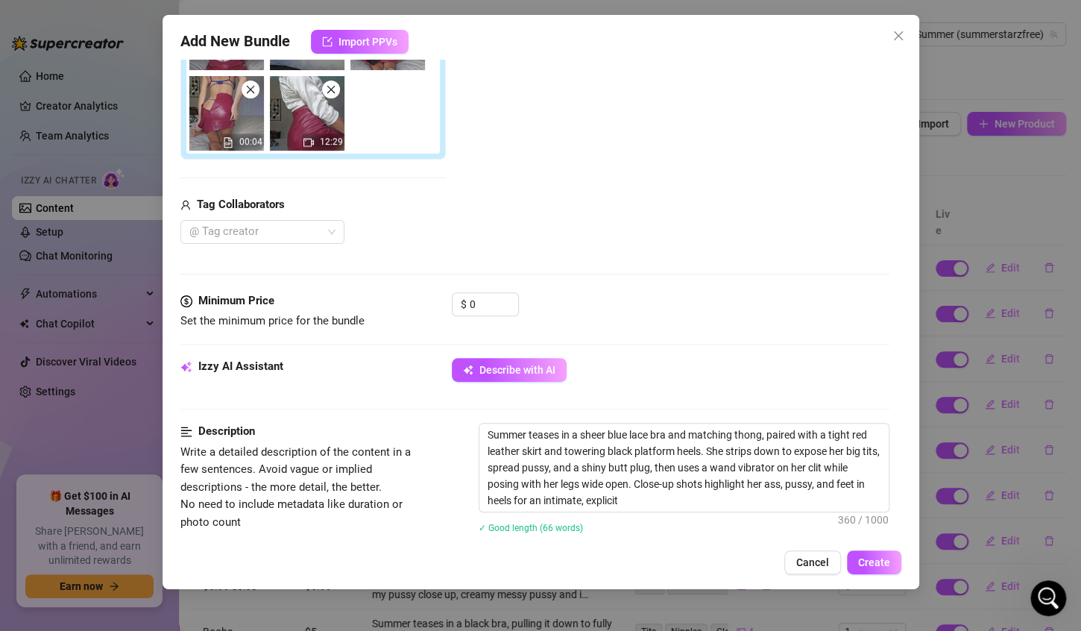
type textarea "Summer teases in a sheer blue lace bra and matching thong, paired with a tight …"
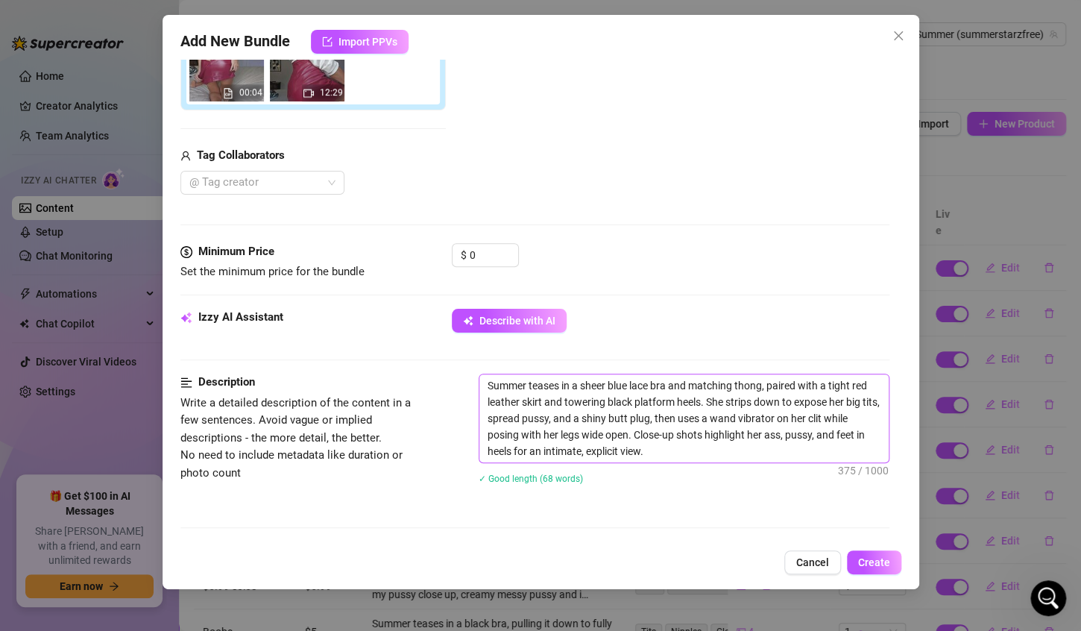
scroll to position [459, 0]
click at [685, 450] on textarea "Summer teases in a sheer blue lace bra and matching thong, paired with a tight …" at bounding box center [683, 417] width 409 height 88
type textarea "Summer teases in a sheer blue lace bra and matching thong, paired with a tight …"
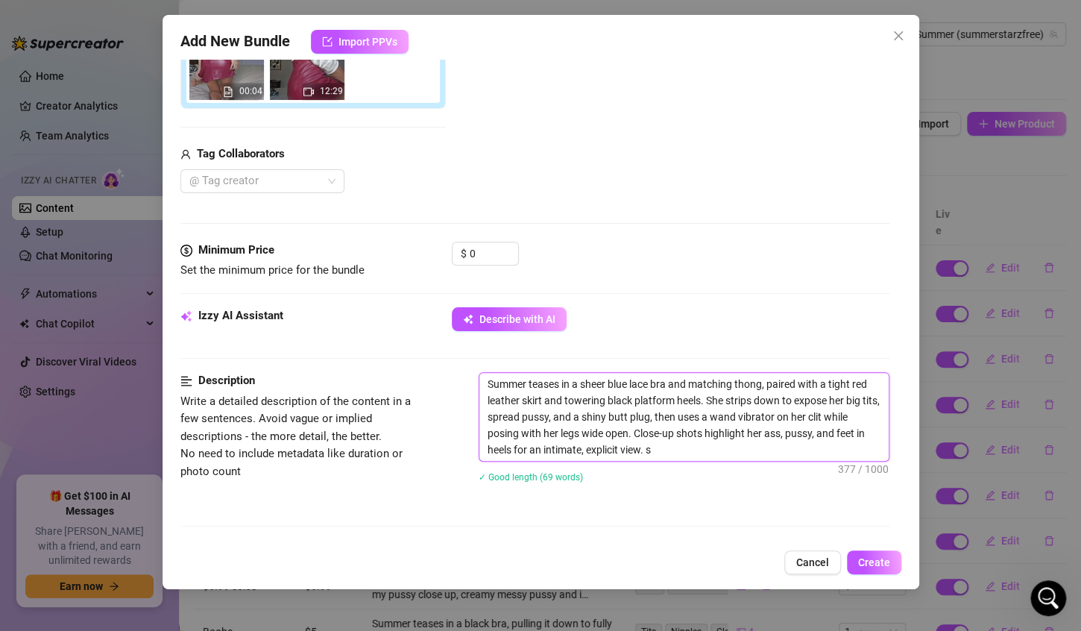
type textarea "Summer teases in a sheer blue lace bra and matching thong, paired with a tight …"
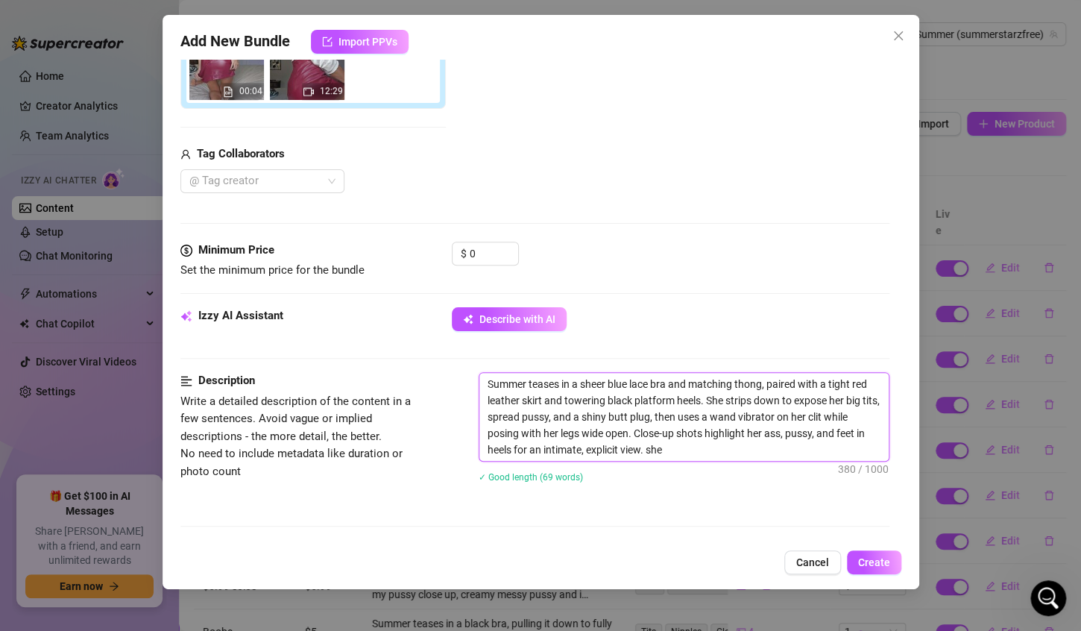
type textarea "Summer teases in a sheer blue lace bra and matching thong, paired with a tight …"
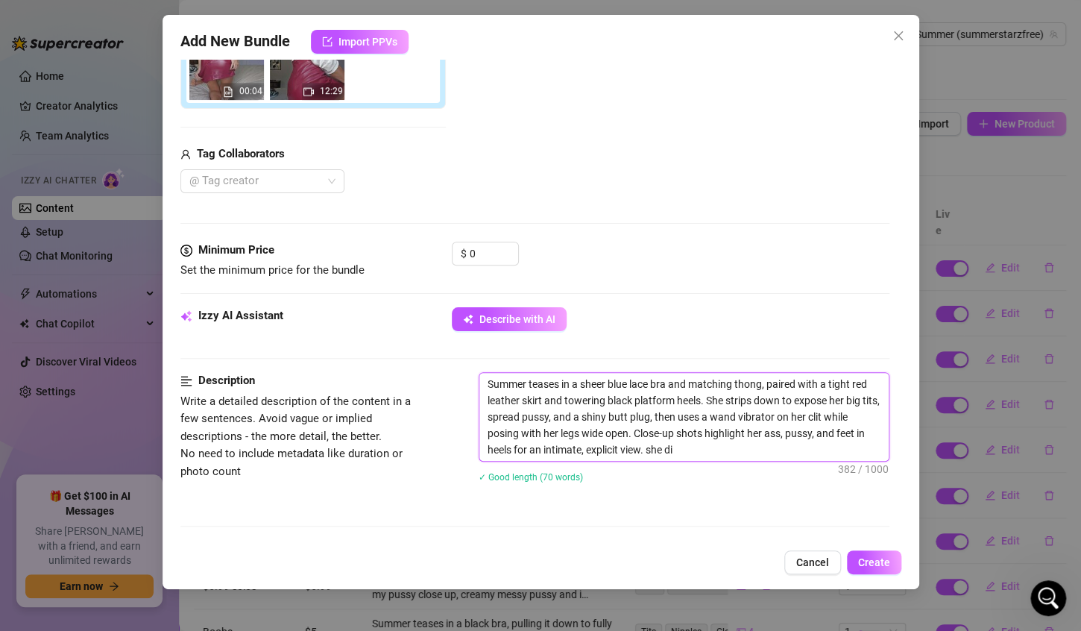
type textarea "Summer teases in a sheer blue lace bra and matching thong, paired with a tight …"
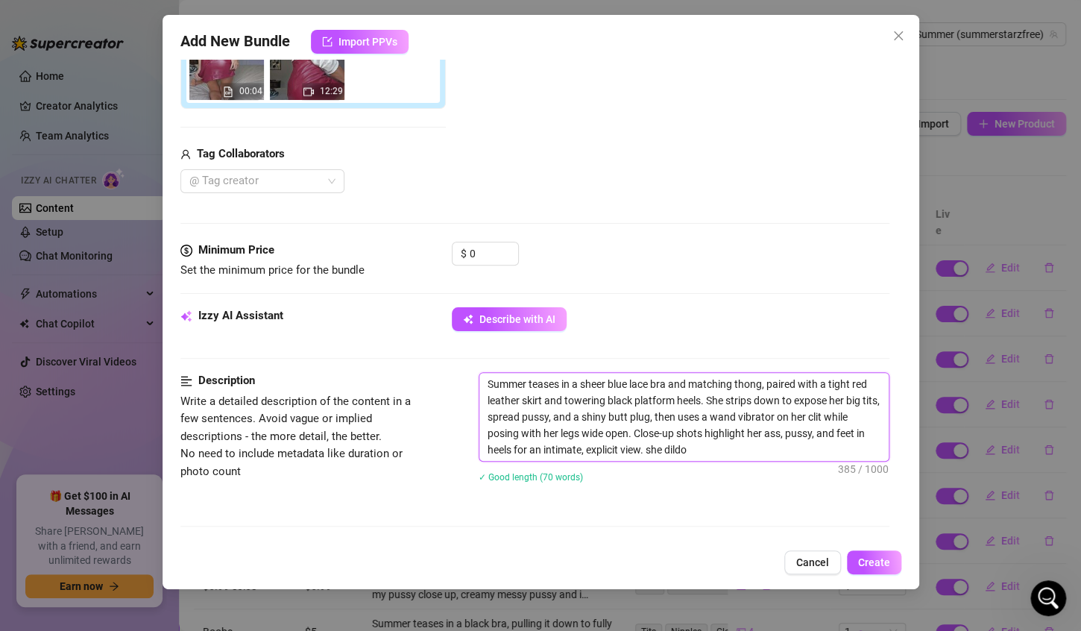
type textarea "Summer teases in a sheer blue lace bra and matching thong, paired with a tight …"
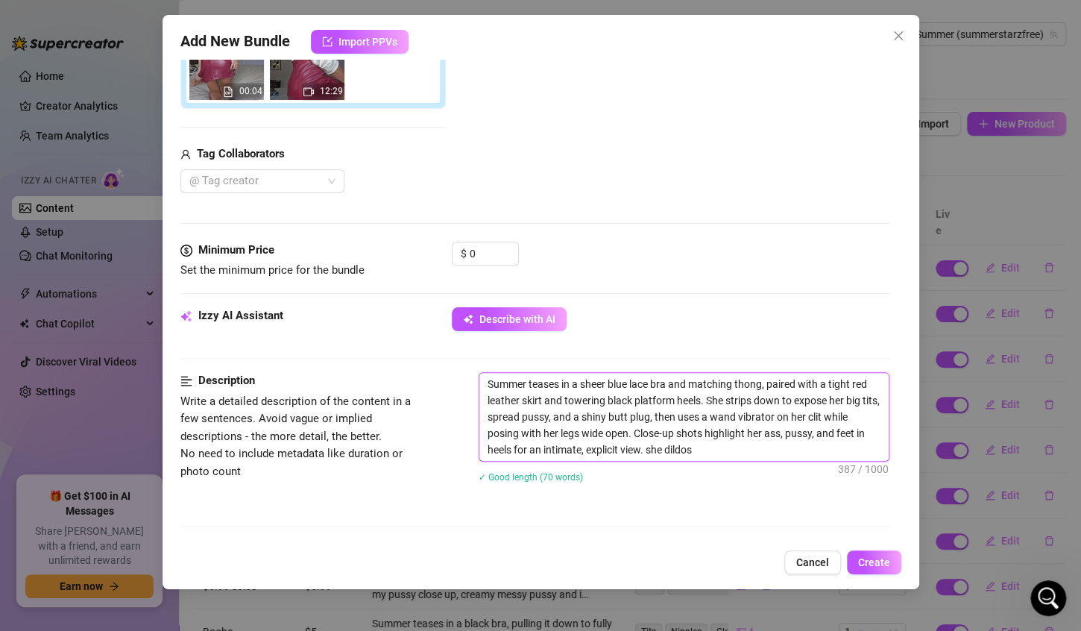
type textarea "Summer teases in a sheer blue lace bra and matching thong, paired with a tight …"
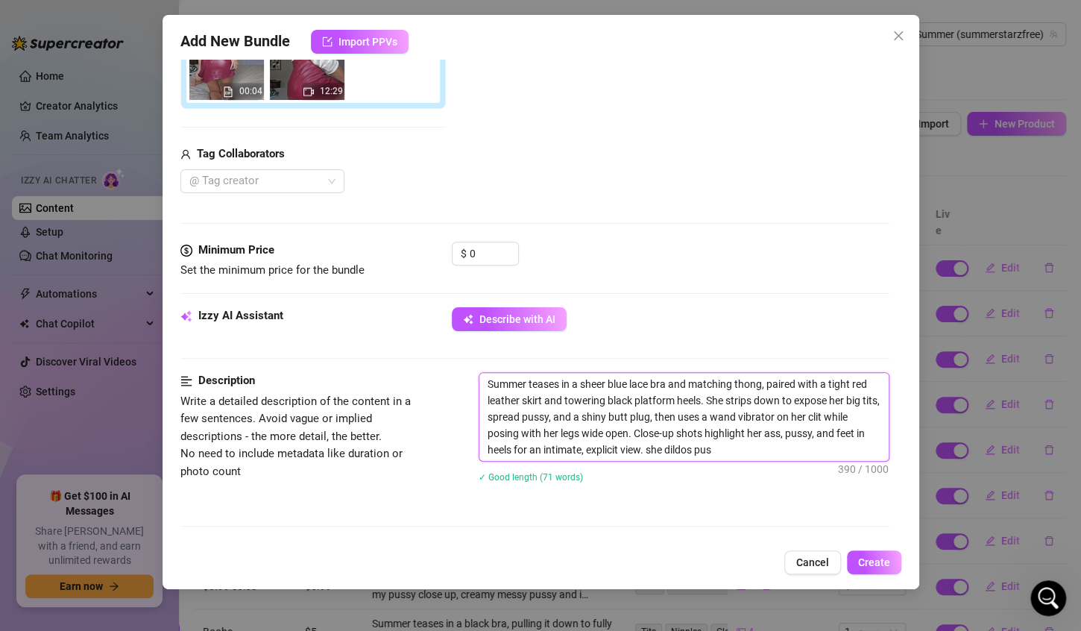
type textarea "Summer teases in a sheer blue lace bra and matching thong, paired with a tight …"
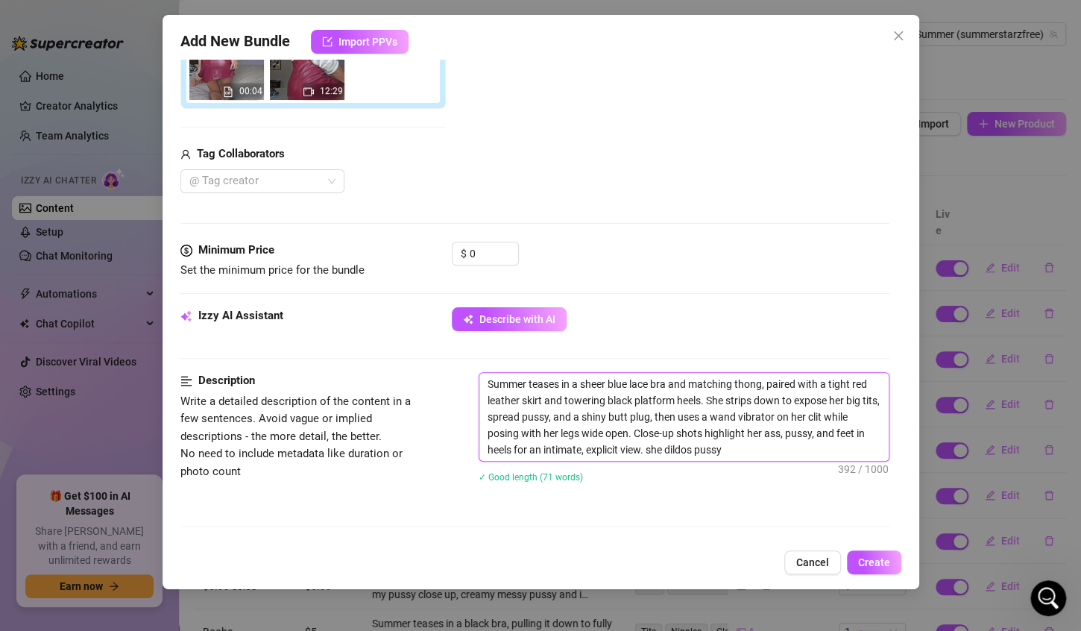
type textarea "Summer teases in a sheer blue lace bra and matching thong, paired with a tight …"
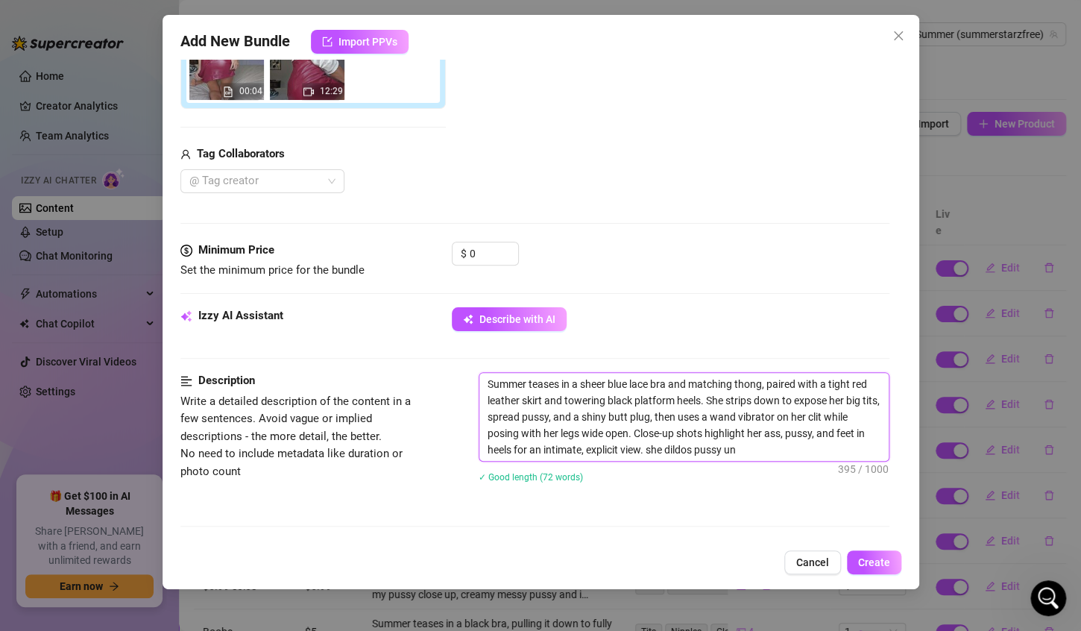
type textarea "Summer teases in a sheer blue lace bra and matching thong, paired with a tight …"
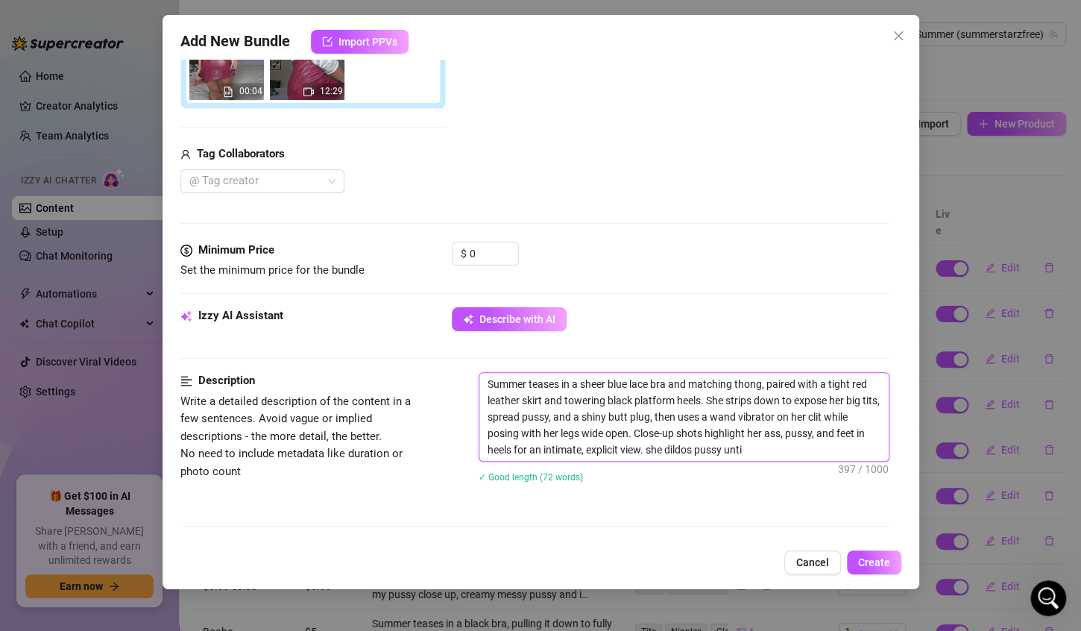
type textarea "Summer teases in a sheer blue lace bra and matching thong, paired with a tight …"
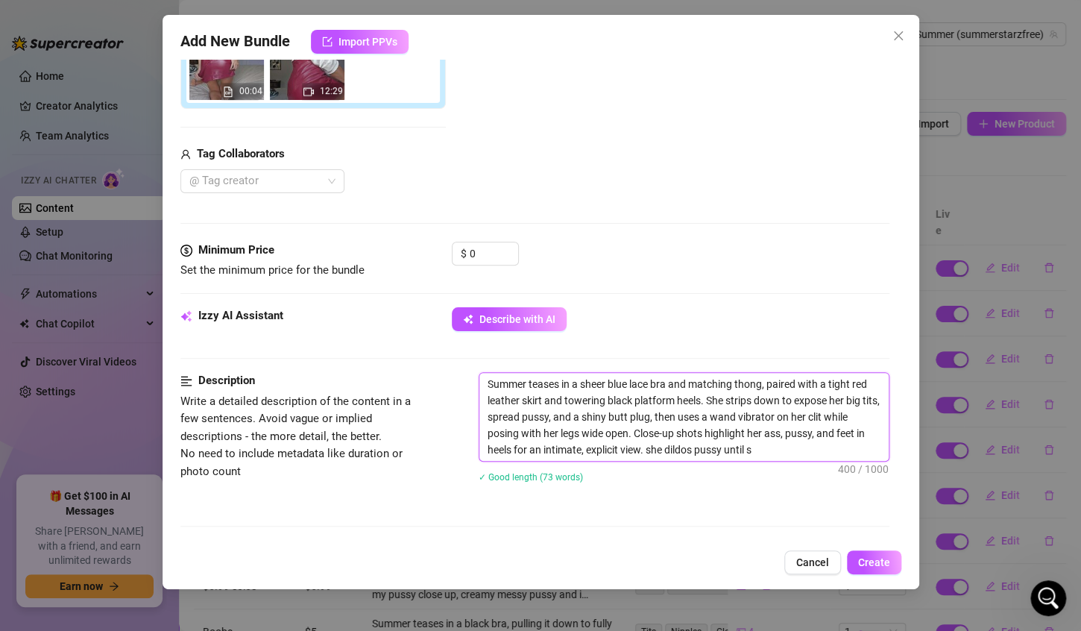
type textarea "Summer teases in a sheer blue lace bra and matching thong, paired with a tight …"
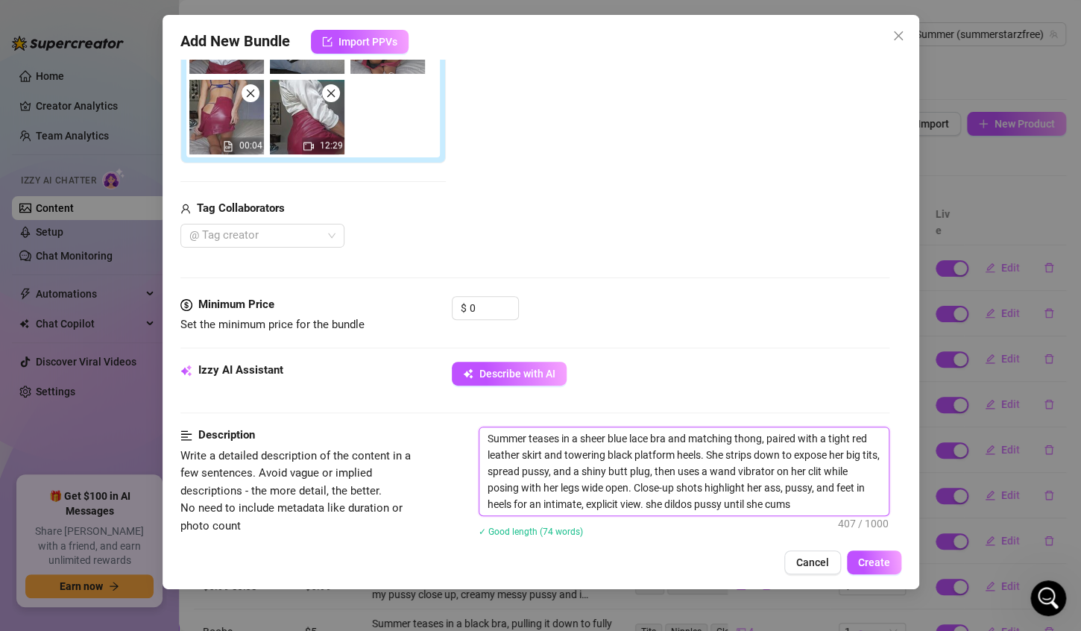
scroll to position [392, 0]
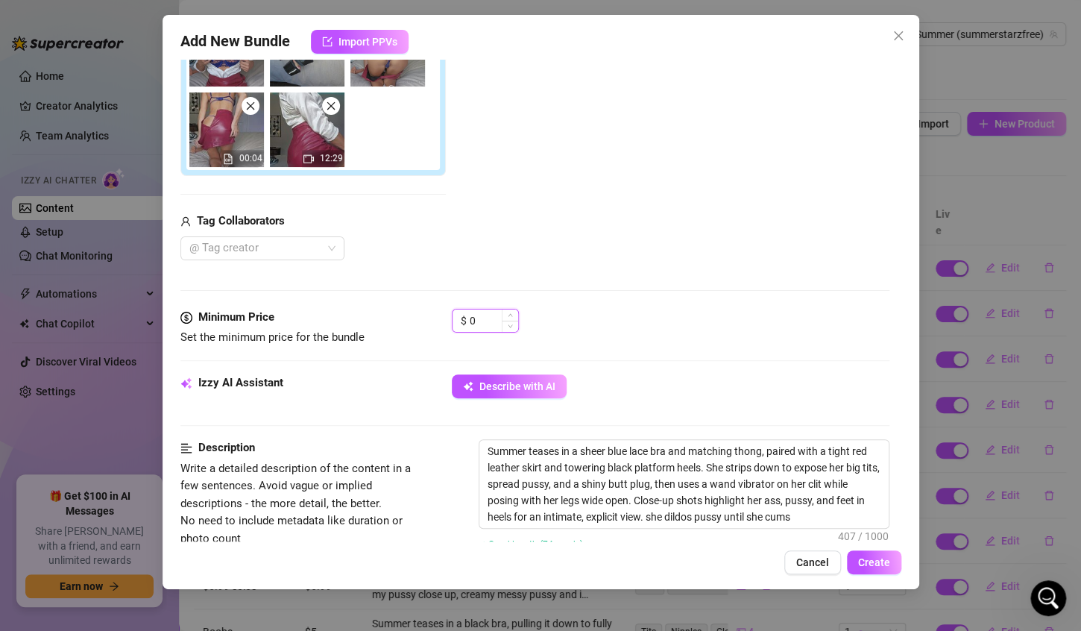
click at [497, 321] on input "0" at bounding box center [494, 320] width 48 height 22
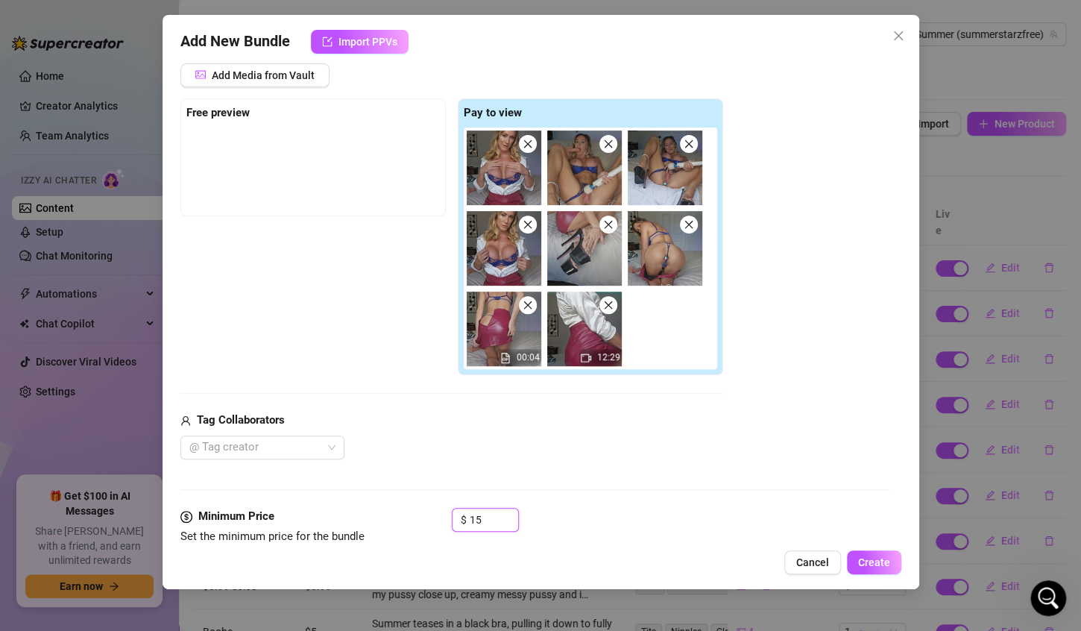
scroll to position [188, 0]
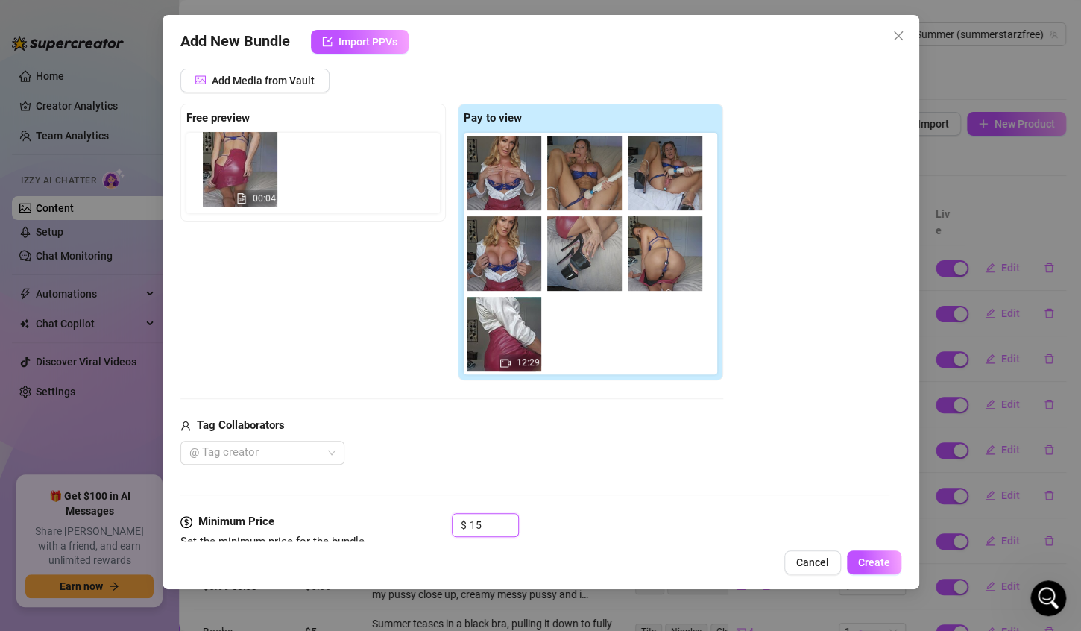
drag, startPoint x: 498, startPoint y: 324, endPoint x: 228, endPoint y: 157, distance: 317.4
click at [228, 157] on div "Free preview Pay to view 00:04 12:29" at bounding box center [451, 242] width 543 height 277
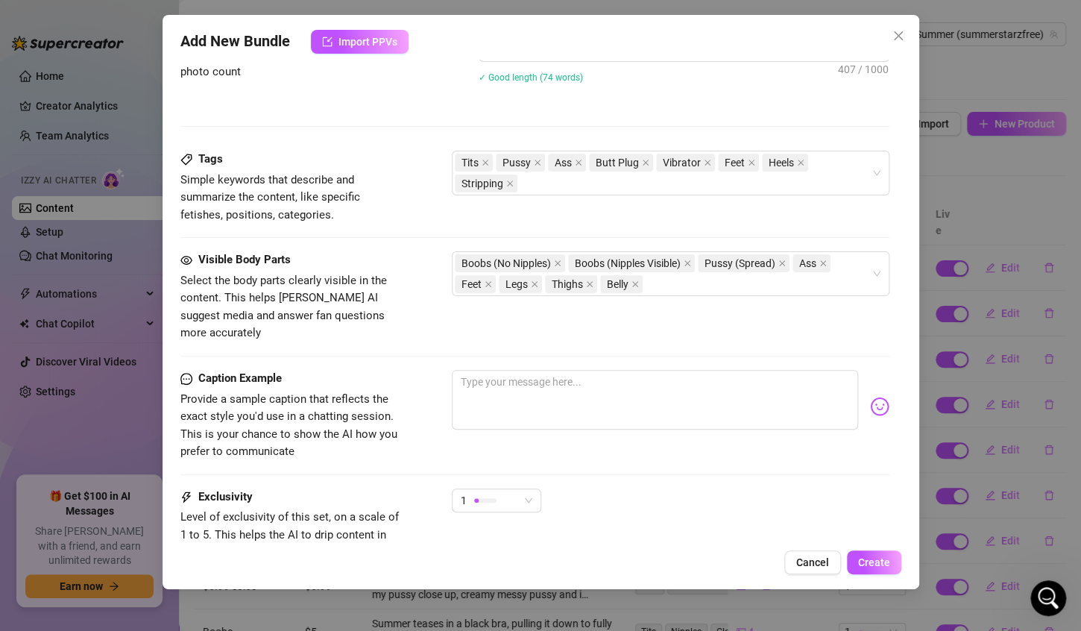
scroll to position [860, 0]
click at [500, 368] on textarea at bounding box center [655, 398] width 406 height 60
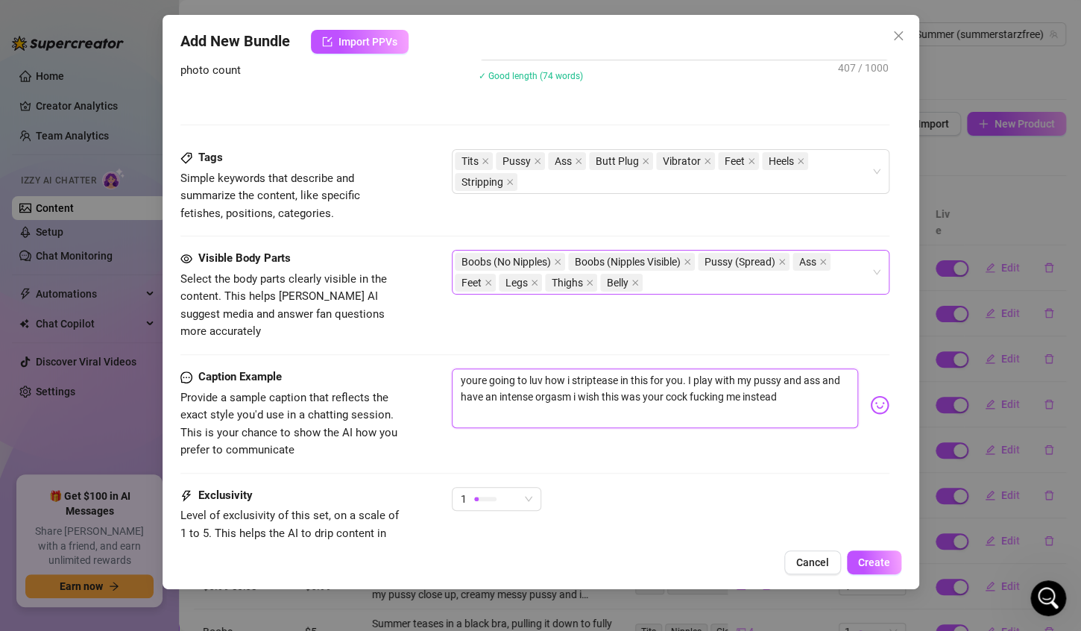
click at [657, 280] on div "Boobs (No Nipples) Boobs (Nipples Visible) Pussy (Spread) Ass Feet Legs Thighs …" at bounding box center [663, 272] width 416 height 42
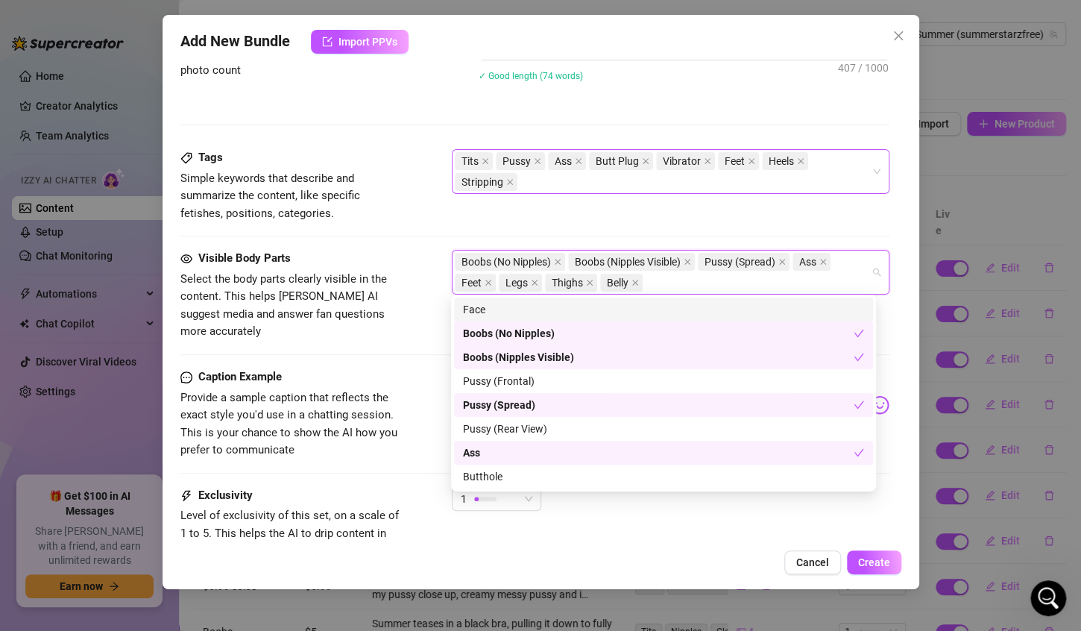
click at [553, 179] on div "Tits Pussy Ass Butt Plug Vibrator Feet Heels Stripping" at bounding box center [663, 172] width 416 height 42
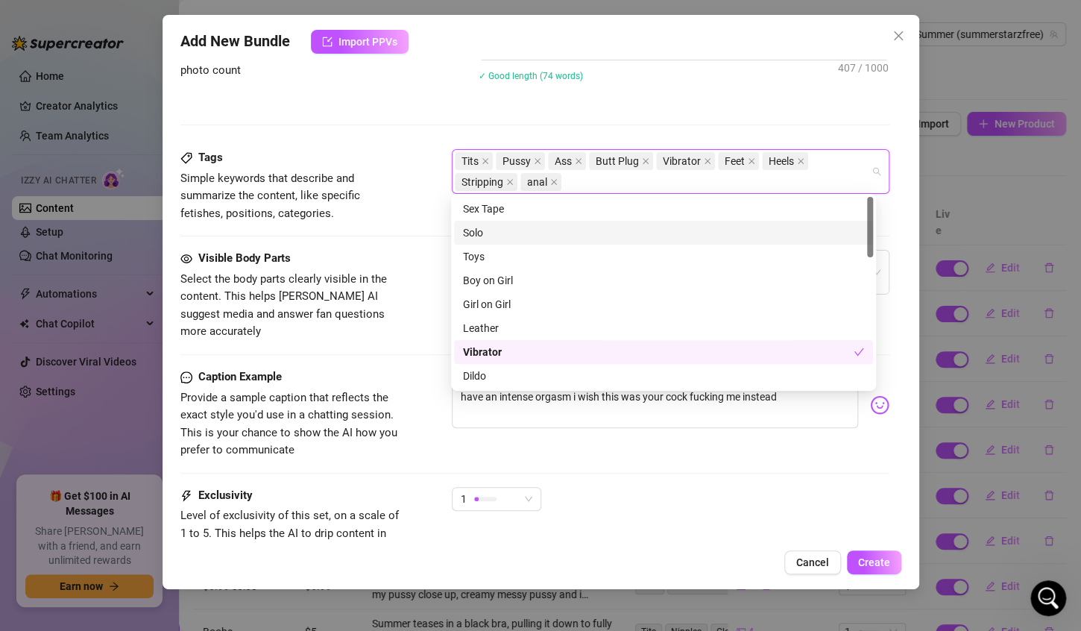
click at [518, 230] on div "Solo" at bounding box center [663, 232] width 401 height 16
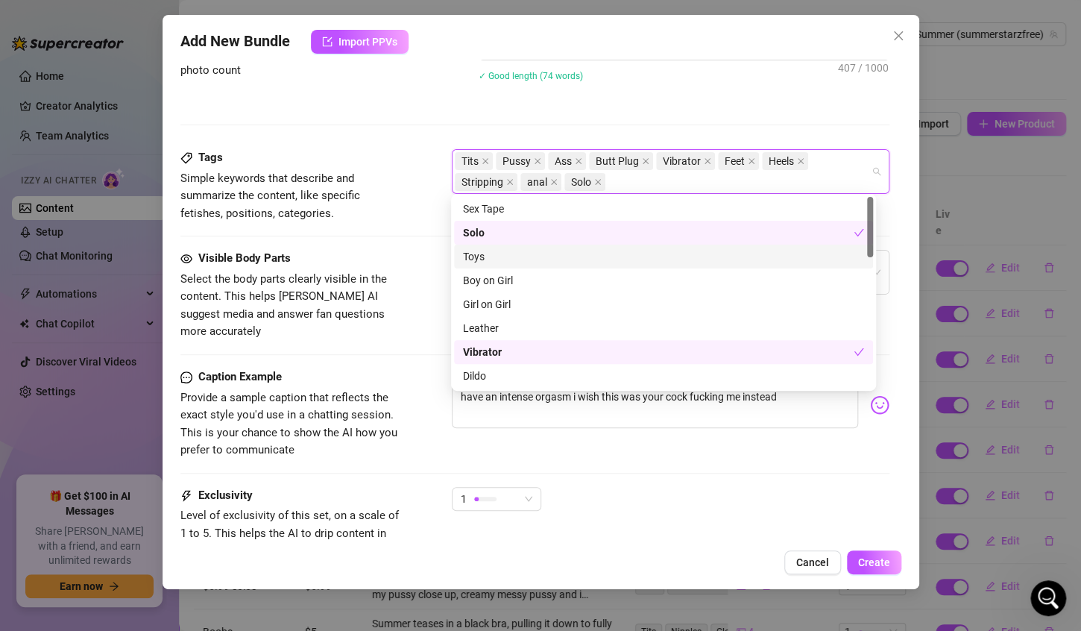
click at [510, 258] on div "Toys" at bounding box center [663, 256] width 401 height 16
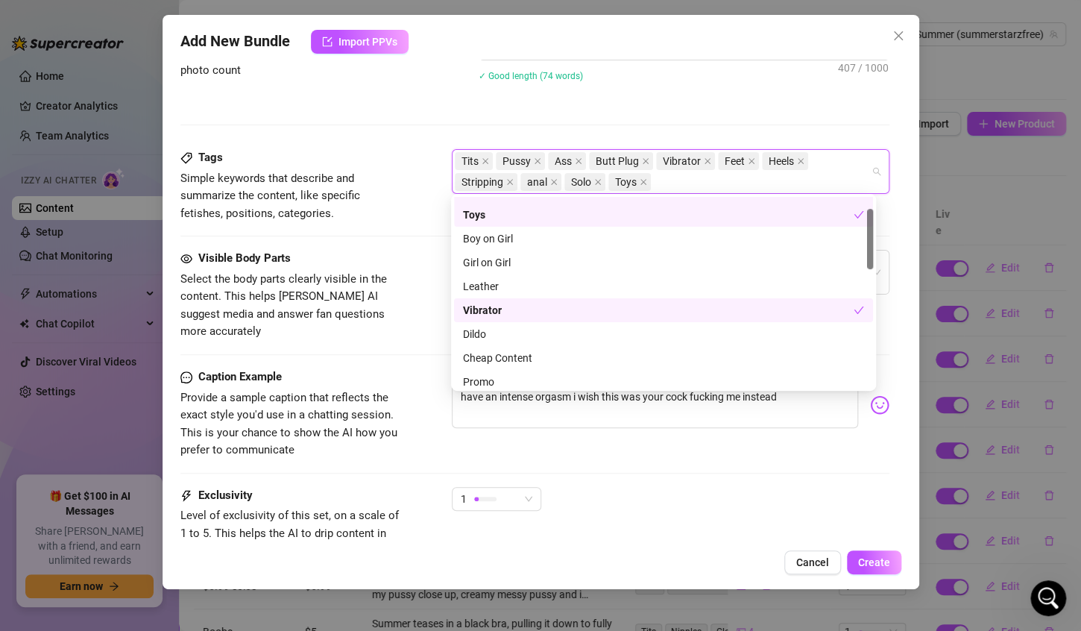
scroll to position [43, 0]
click at [494, 287] on div "Leather" at bounding box center [663, 285] width 401 height 16
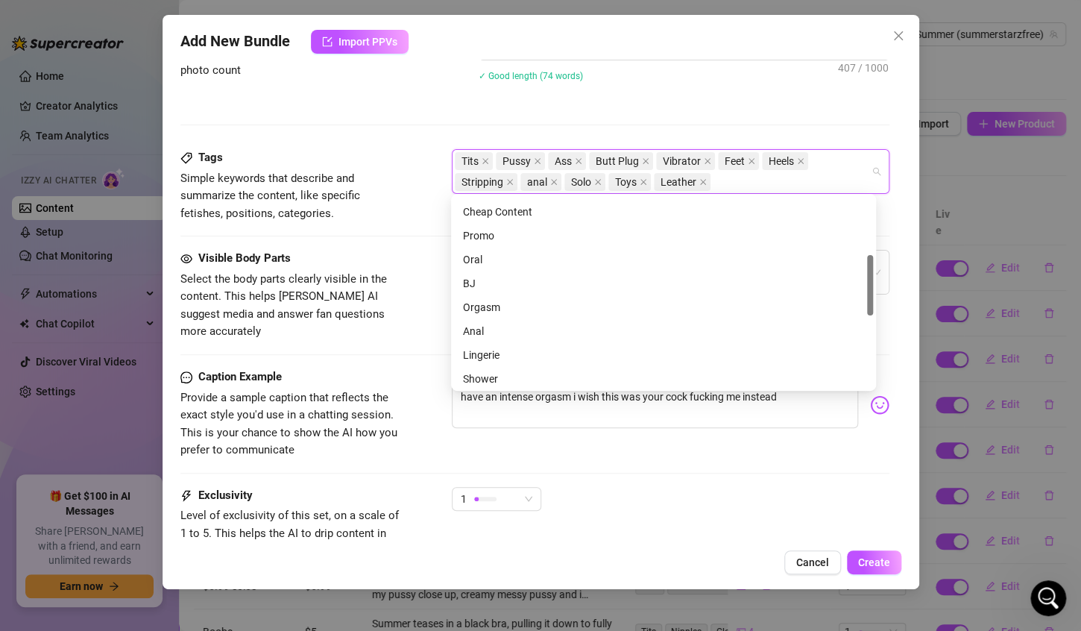
scroll to position [189, 0]
click at [491, 306] on div "Orgasm" at bounding box center [663, 306] width 401 height 16
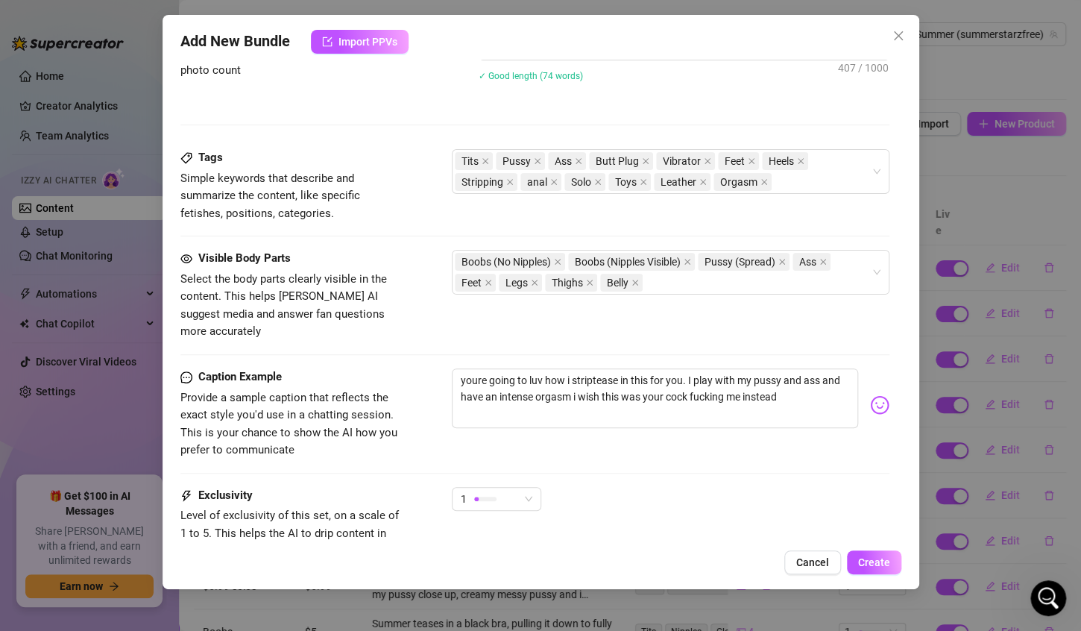
click at [603, 427] on div "Caption Example Provide a sample caption that reflects the exact style you'd us…" at bounding box center [534, 413] width 709 height 91
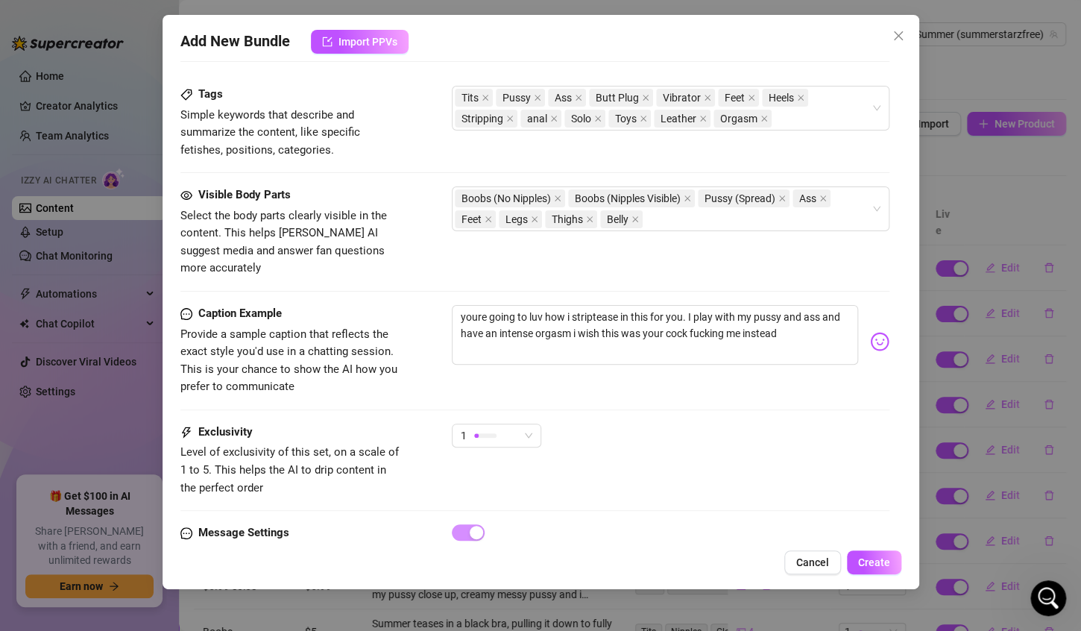
scroll to position [969, 0]
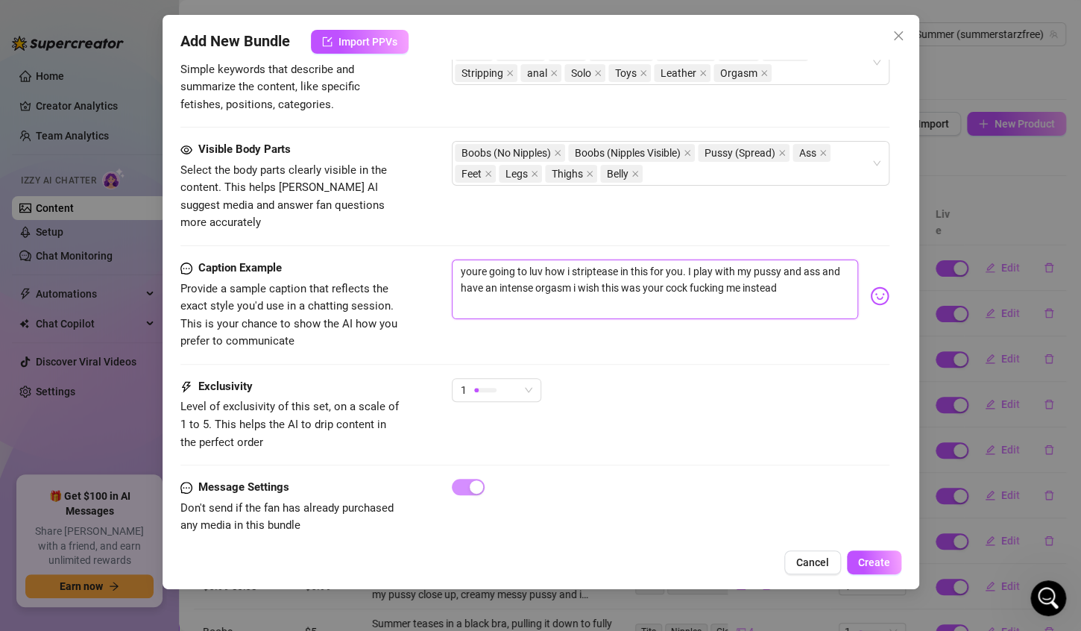
click at [476, 259] on textarea "youre going to luv how i striptease in this for you. I play with my pussy and a…" at bounding box center [655, 289] width 406 height 60
click at [539, 259] on textarea "you're going to luv how i striptease in this for you. I play with my pussy and …" at bounding box center [655, 289] width 406 height 60
click at [542, 259] on textarea "you're going to lov how i striptease in this for you. I play with my pussy and …" at bounding box center [655, 289] width 406 height 60
click at [867, 561] on span "Create" at bounding box center [874, 562] width 32 height 12
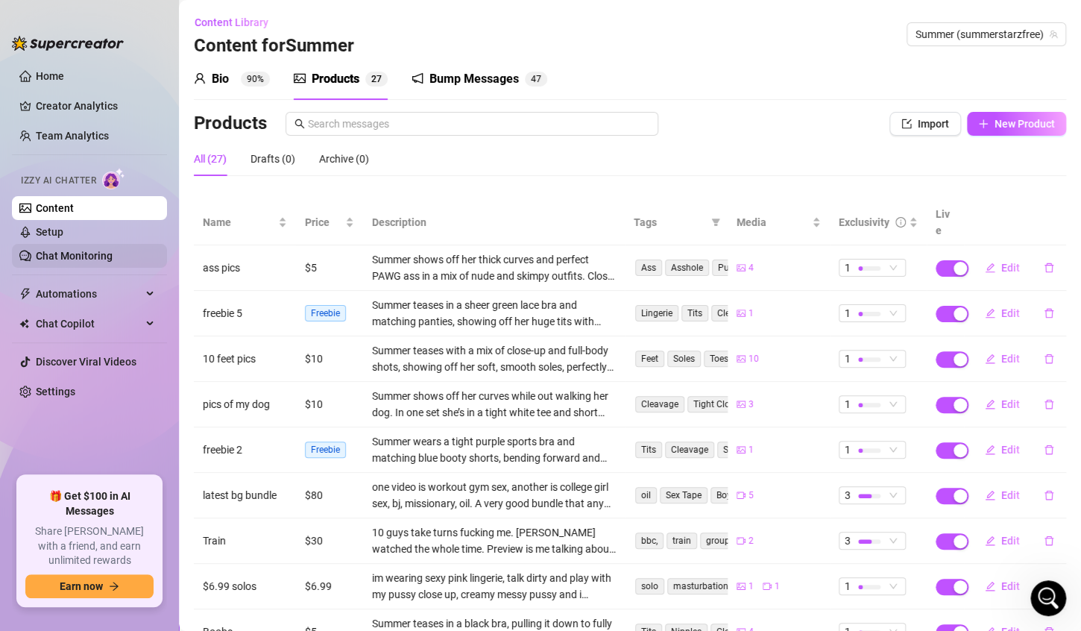
click at [72, 259] on link "Chat Monitoring" at bounding box center [74, 256] width 77 height 12
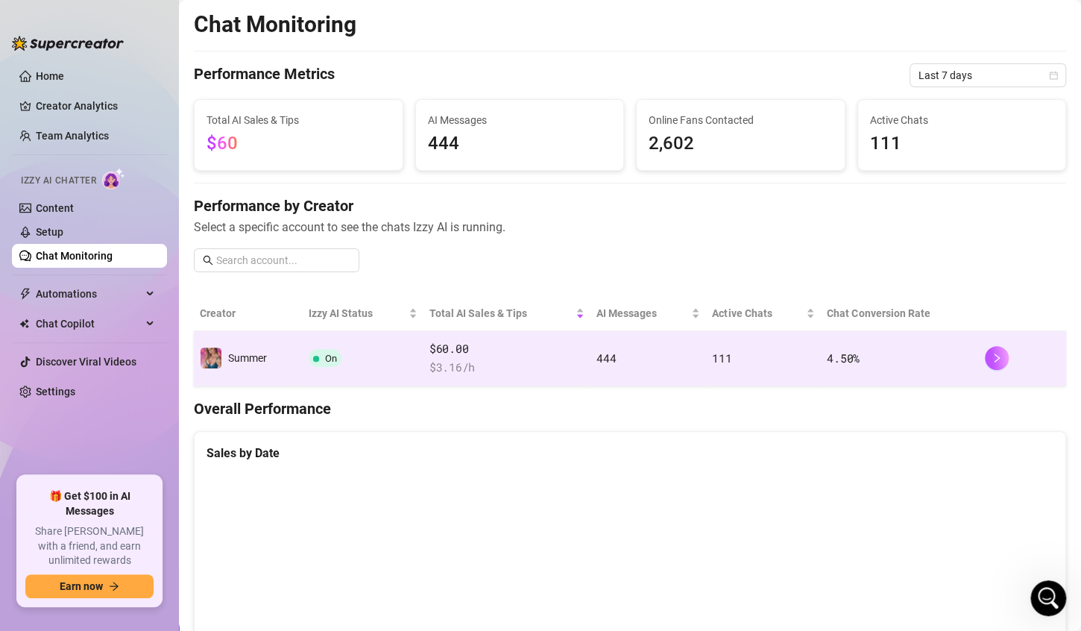
click at [521, 371] on span "$ 3.16 /h" at bounding box center [506, 368] width 155 height 18
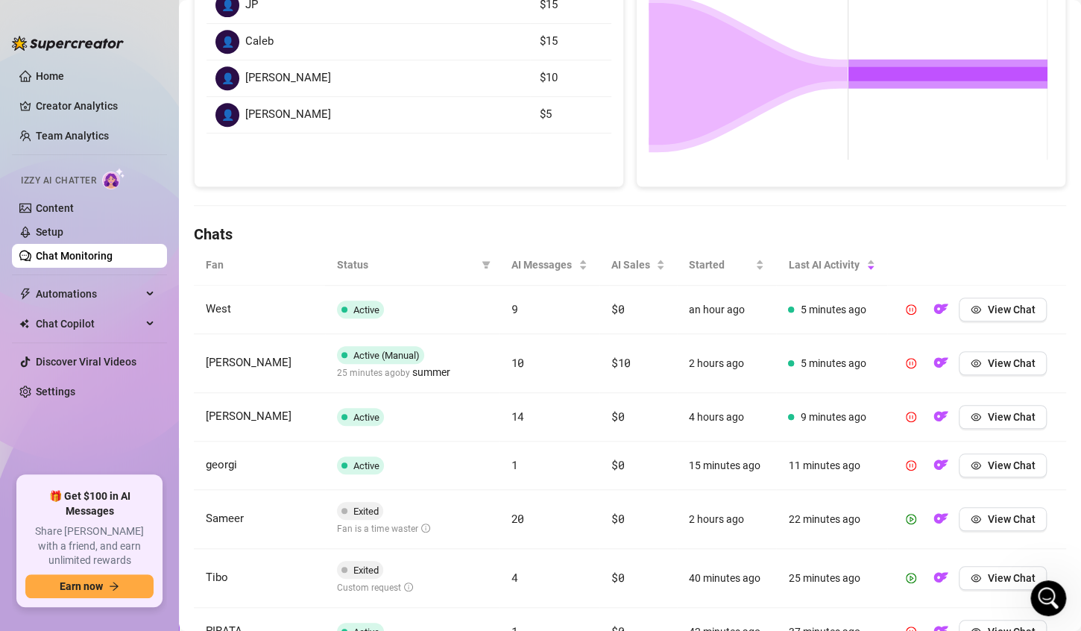
scroll to position [312, 0]
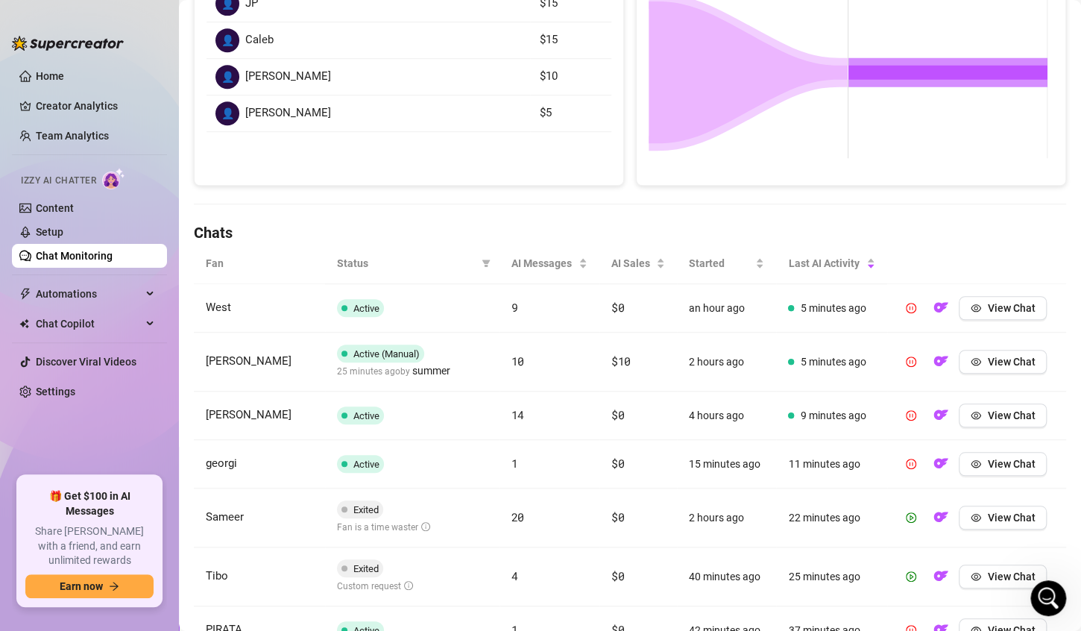
click at [59, 254] on link "Chat Monitoring" at bounding box center [74, 256] width 77 height 12
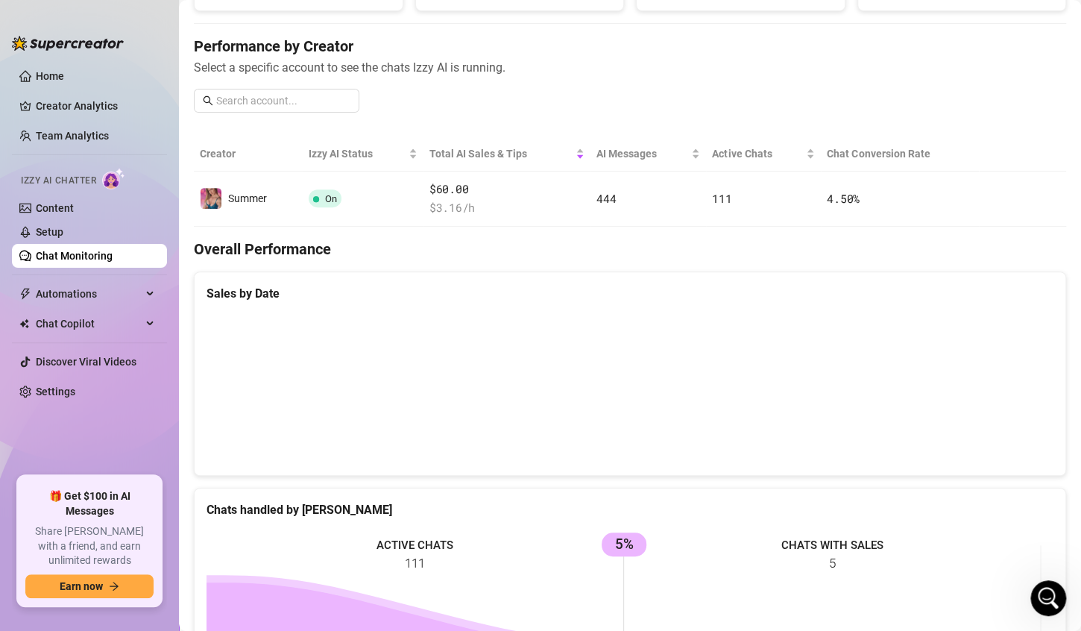
scroll to position [149, 0]
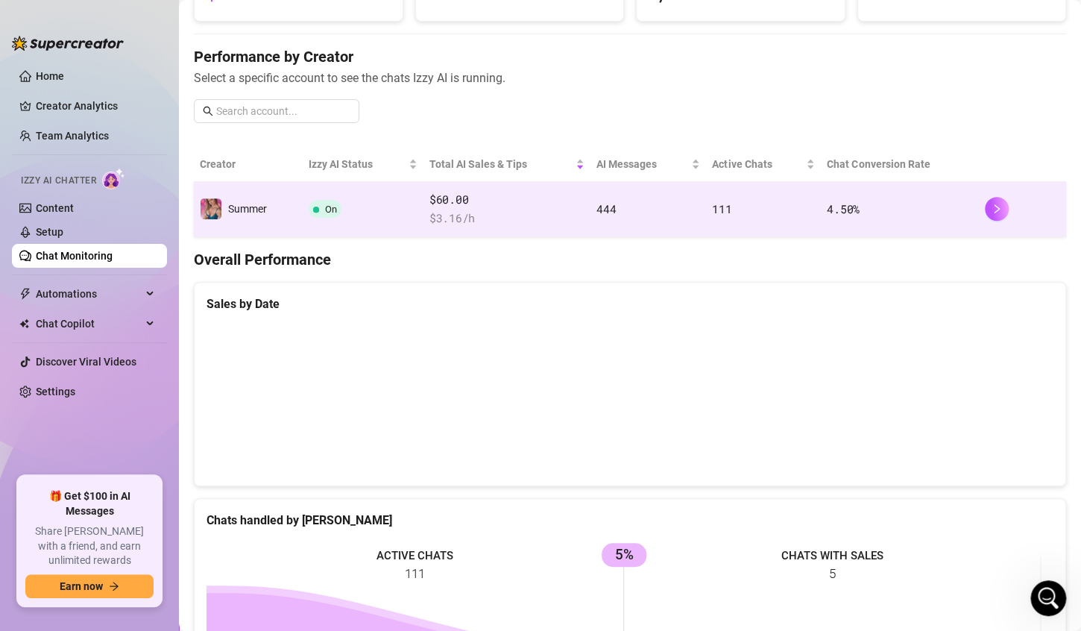
click at [541, 218] on span "$ 3.16 /h" at bounding box center [506, 219] width 155 height 18
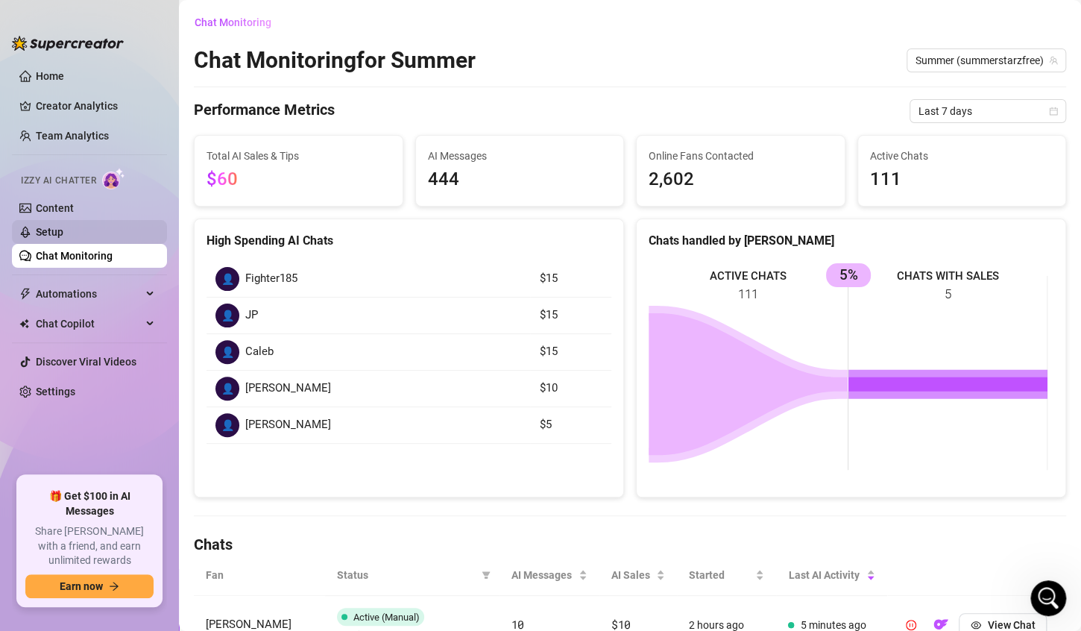
click at [49, 236] on link "Setup" at bounding box center [50, 232] width 28 height 12
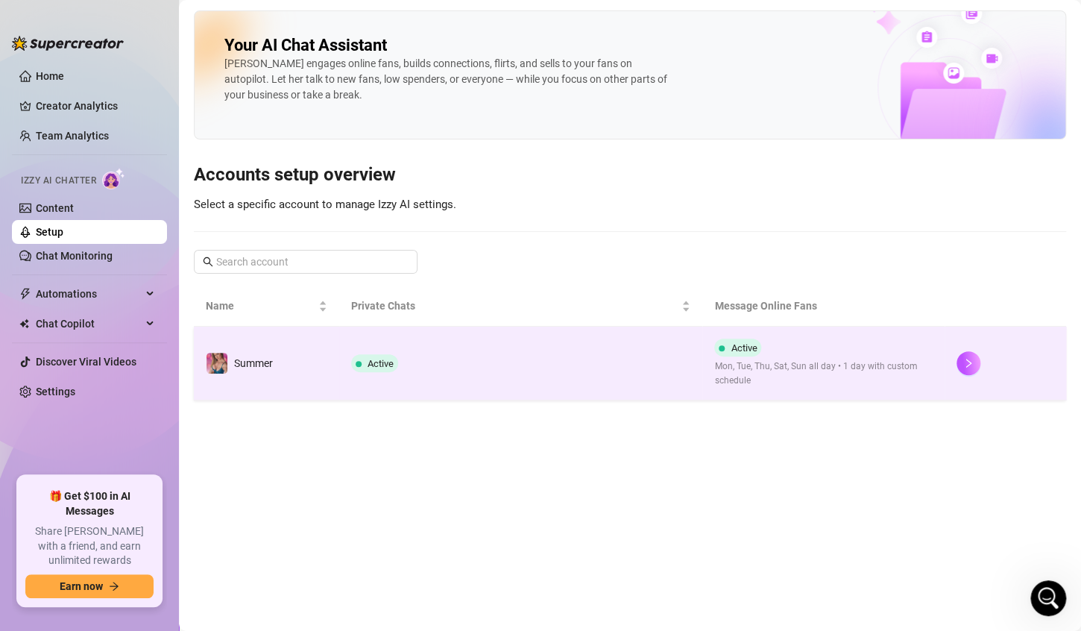
click at [464, 377] on td "Active" at bounding box center [521, 364] width 364 height 74
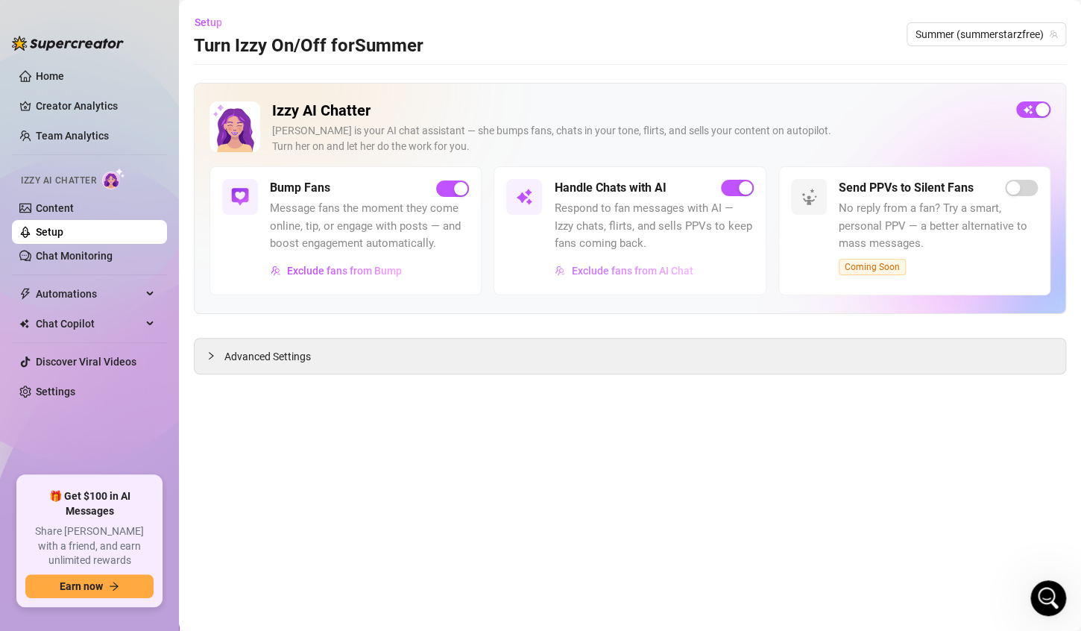
click at [638, 272] on span "Exclude fans from AI Chat" at bounding box center [632, 271] width 122 height 12
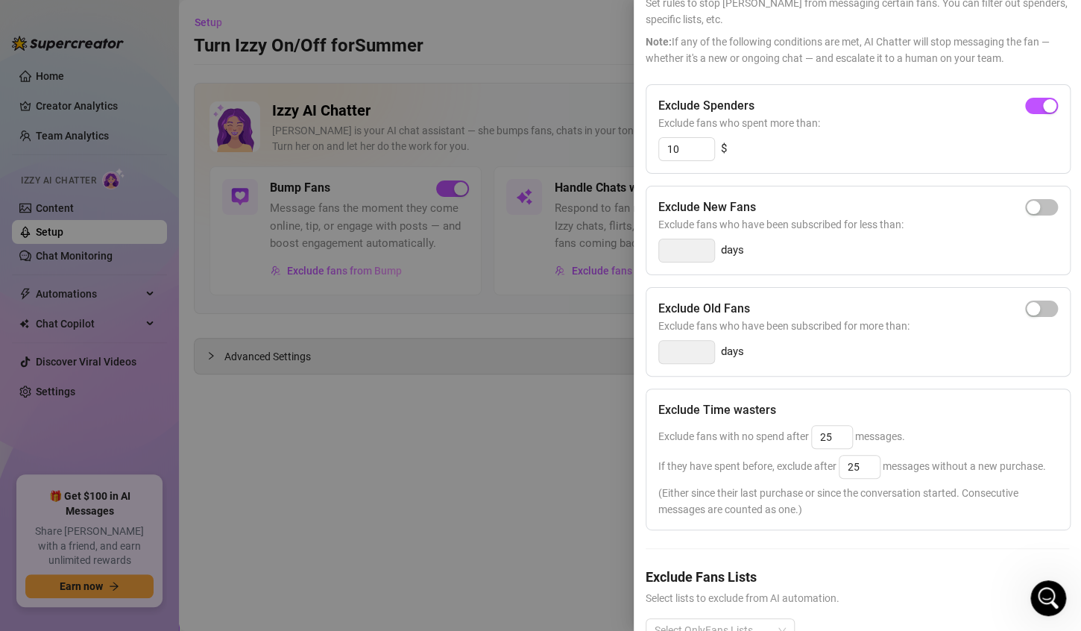
scroll to position [97, 0]
click at [867, 467] on input "25" at bounding box center [860, 465] width 40 height 22
click at [920, 443] on div "Exclude fans with no spend after 25 messages." at bounding box center [858, 436] width 400 height 24
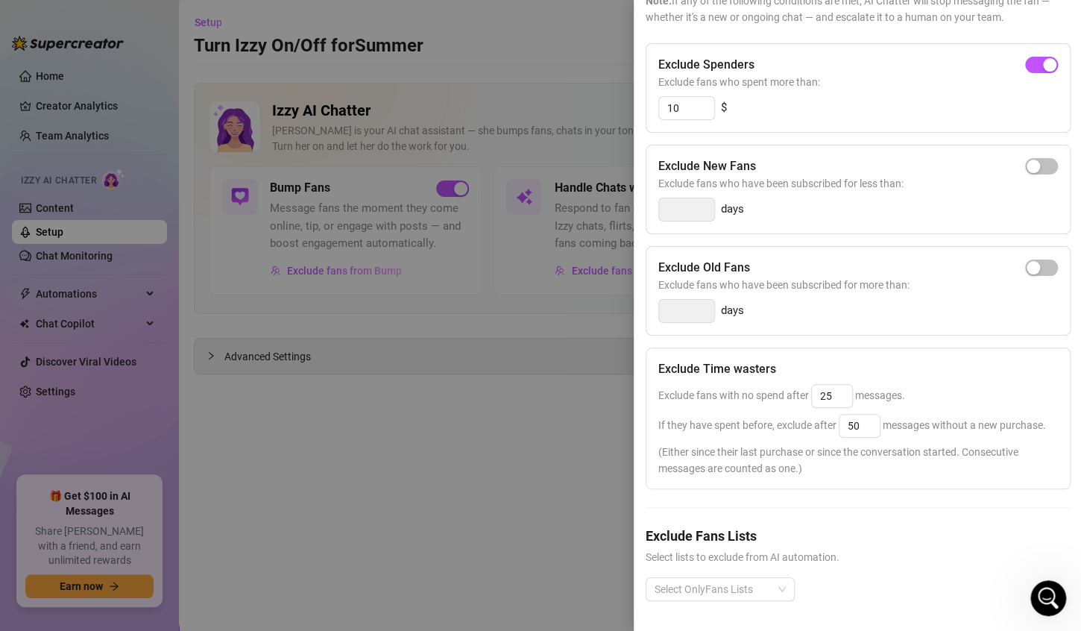
scroll to position [0, 0]
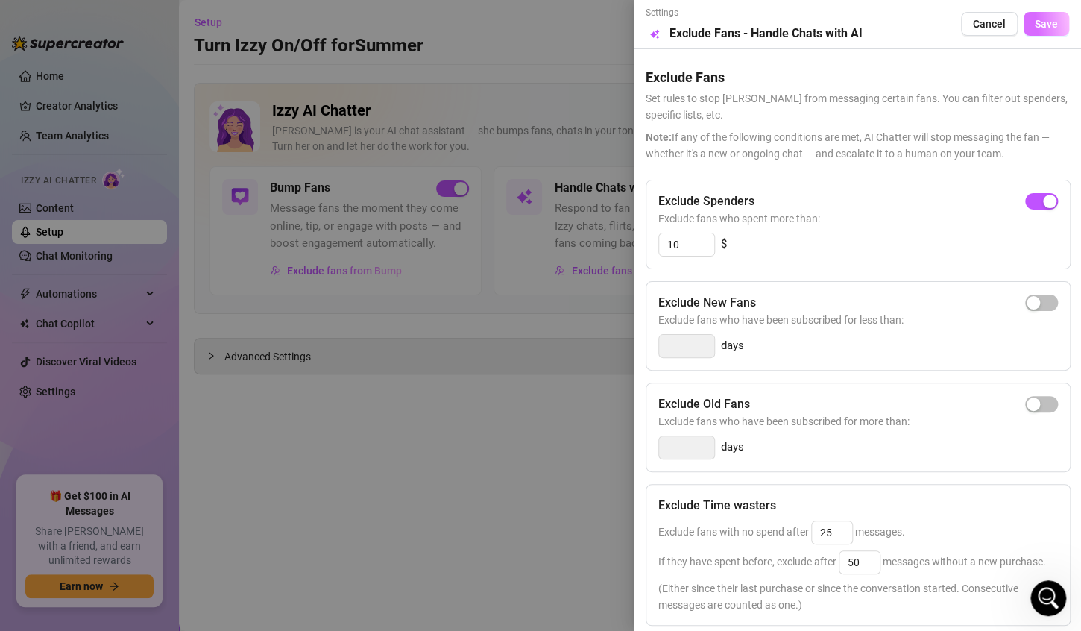
click at [1035, 23] on span "Save" at bounding box center [1046, 24] width 23 height 12
